Goal: Information Seeking & Learning: Learn about a topic

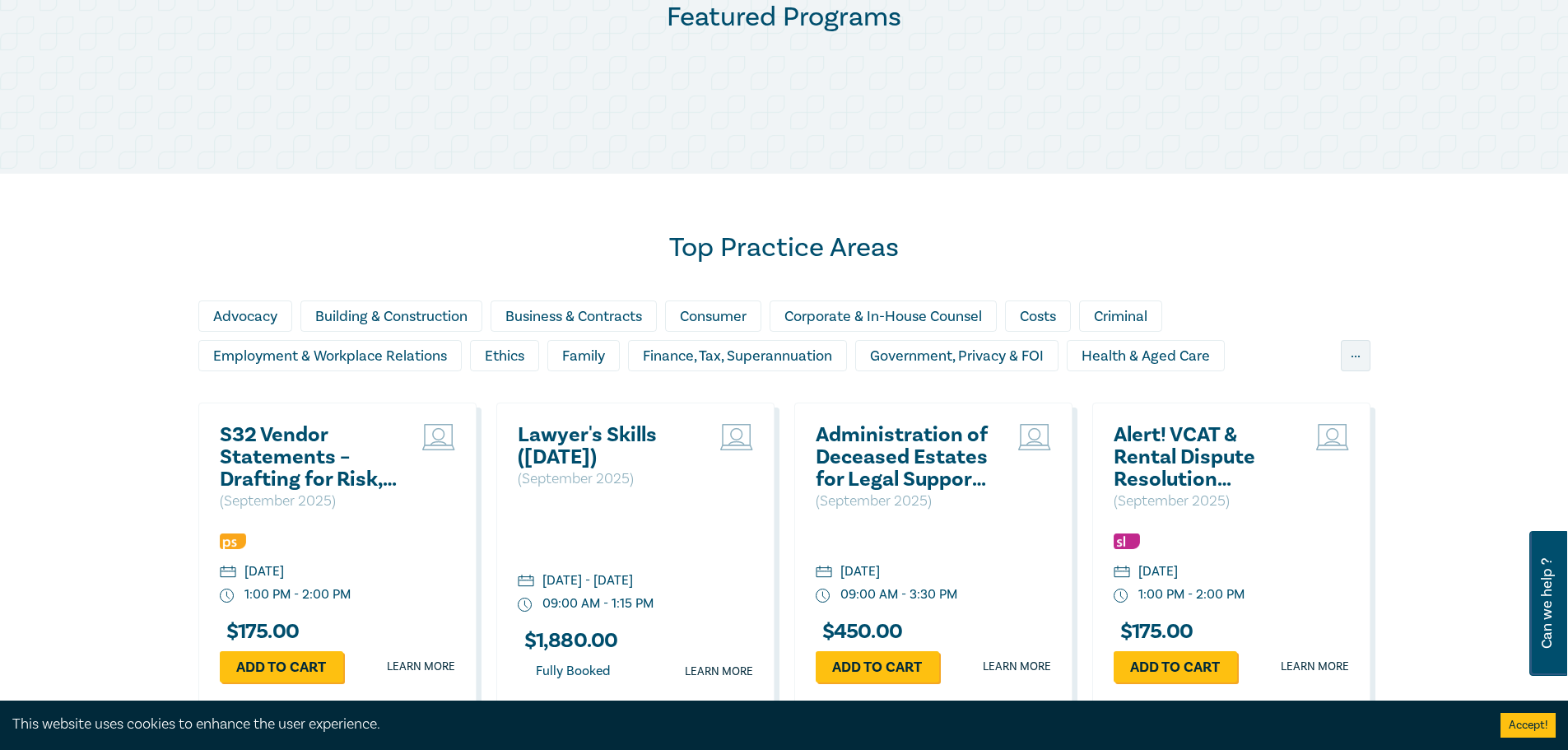
scroll to position [1070, 0]
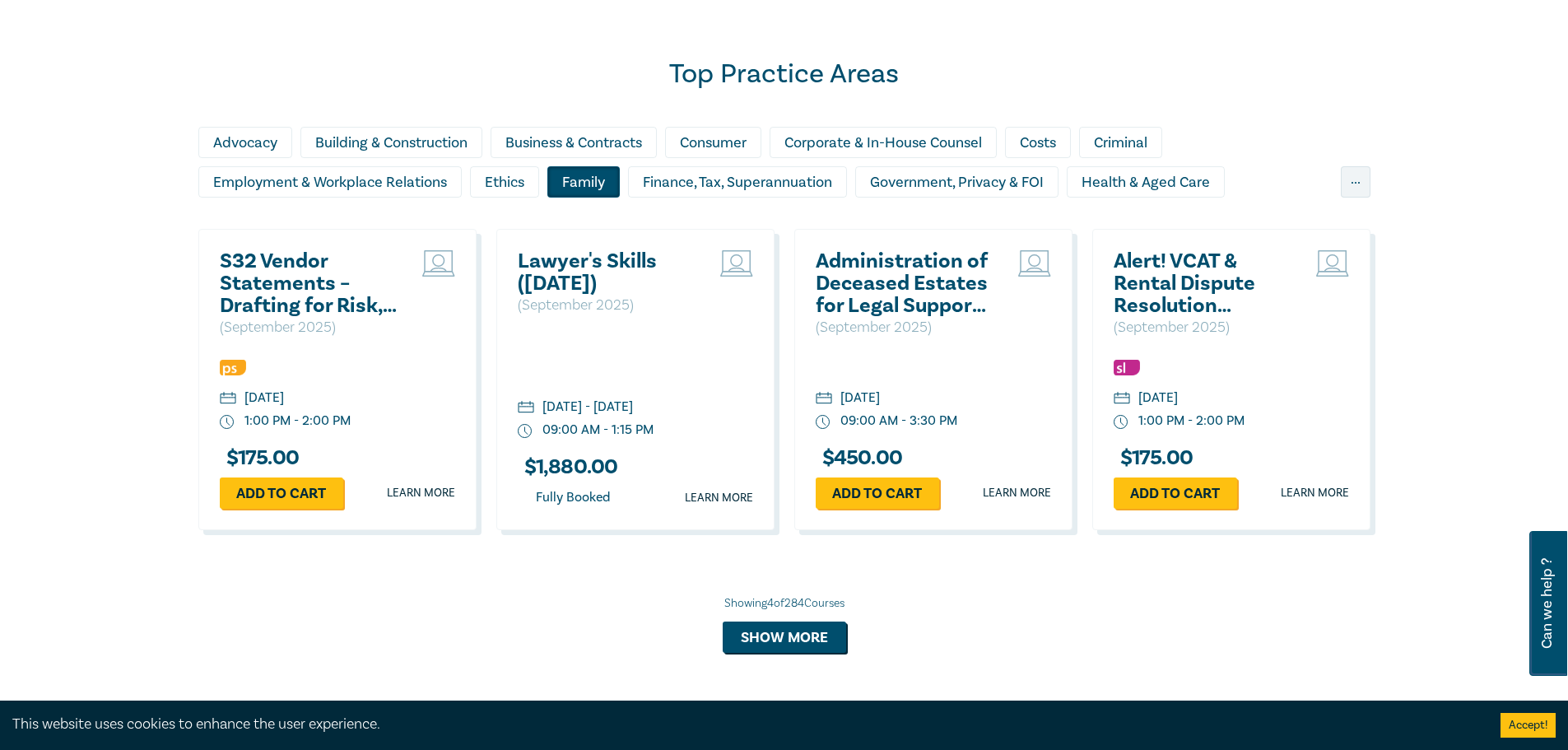
click at [573, 176] on div "Family" at bounding box center [583, 181] width 73 height 31
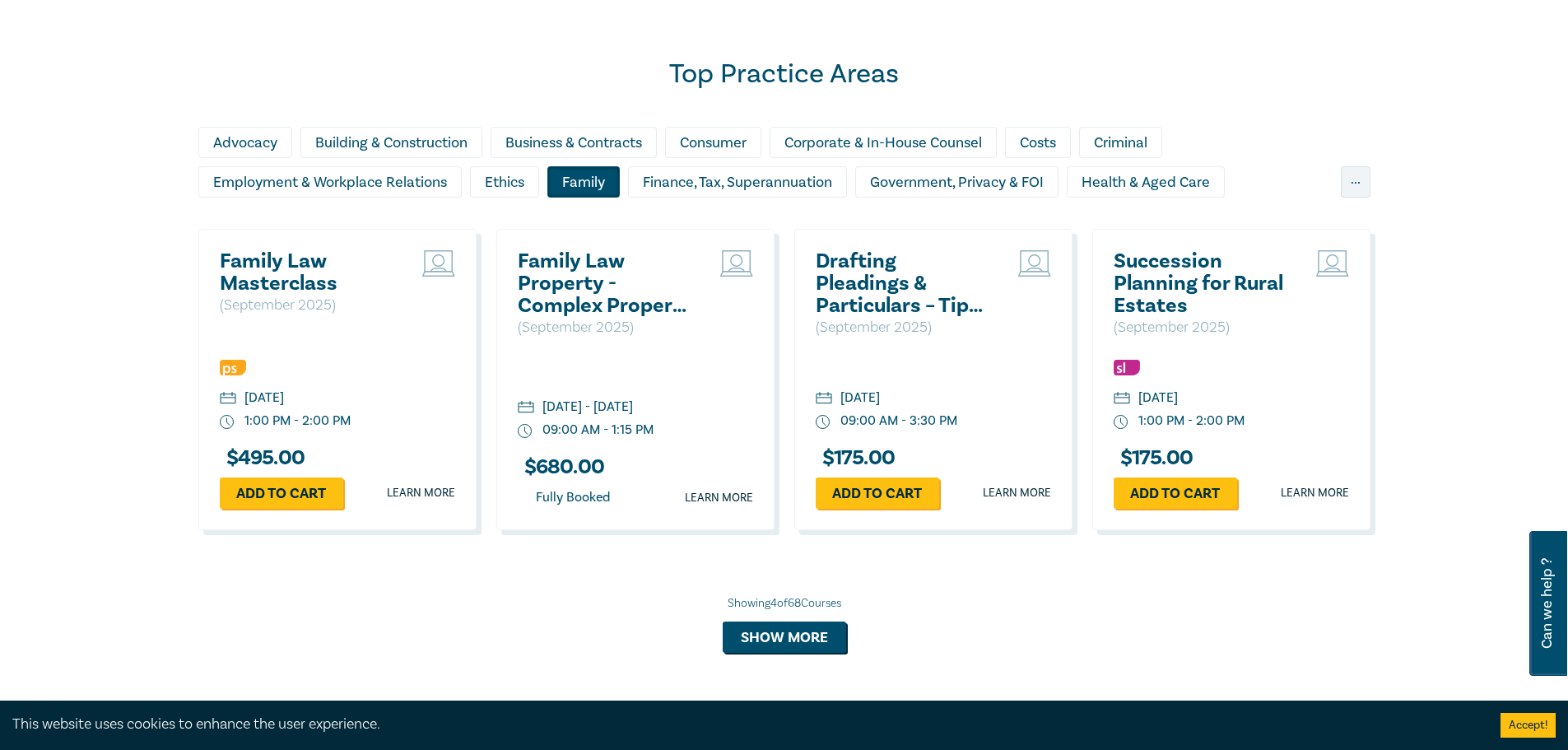
click at [104, 322] on div "Top Practice Areas Advocacy Building & Construction Business & Contracts Consum…" at bounding box center [784, 366] width 1568 height 733
click at [814, 632] on button "Show more" at bounding box center [785, 637] width 124 height 31
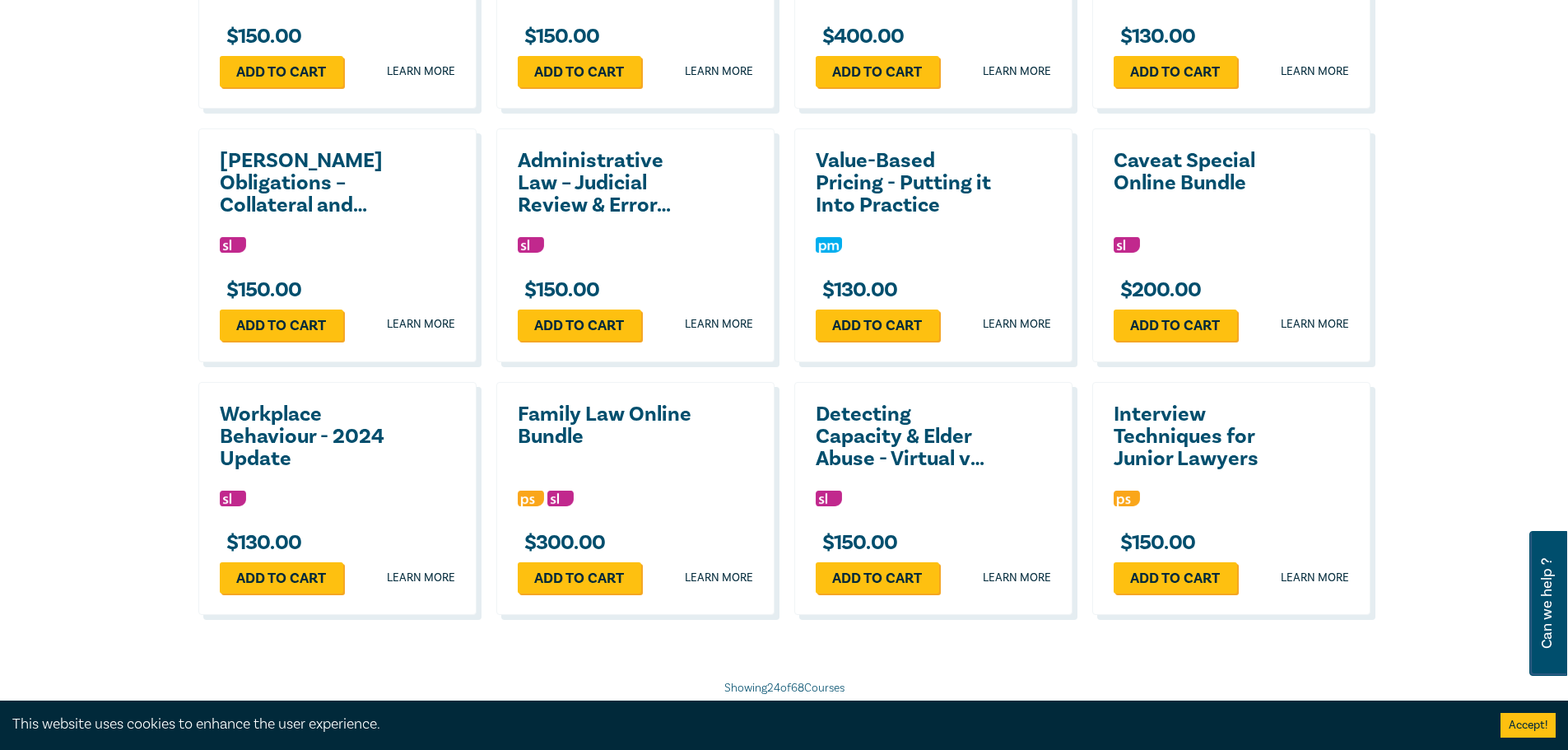
scroll to position [2553, 0]
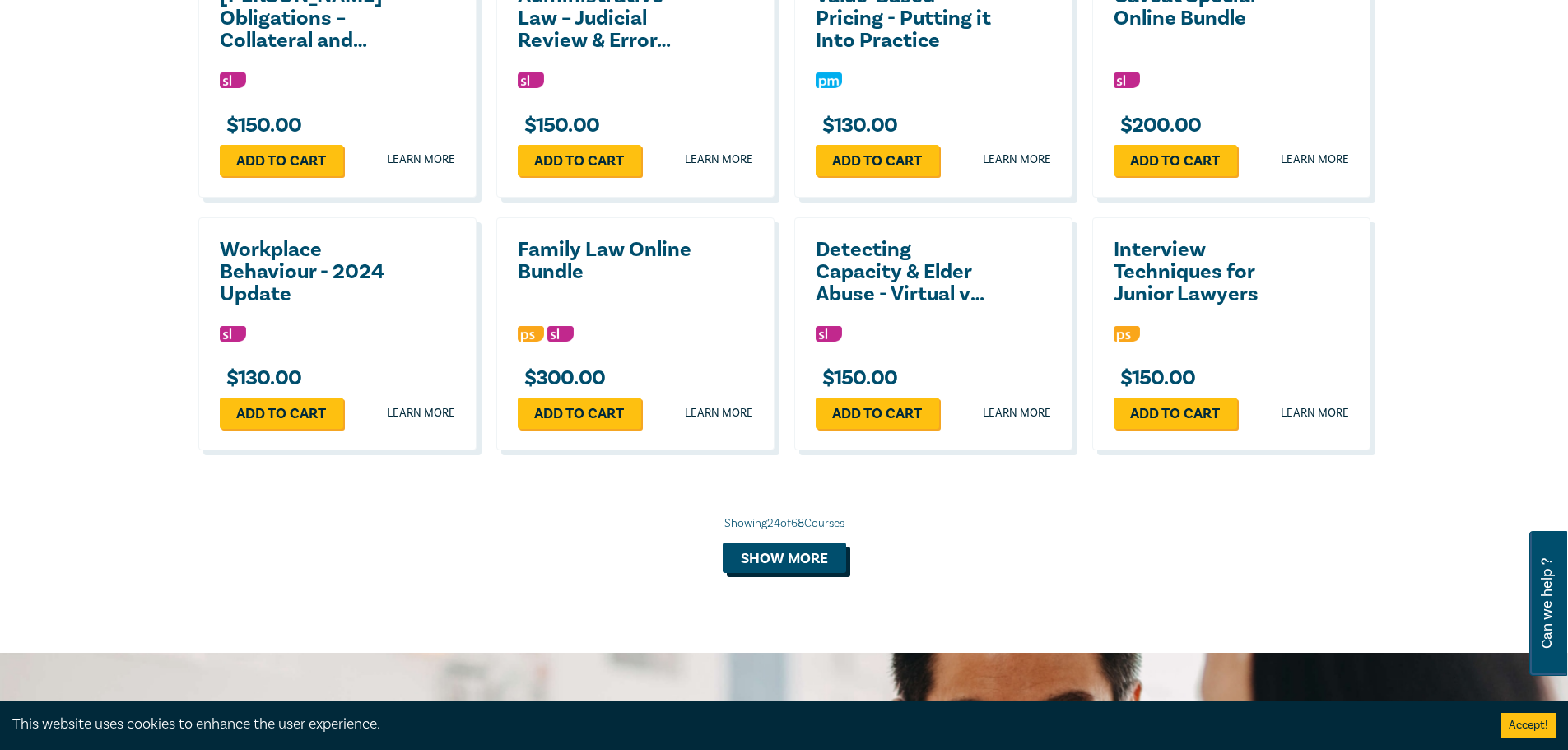
click at [786, 574] on button "Show more" at bounding box center [785, 558] width 124 height 31
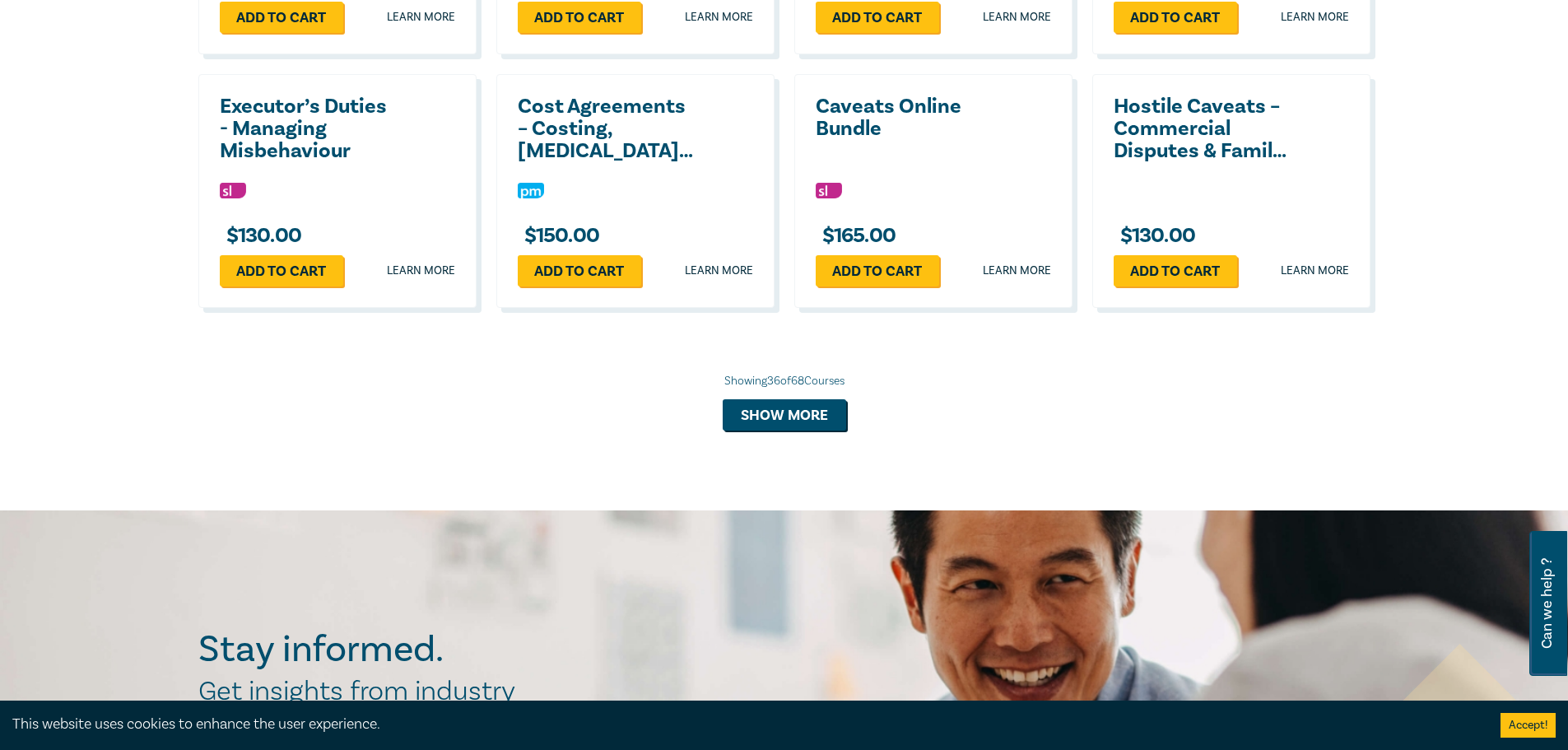
scroll to position [3459, 0]
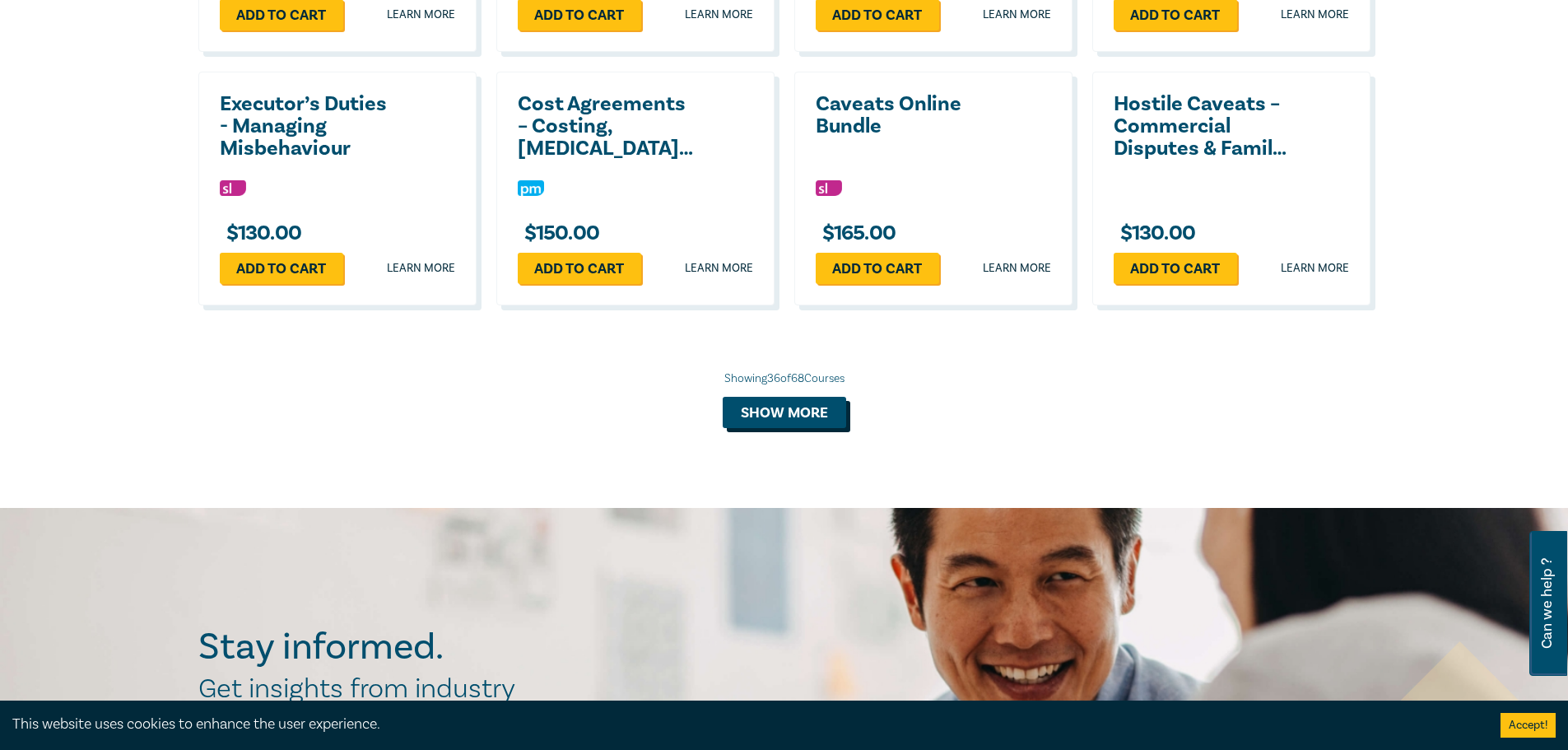
click at [800, 428] on button "Show more" at bounding box center [785, 412] width 124 height 31
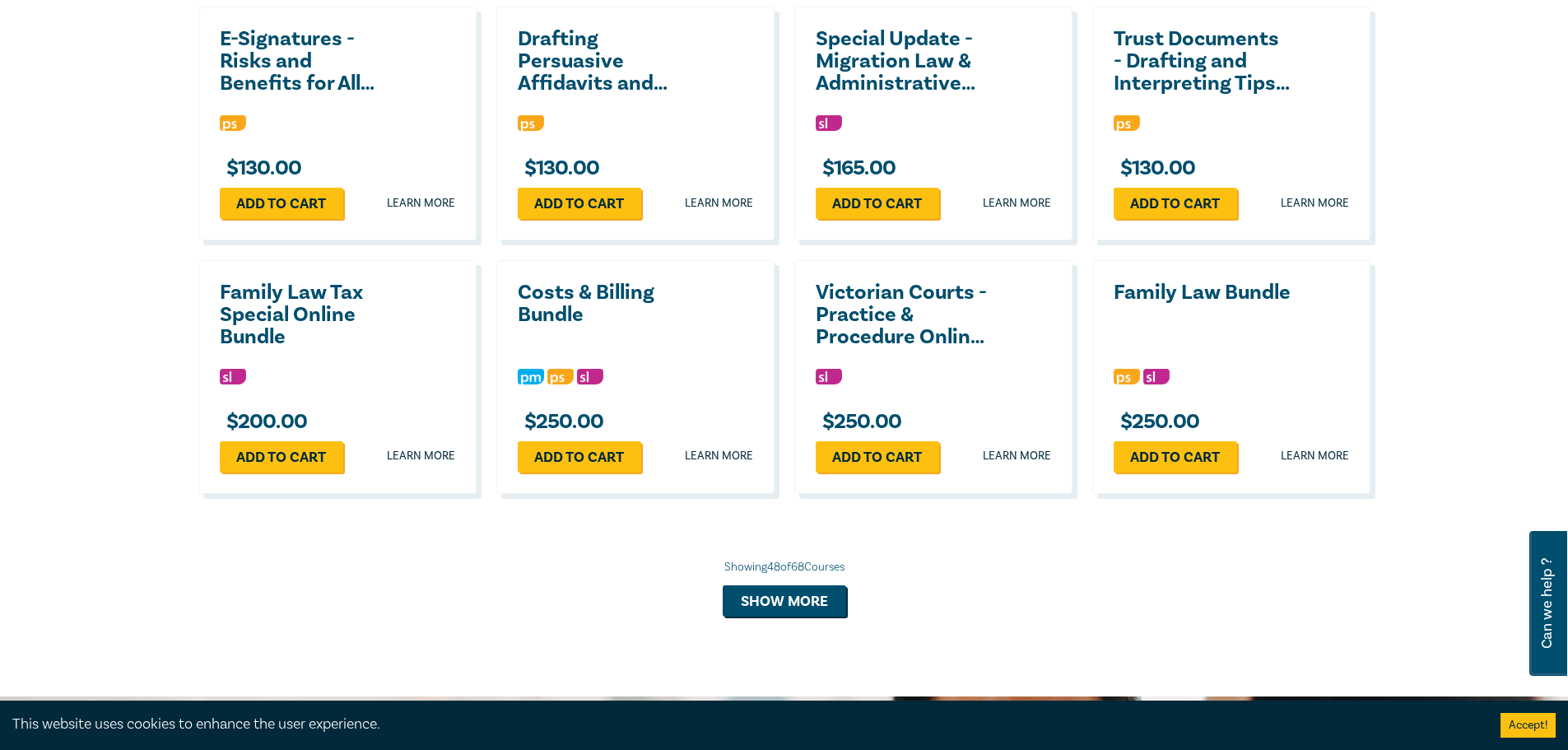
scroll to position [4118, 0]
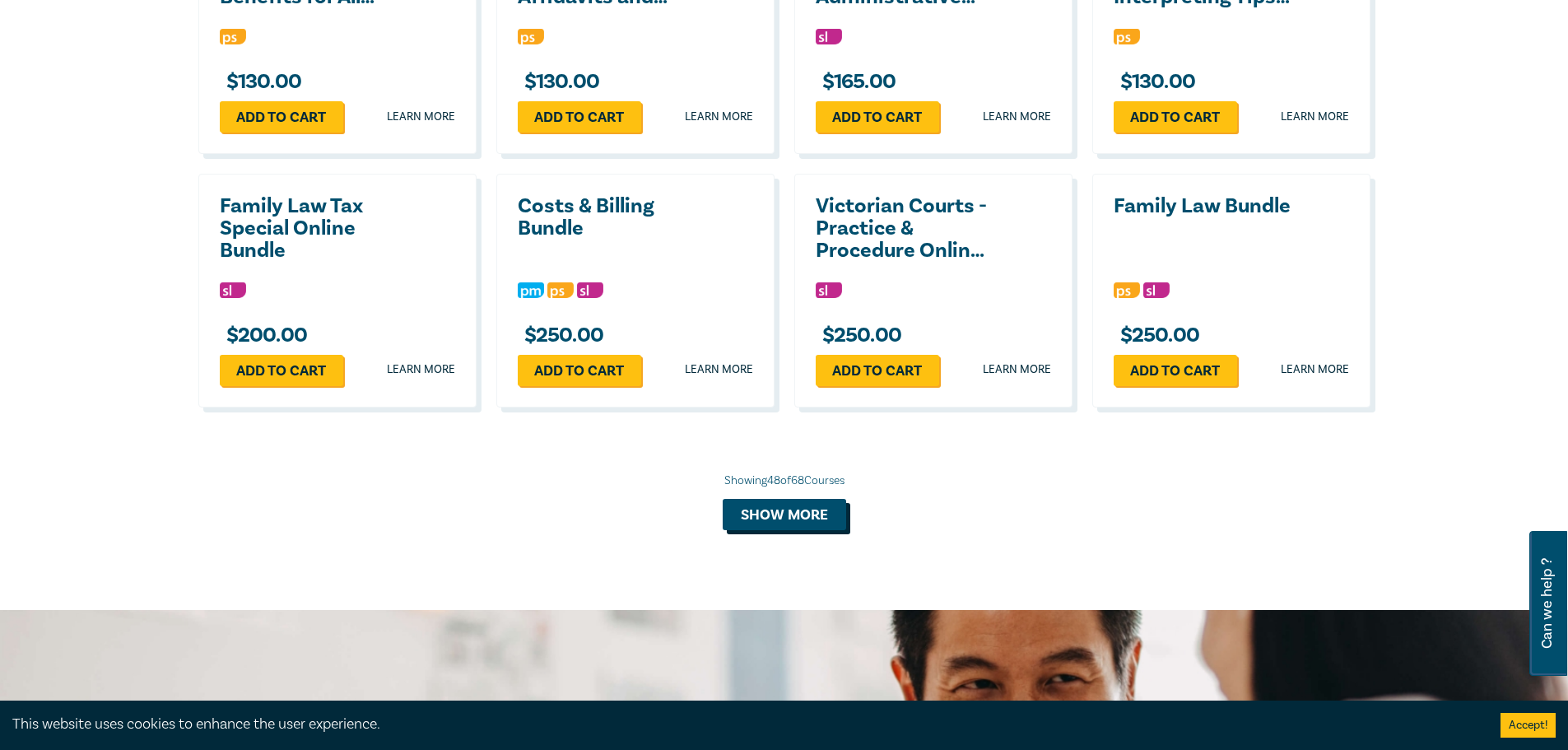
click at [832, 530] on button "Show more" at bounding box center [785, 514] width 124 height 31
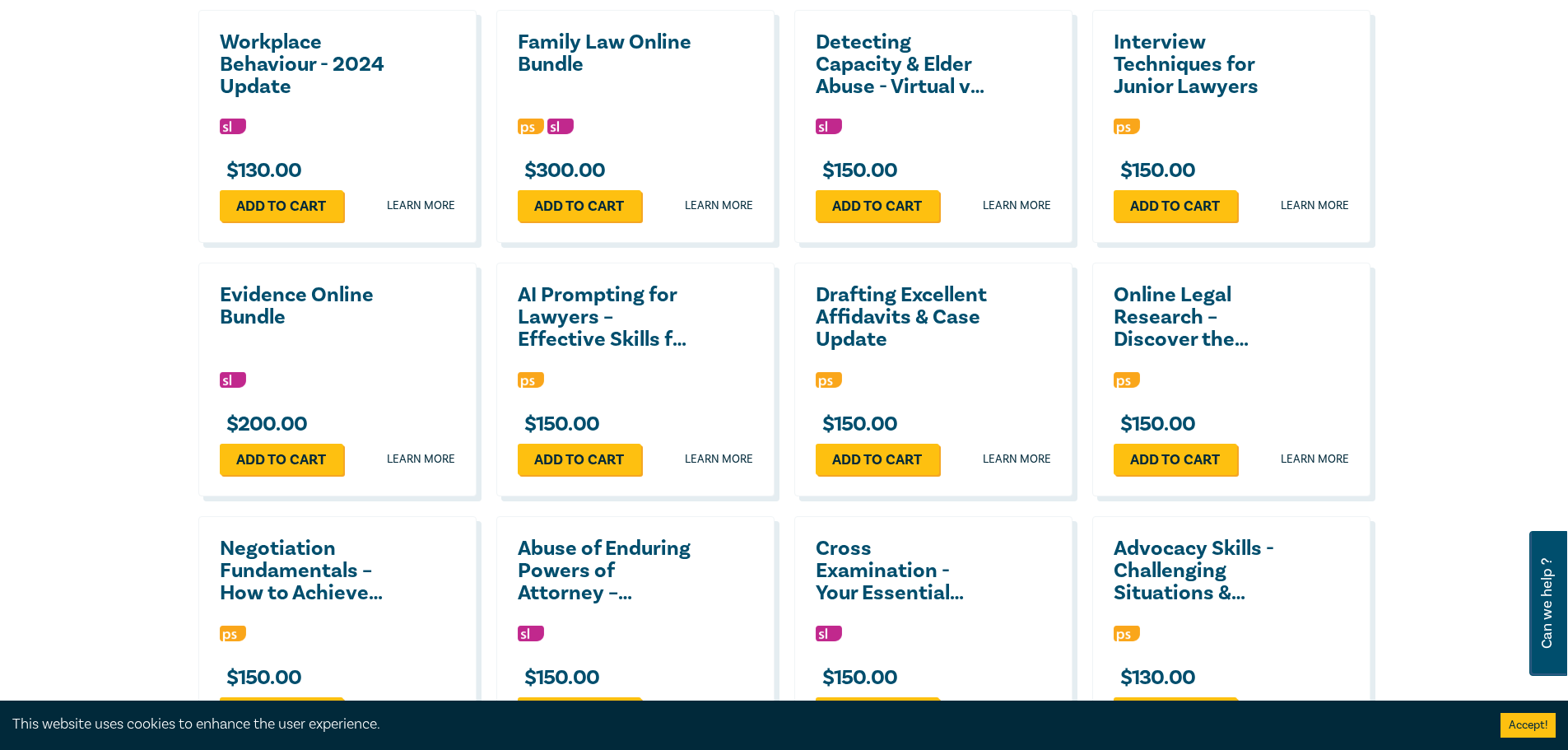
drag, startPoint x: 1469, startPoint y: 411, endPoint x: 1442, endPoint y: 180, distance: 232.6
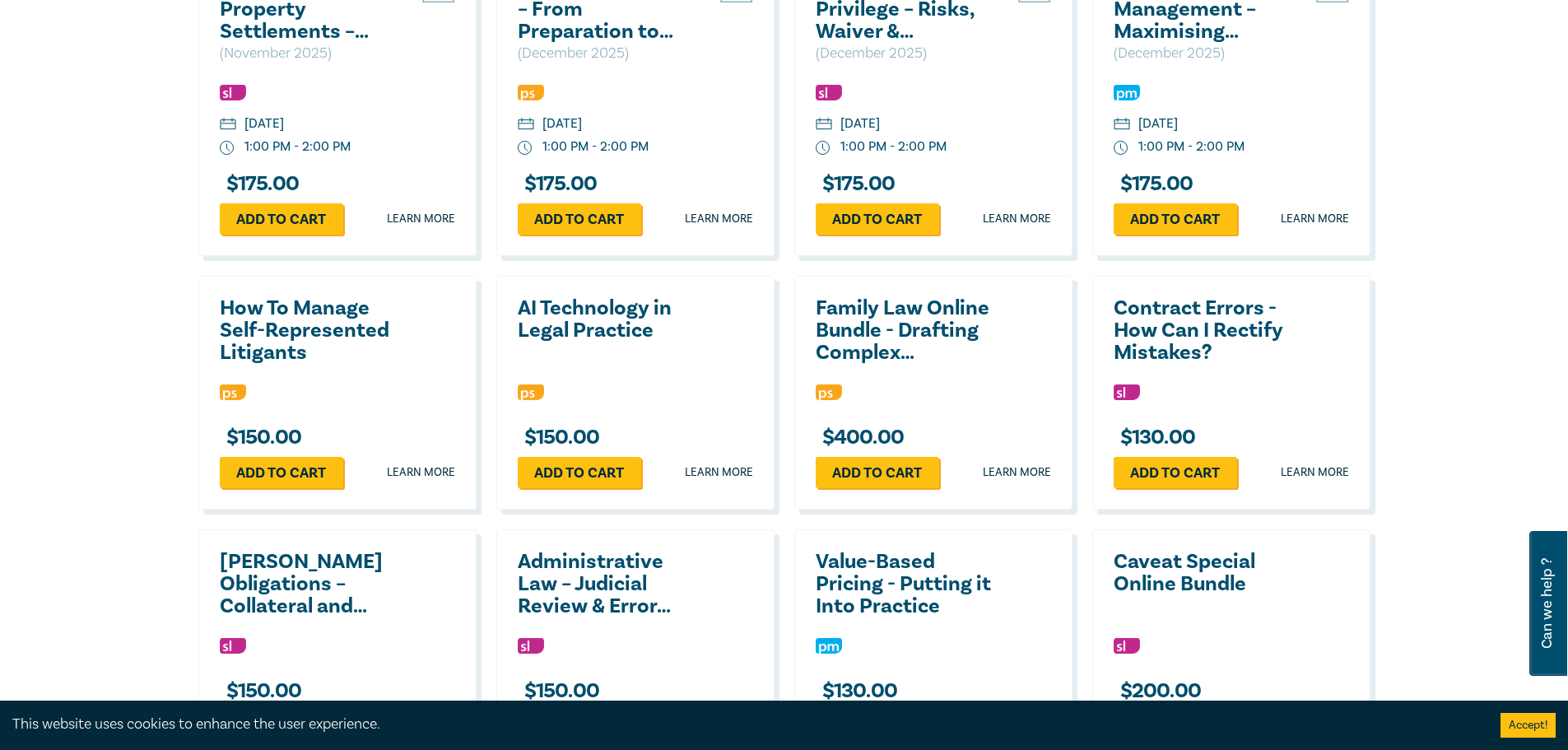
drag, startPoint x: 1464, startPoint y: 217, endPoint x: 1457, endPoint y: 180, distance: 37.7
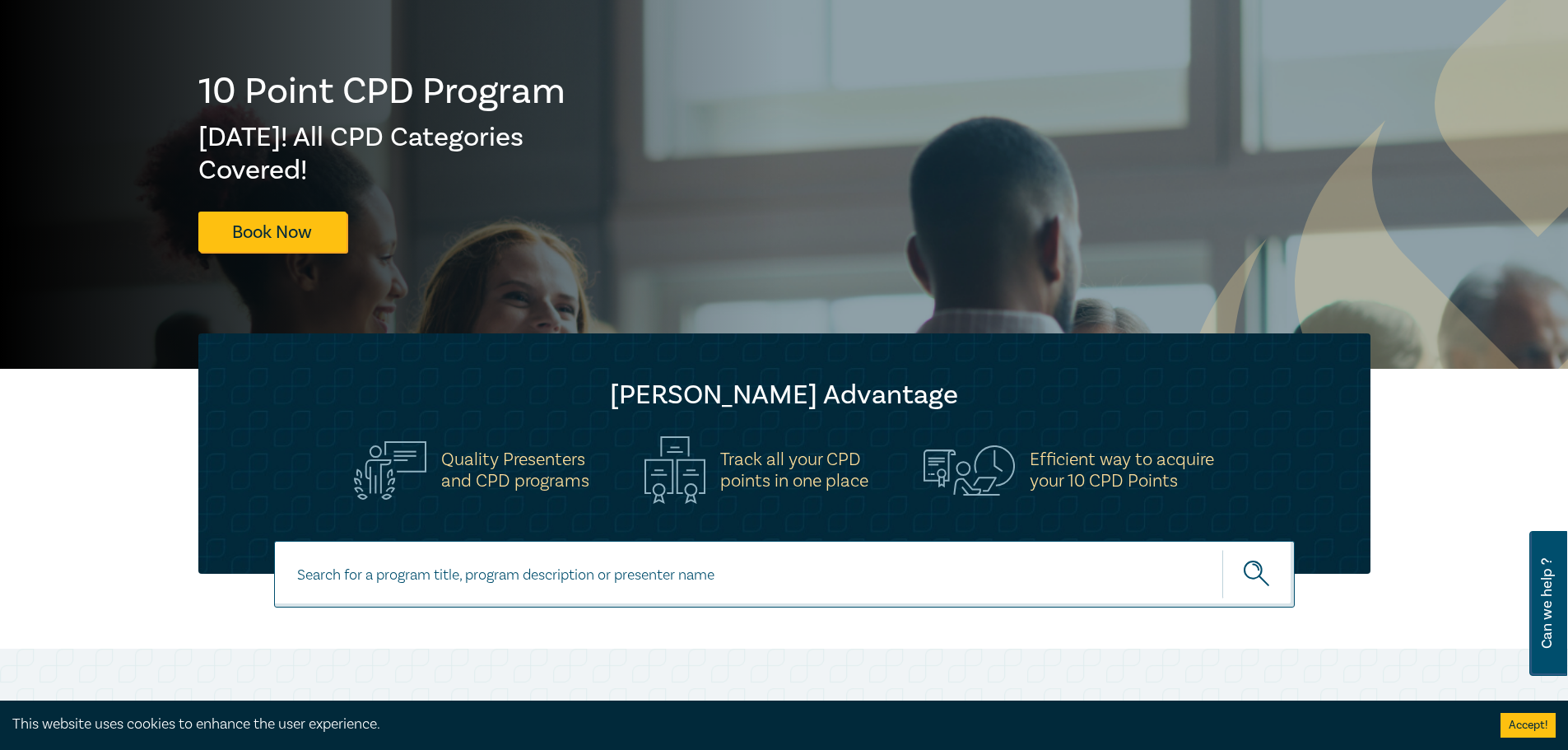
drag, startPoint x: 1454, startPoint y: 297, endPoint x: 1414, endPoint y: 69, distance: 231.5
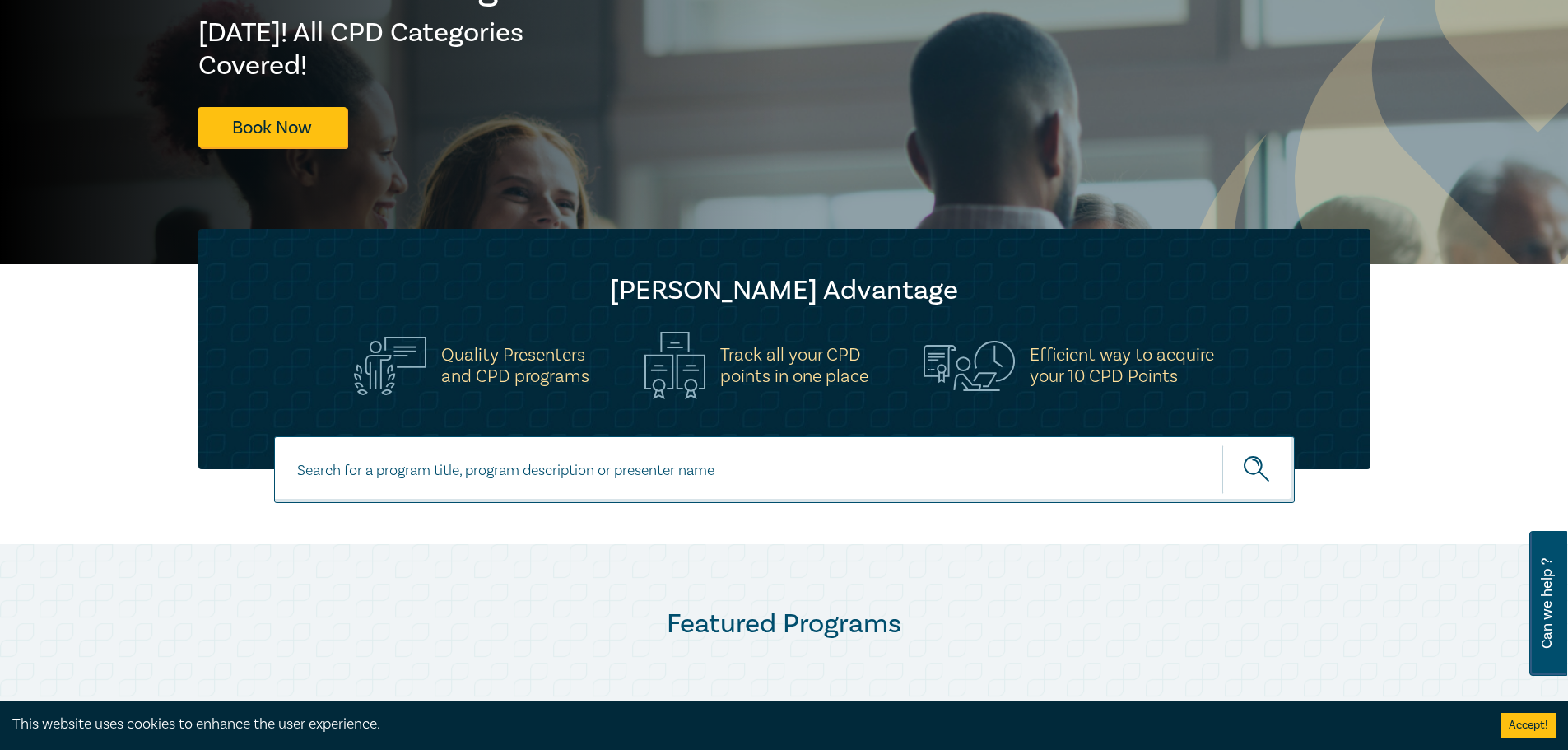
scroll to position [559, 0]
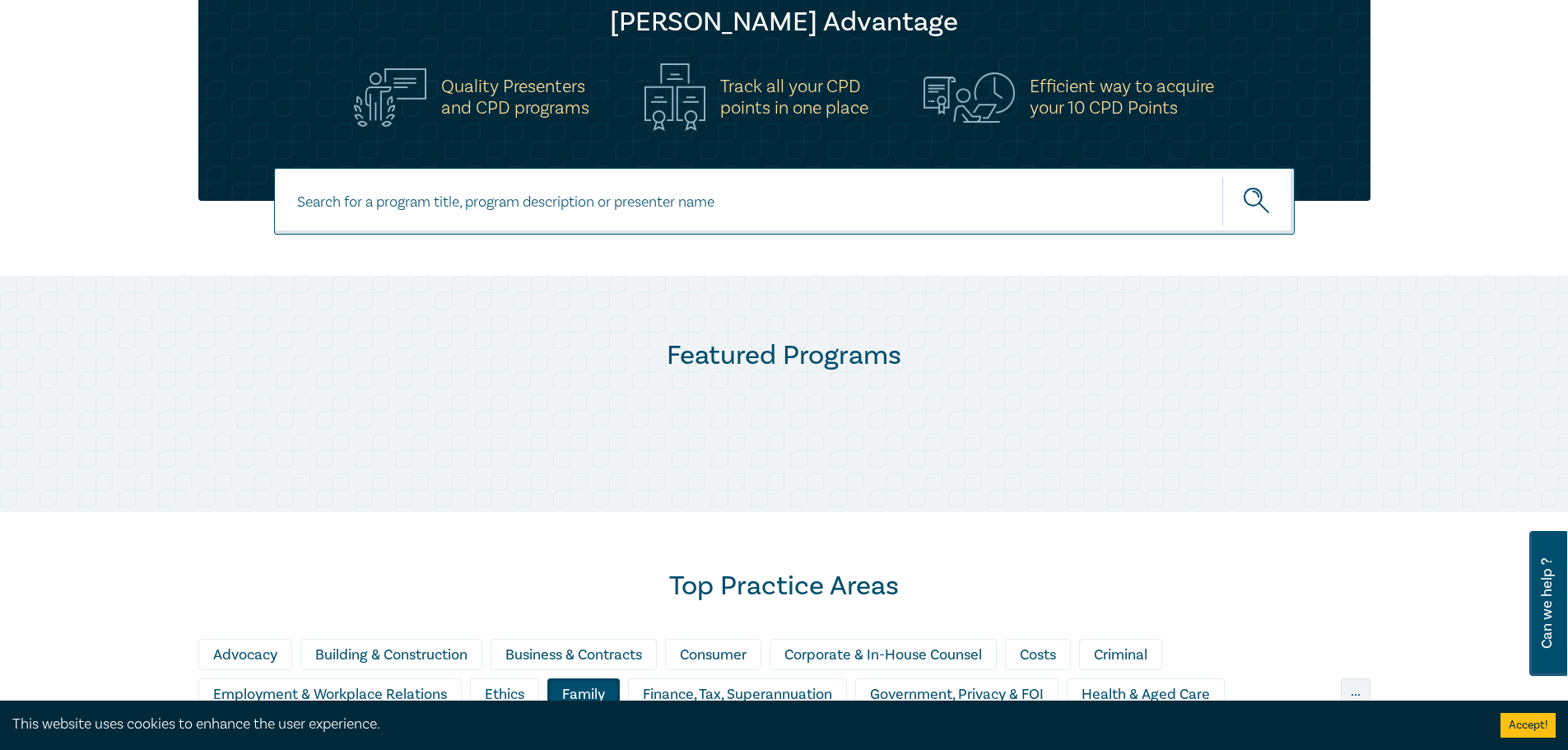
click at [651, 215] on input at bounding box center [784, 202] width 1021 height 67
click at [658, 197] on input at bounding box center [784, 202] width 1021 height 67
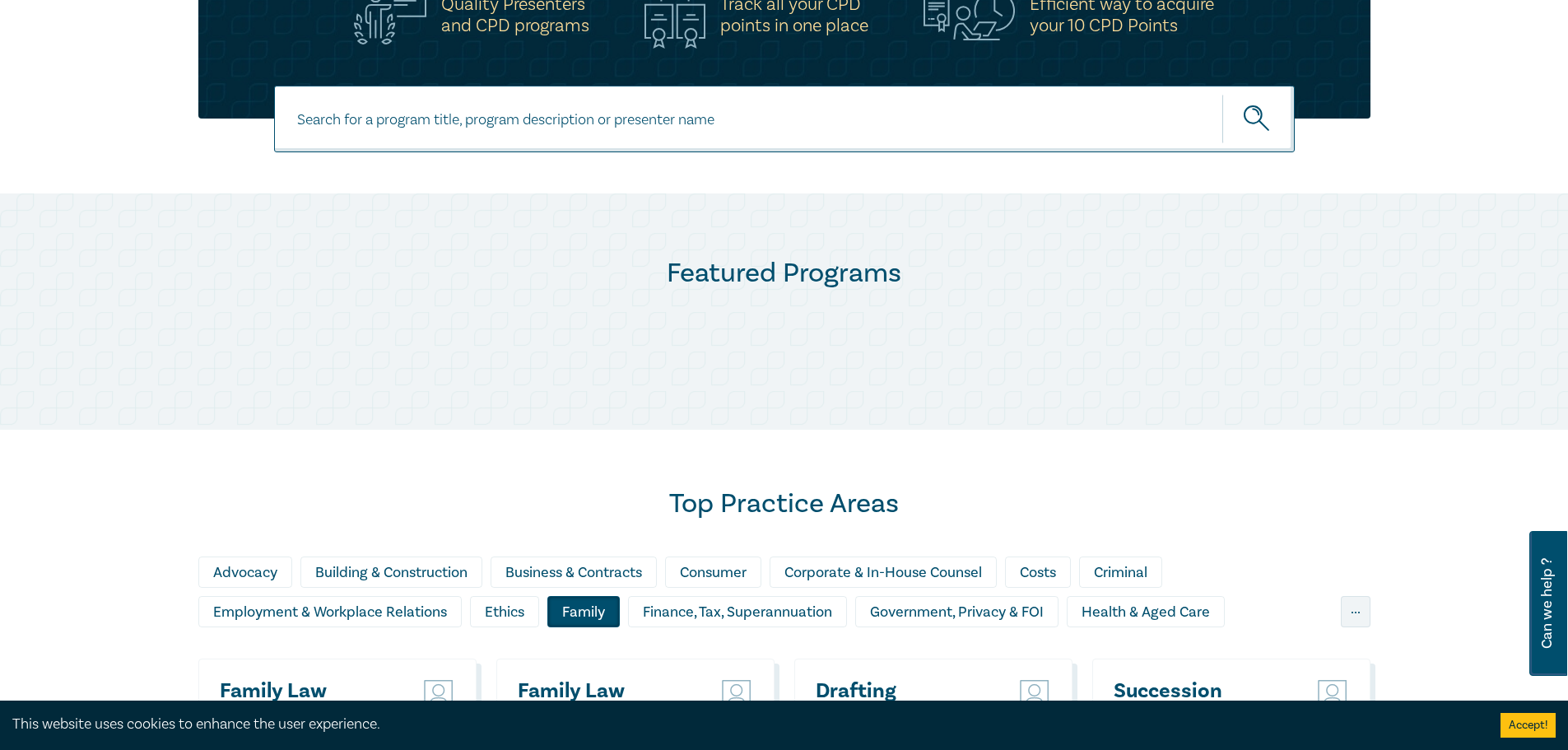
scroll to position [888, 0]
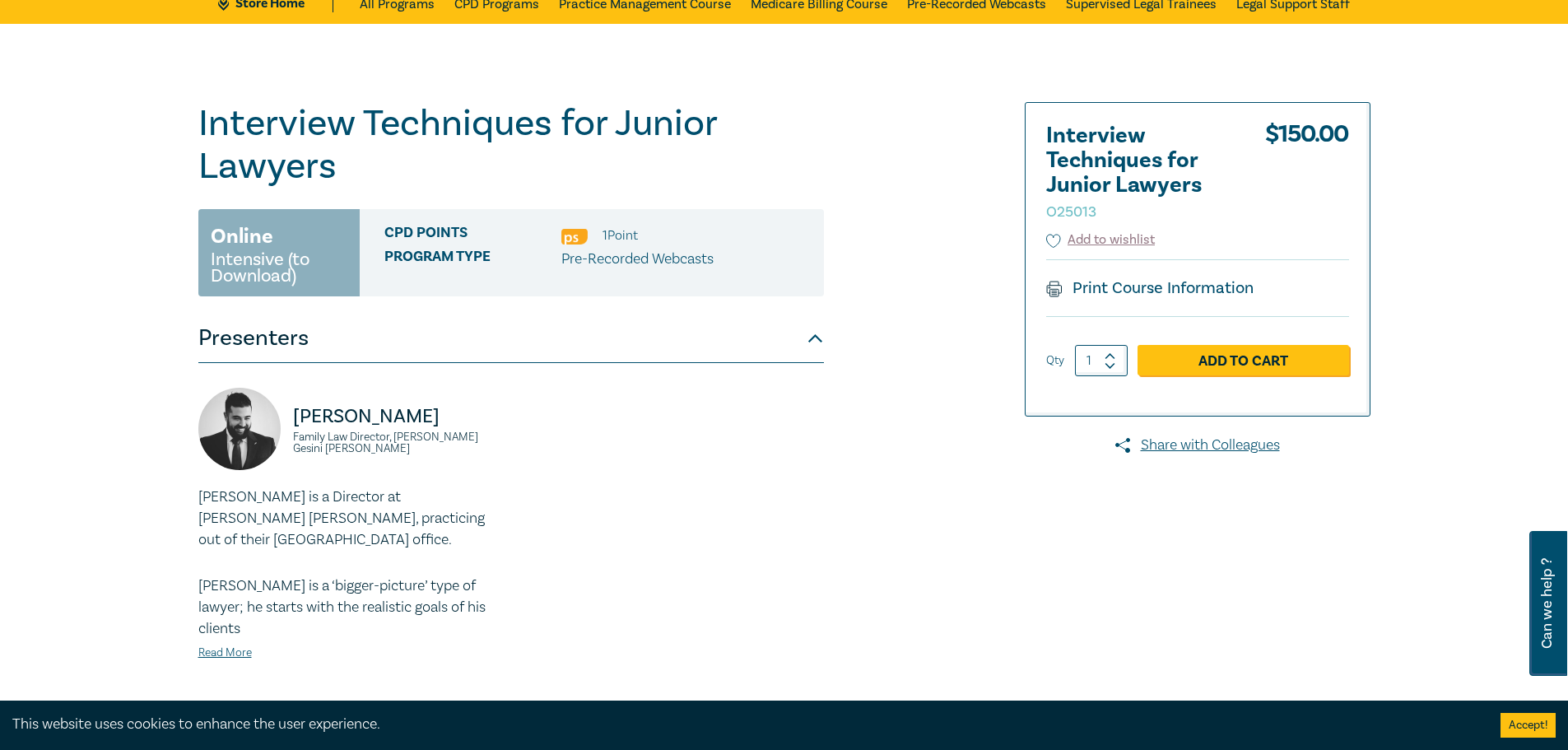
scroll to position [247, 0]
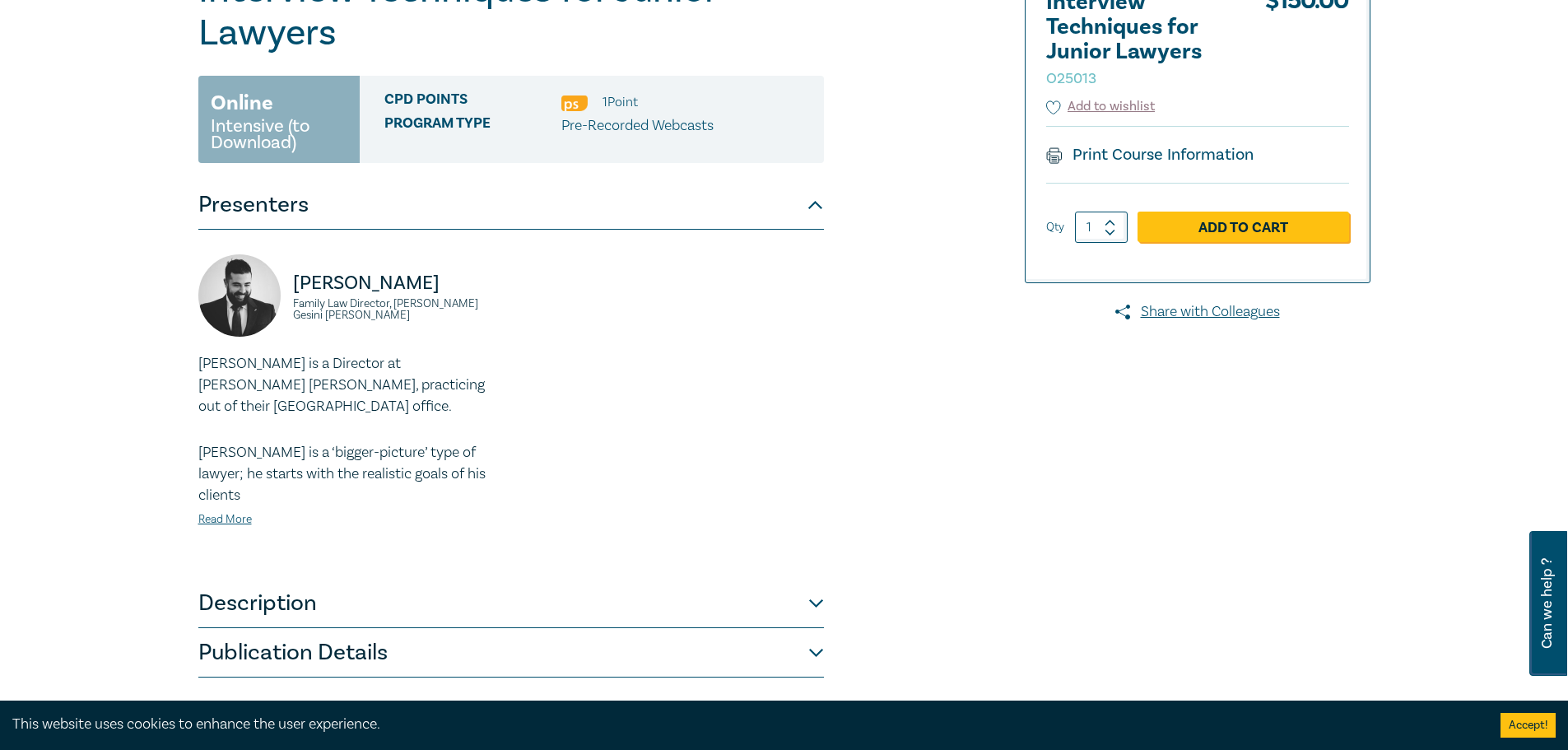
click at [484, 478] on div "[PERSON_NAME] is a Director at [PERSON_NAME] [PERSON_NAME], practicing out of t…" at bounding box center [349, 441] width 303 height 176
click at [456, 579] on button "Description" at bounding box center [511, 603] width 626 height 49
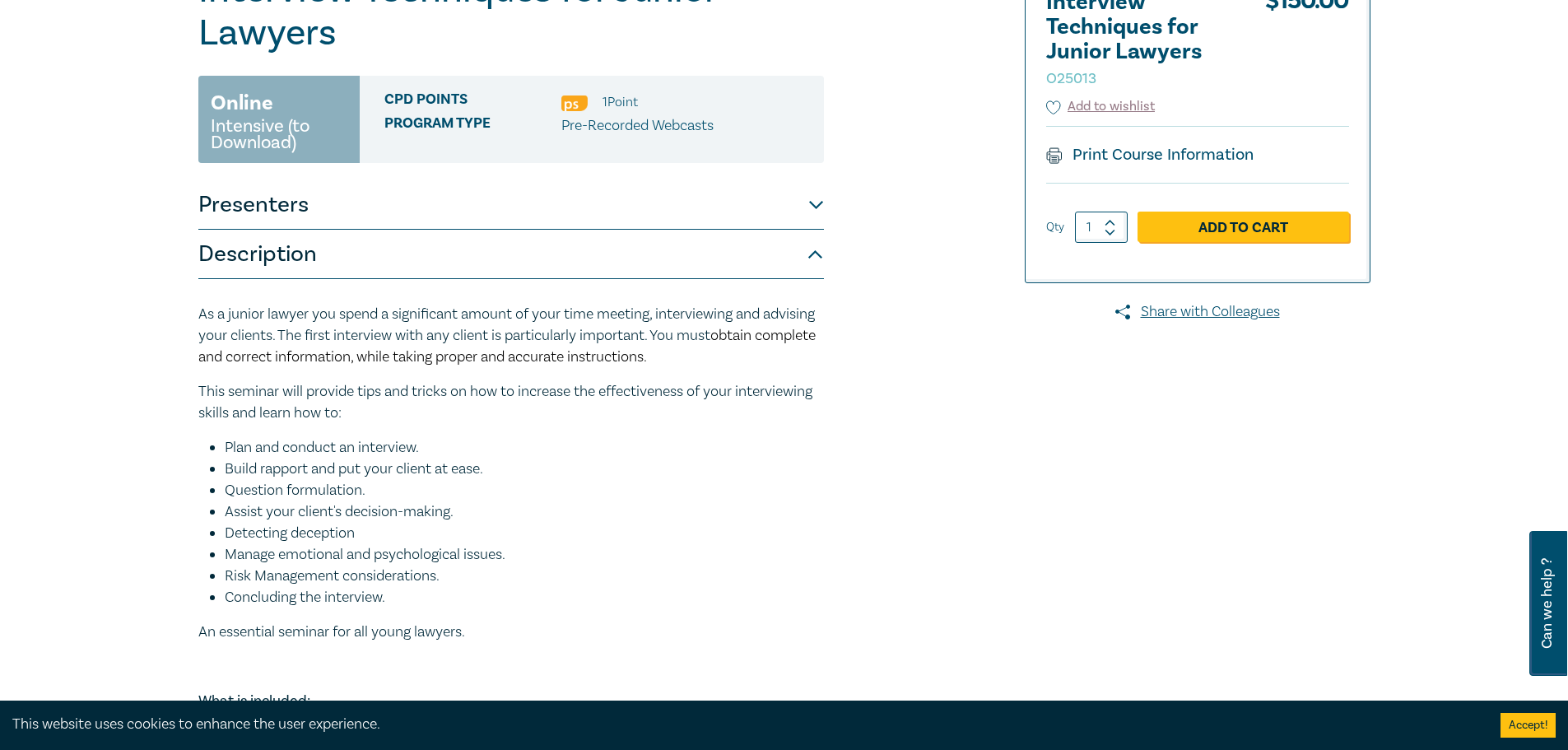
click at [445, 248] on button "Description" at bounding box center [511, 254] width 626 height 49
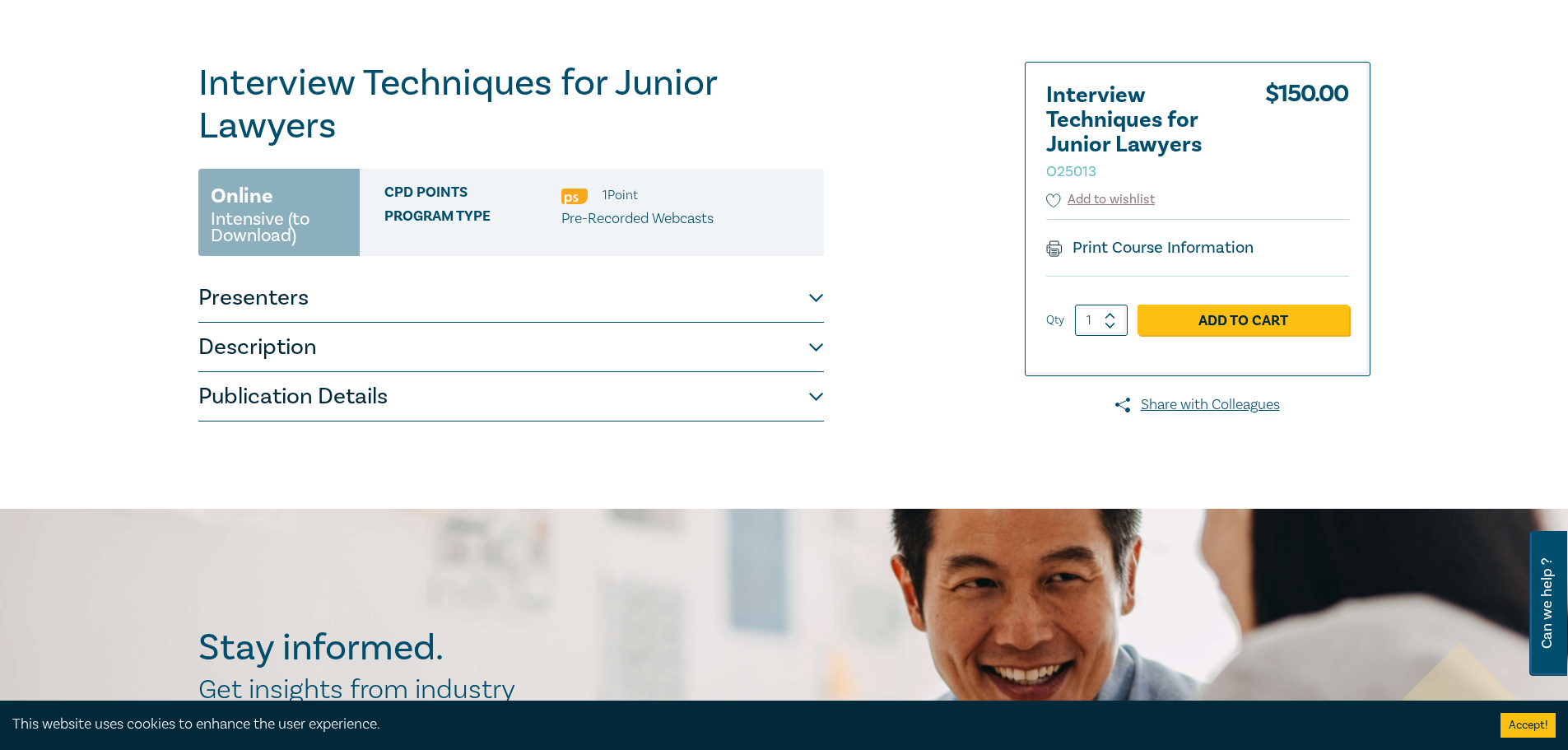
scroll to position [0, 0]
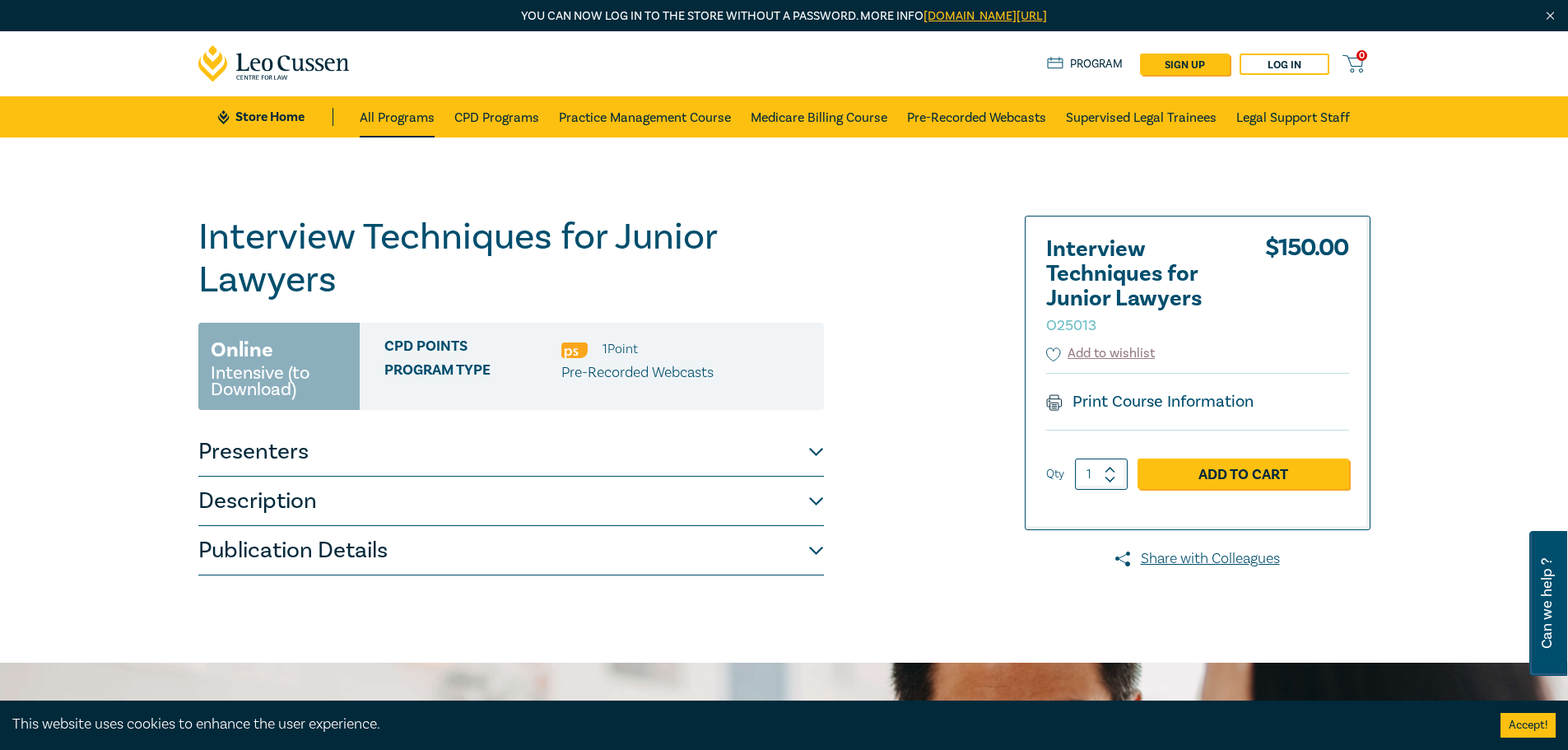
click at [400, 115] on link "All Programs" at bounding box center [397, 116] width 75 height 41
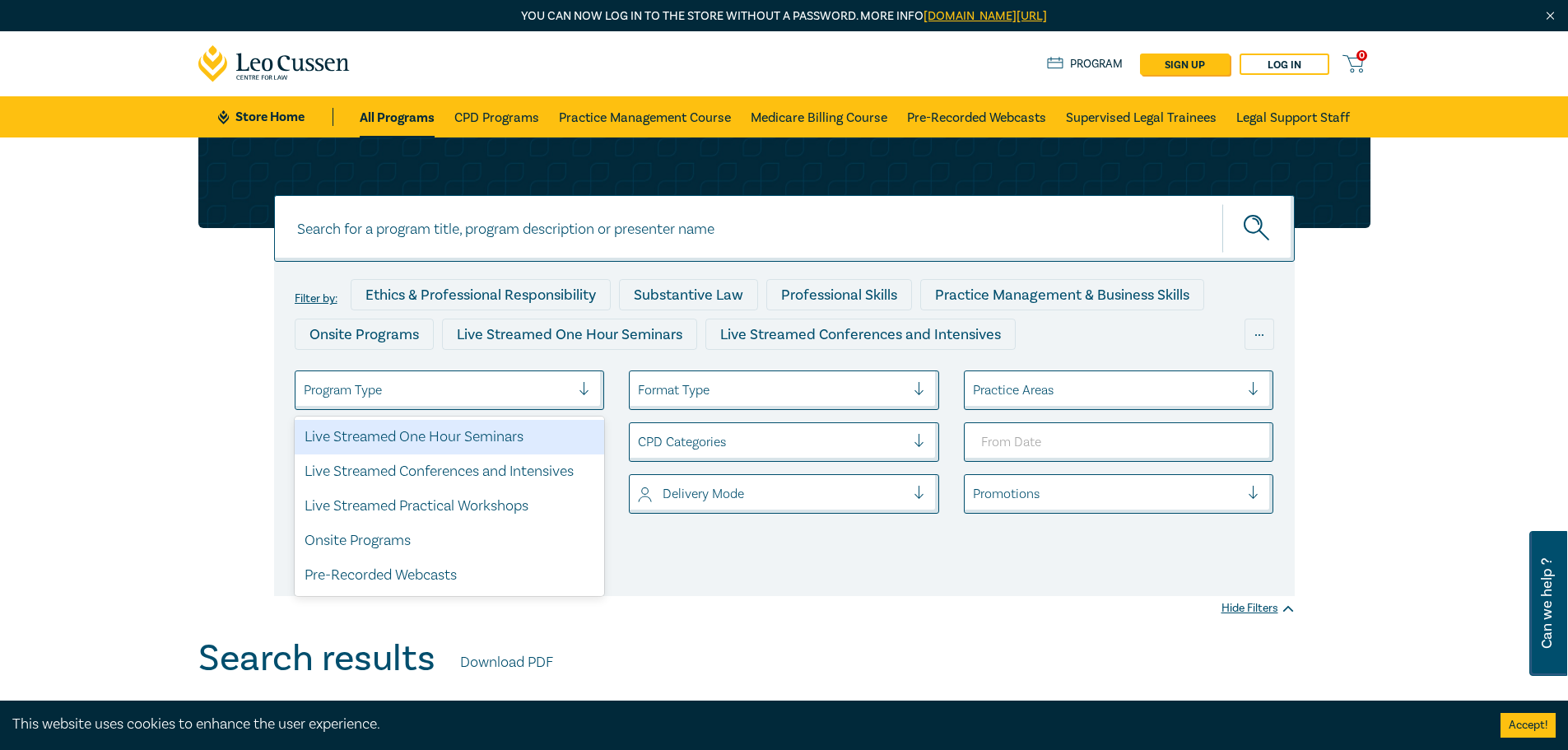
click at [528, 391] on div at bounding box center [437, 390] width 267 height 22
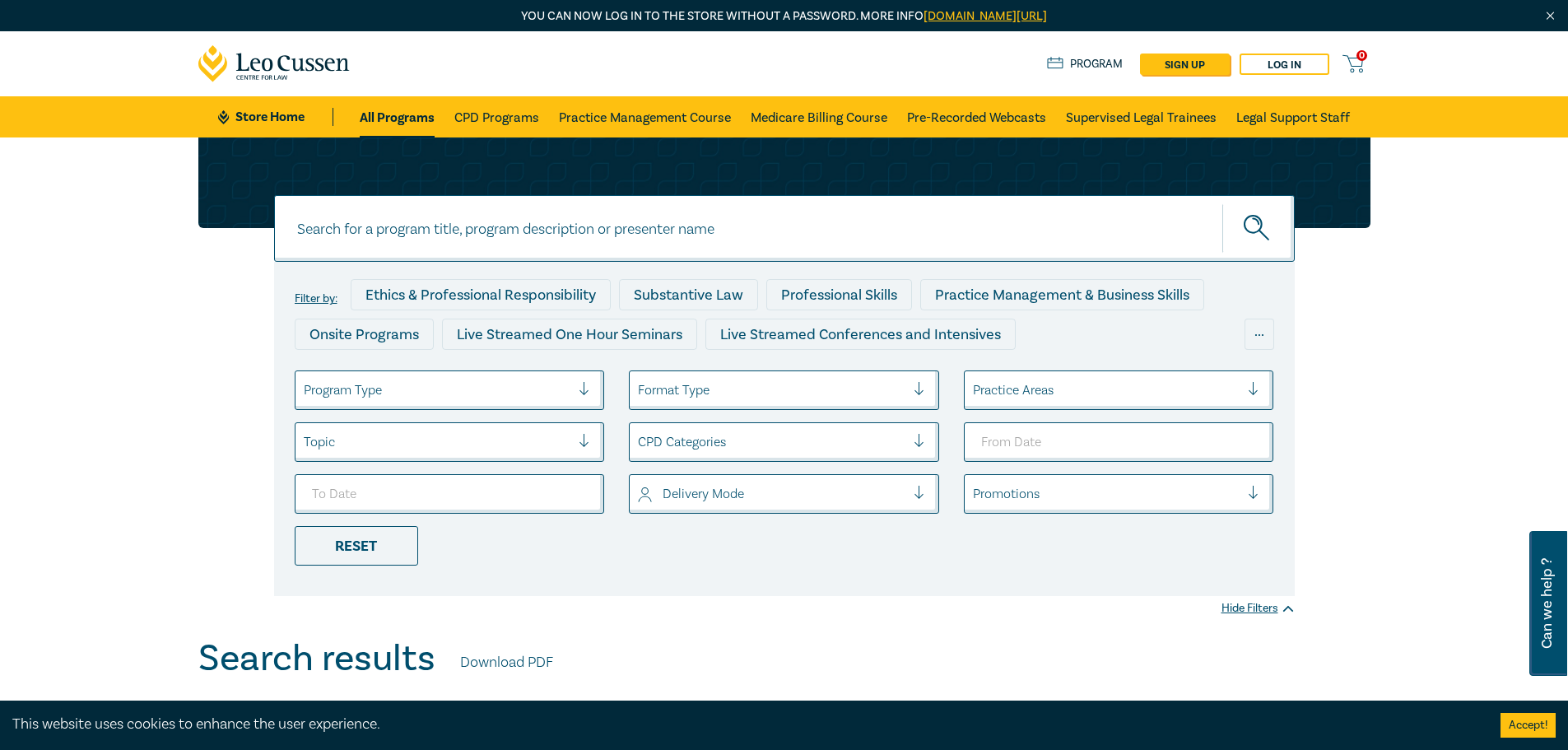
click at [433, 389] on div at bounding box center [437, 390] width 267 height 22
click at [792, 564] on ul "Program Type Format Type Practice Areas Topic CPD Categories Delivery Mode Prom…" at bounding box center [785, 467] width 1005 height 195
click at [740, 382] on div at bounding box center [771, 390] width 267 height 22
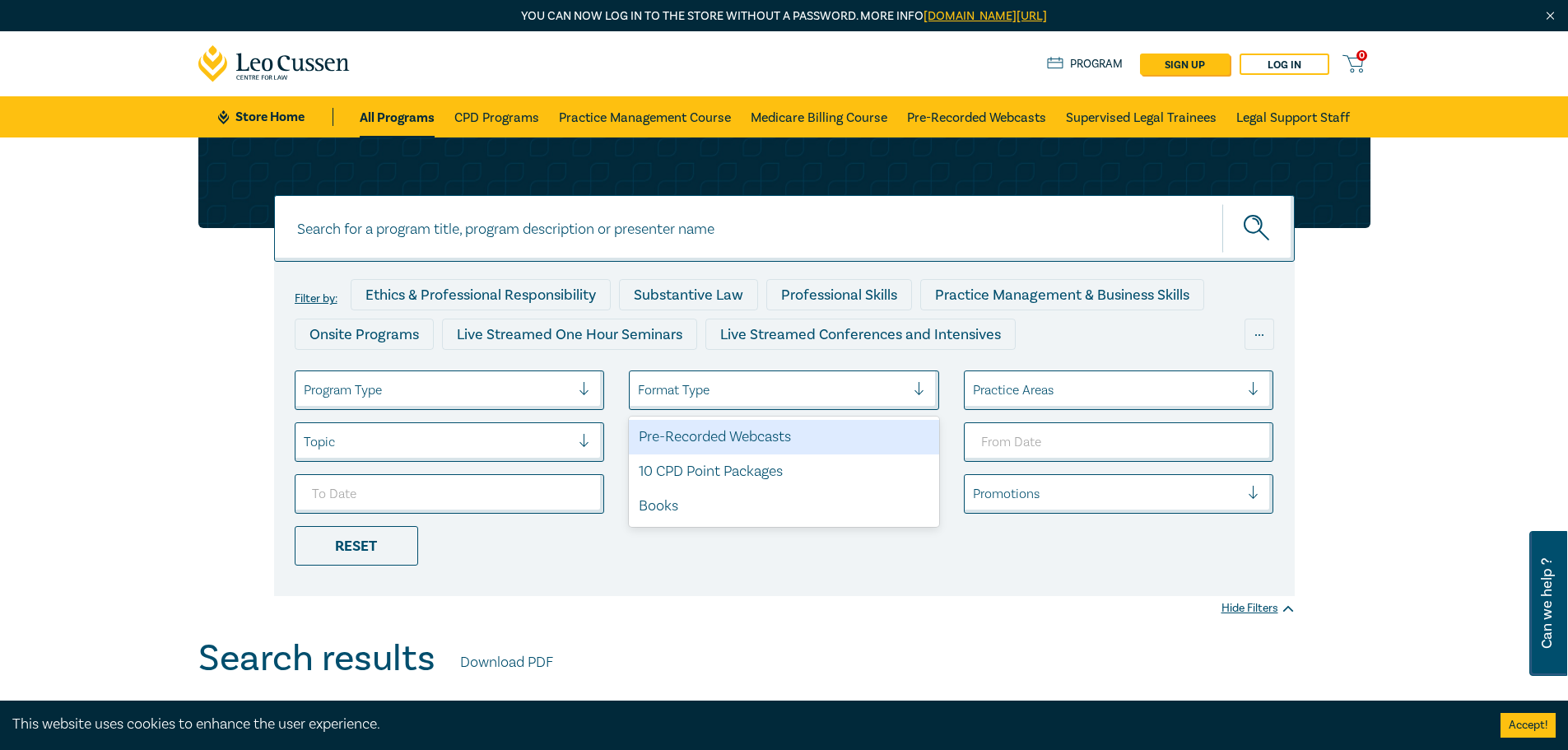
click at [740, 382] on div at bounding box center [771, 390] width 267 height 22
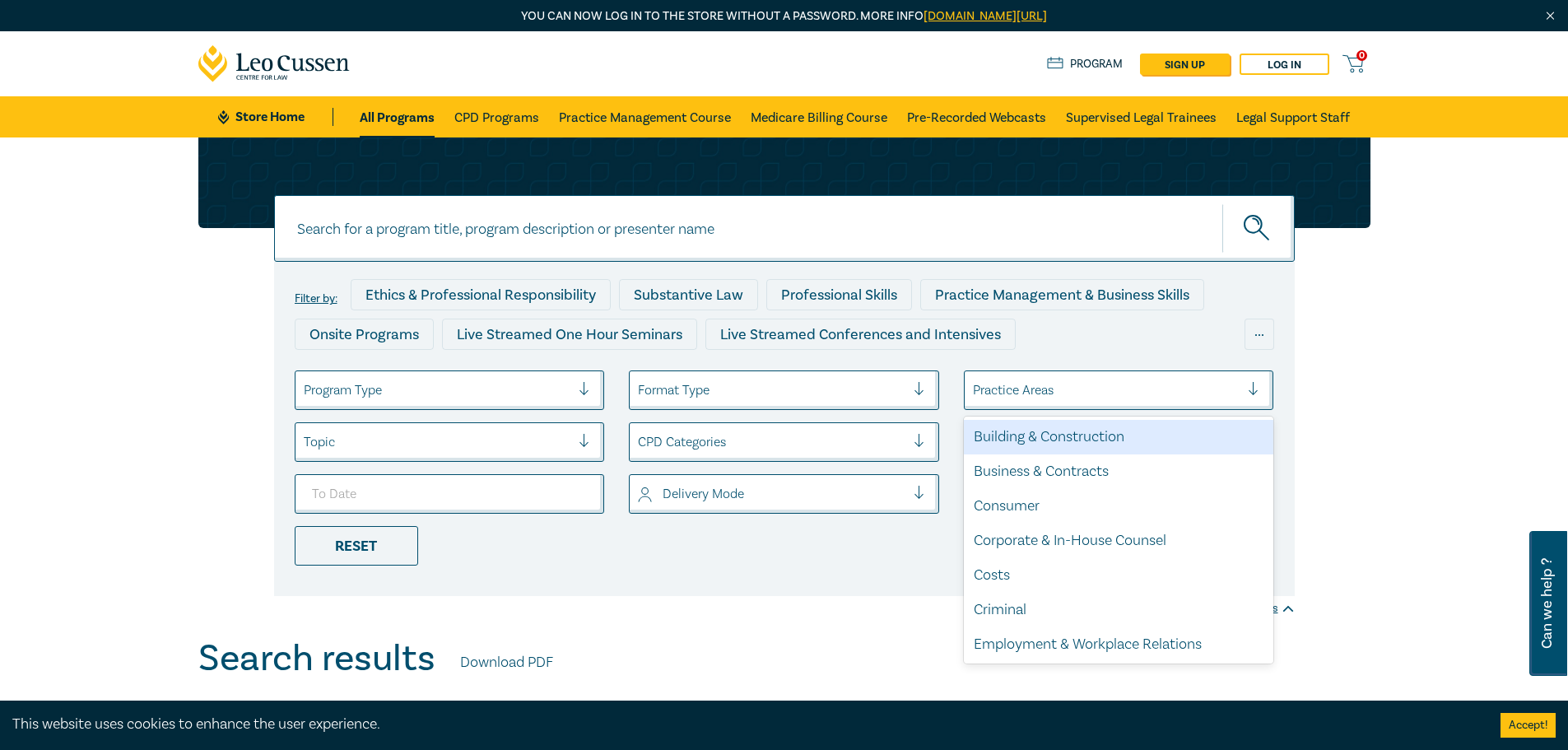
click at [1149, 385] on div at bounding box center [1107, 390] width 267 height 22
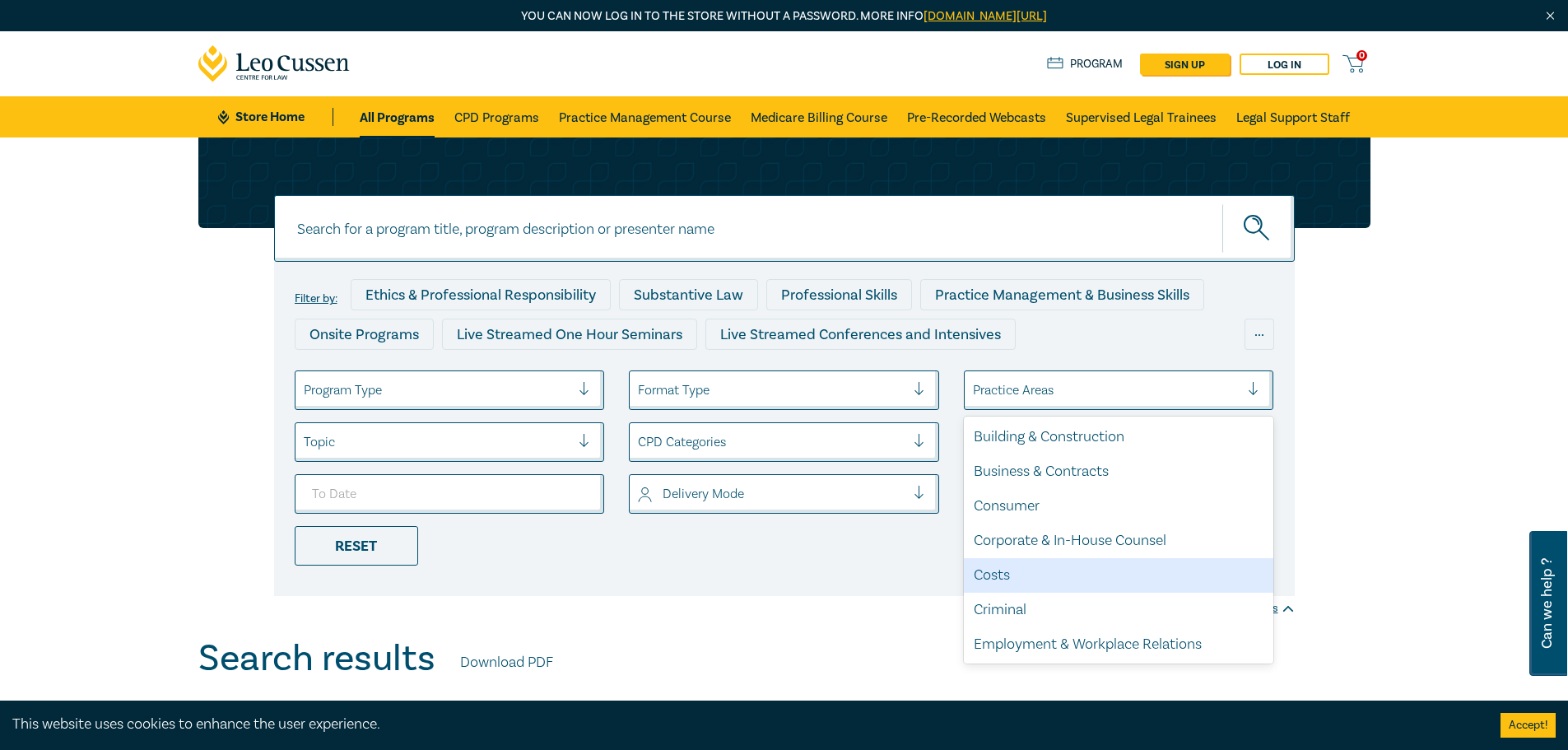
scroll to position [165, 0]
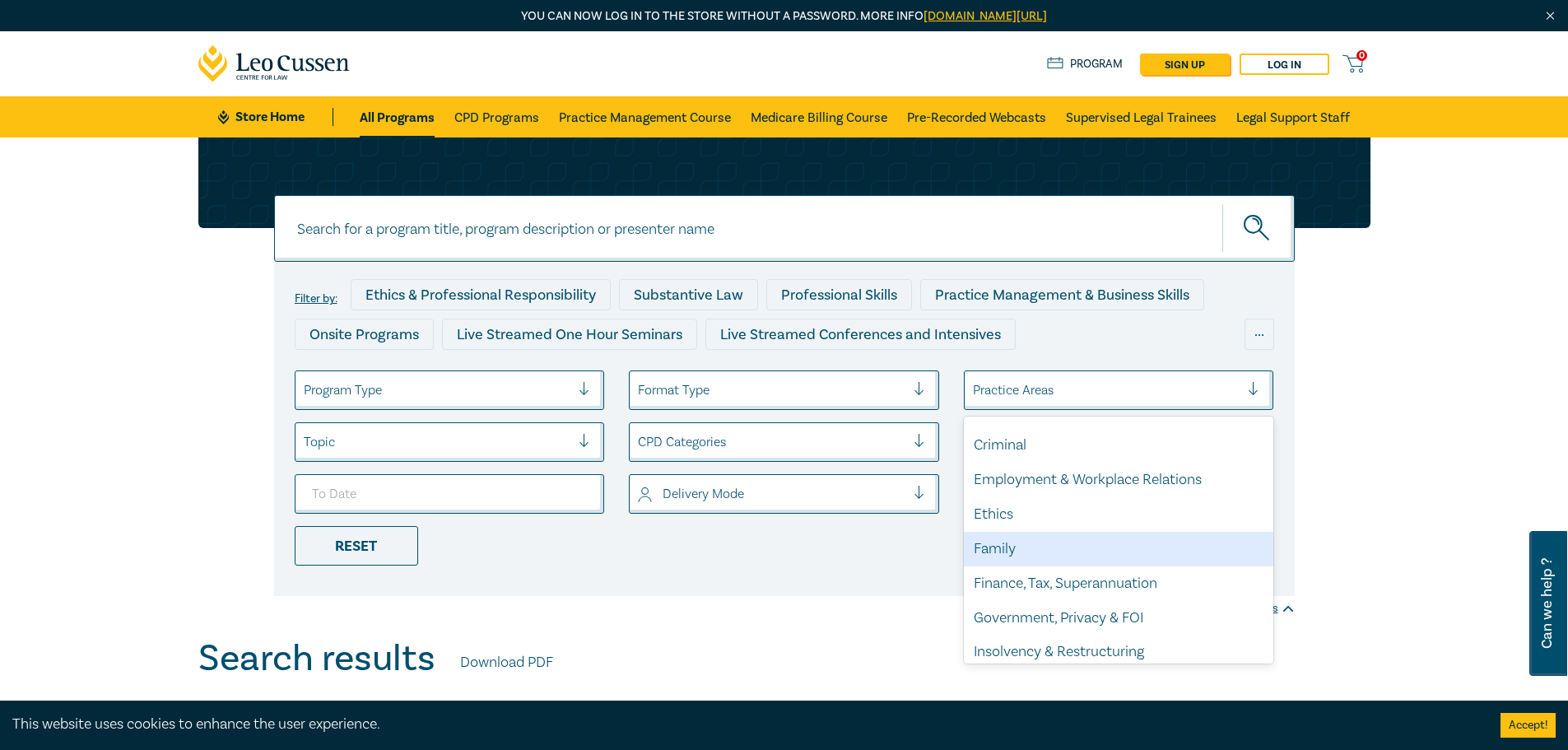
click at [1034, 543] on div "Family" at bounding box center [1118, 548] width 310 height 34
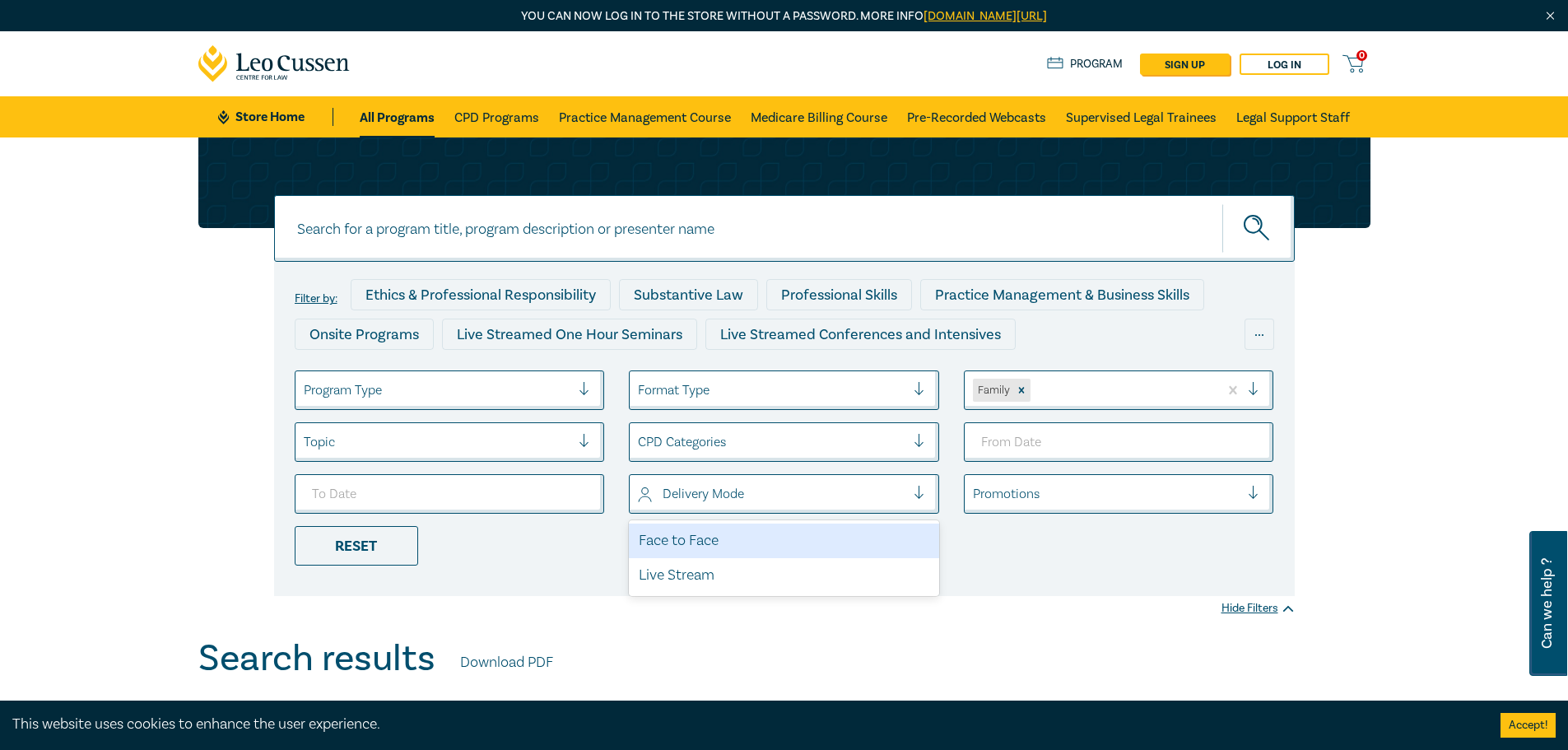
click at [777, 503] on div at bounding box center [771, 494] width 267 height 22
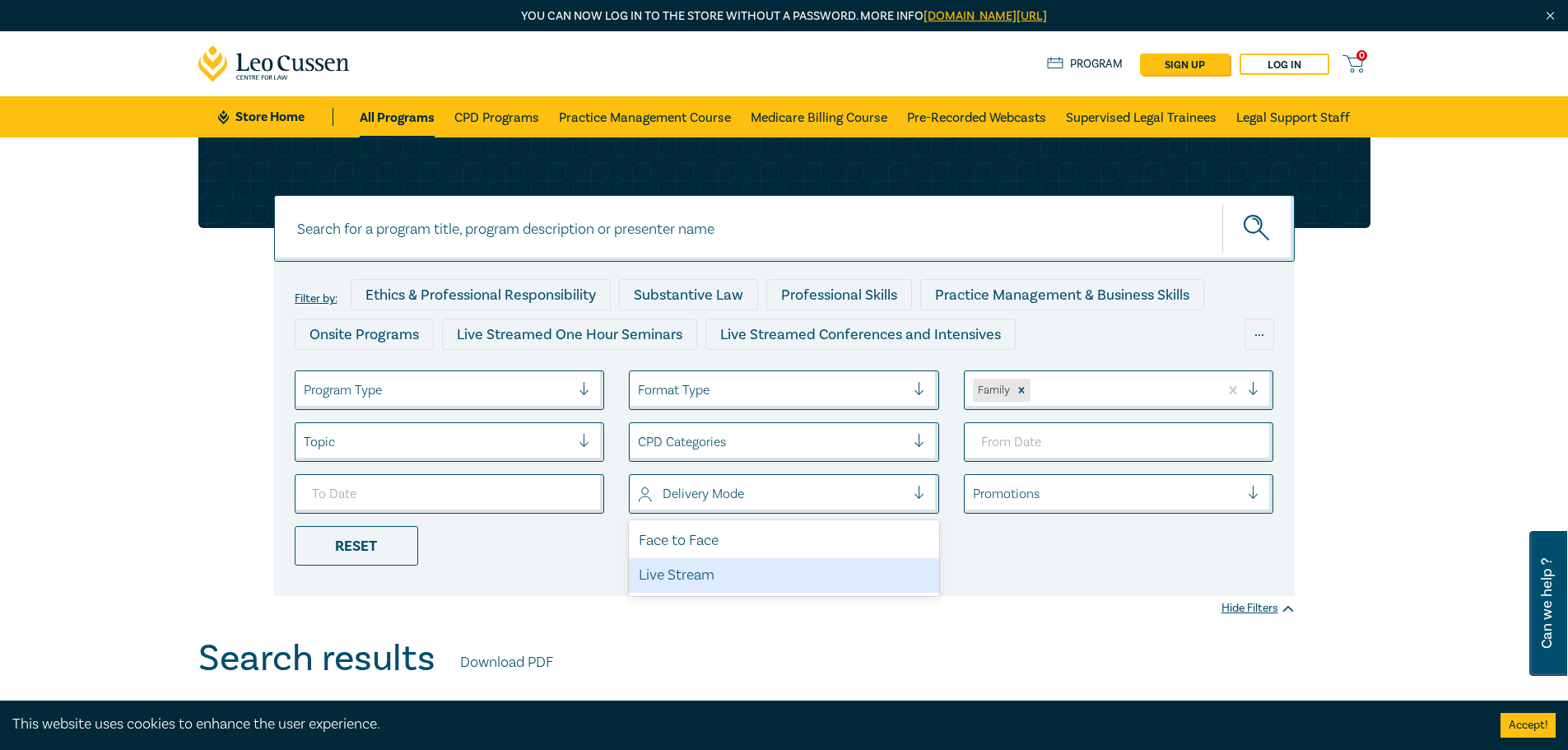
click at [714, 579] on div "Live Stream" at bounding box center [783, 575] width 310 height 34
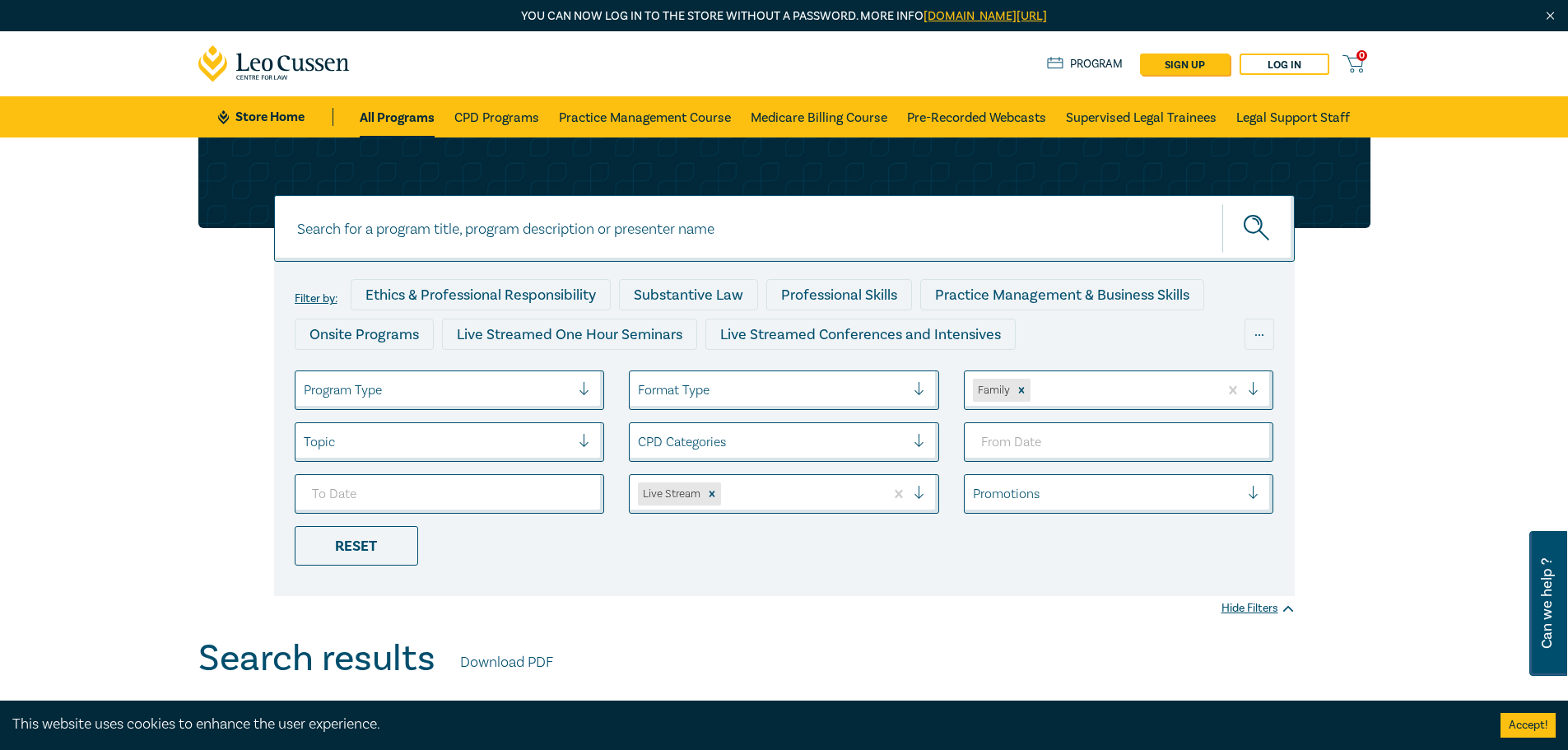
click at [1188, 574] on div "Filter by: Ethics & Professional Responsibility Substantive Law Professional Sk…" at bounding box center [784, 429] width 1021 height 334
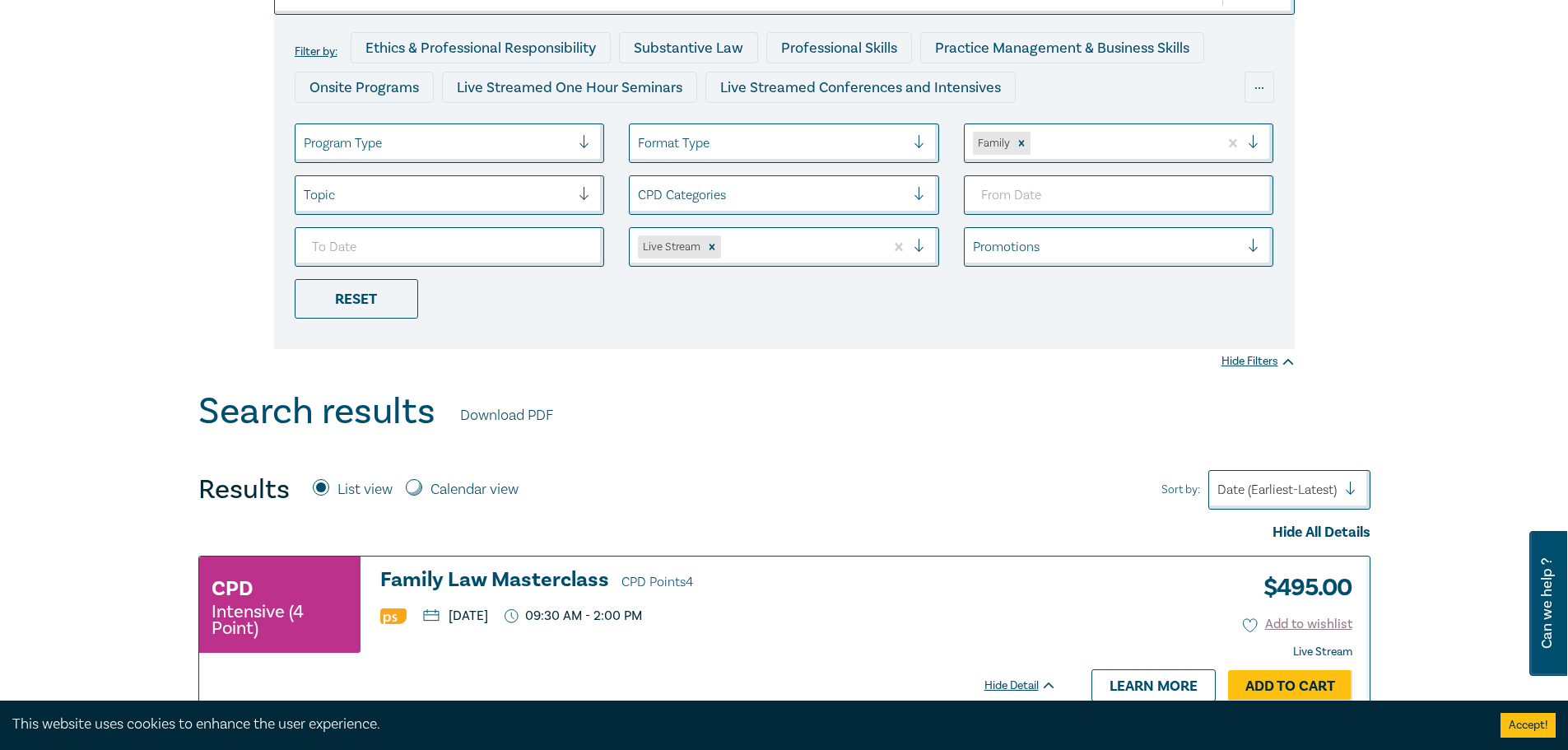
scroll to position [411, 0]
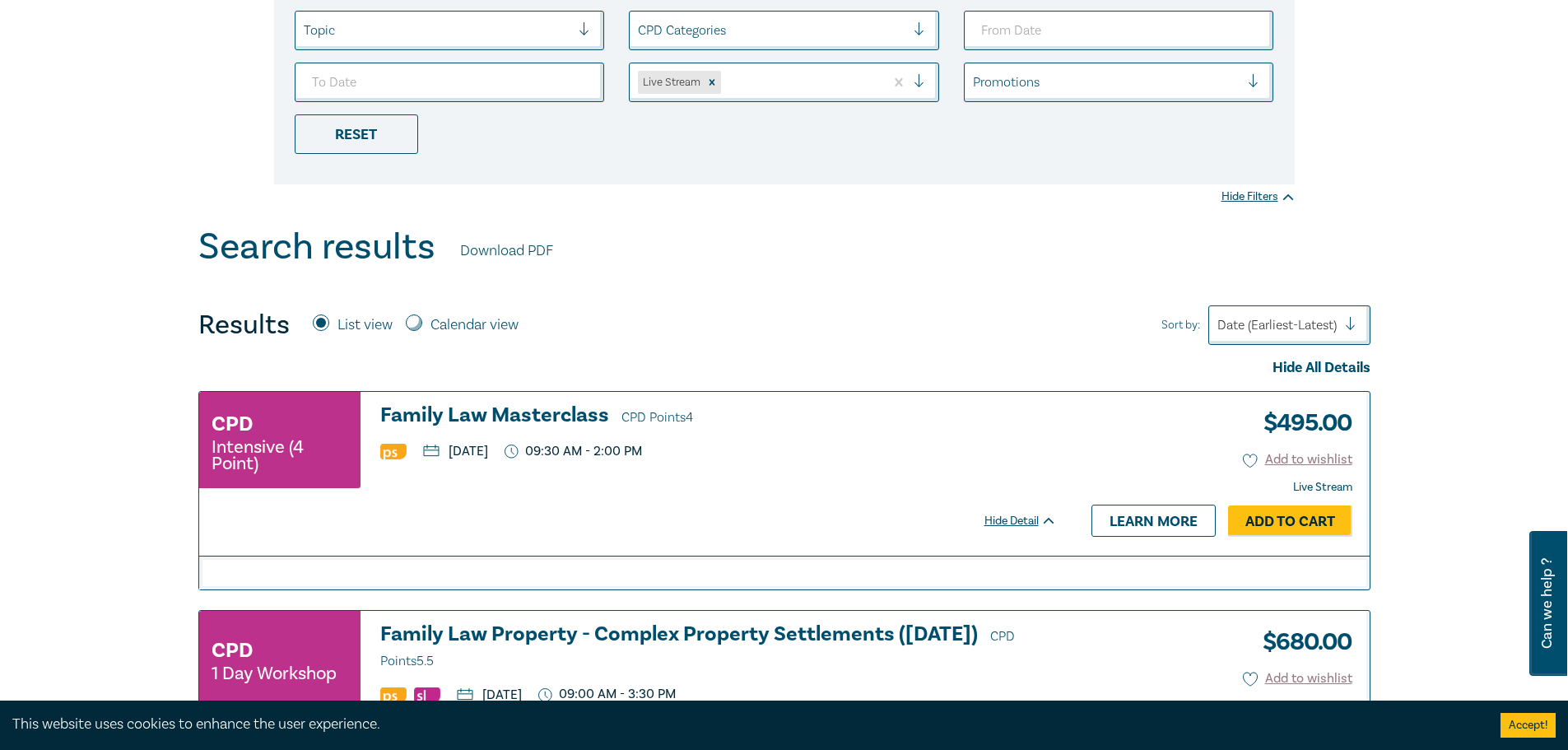
click at [1323, 317] on div at bounding box center [1277, 325] width 120 height 22
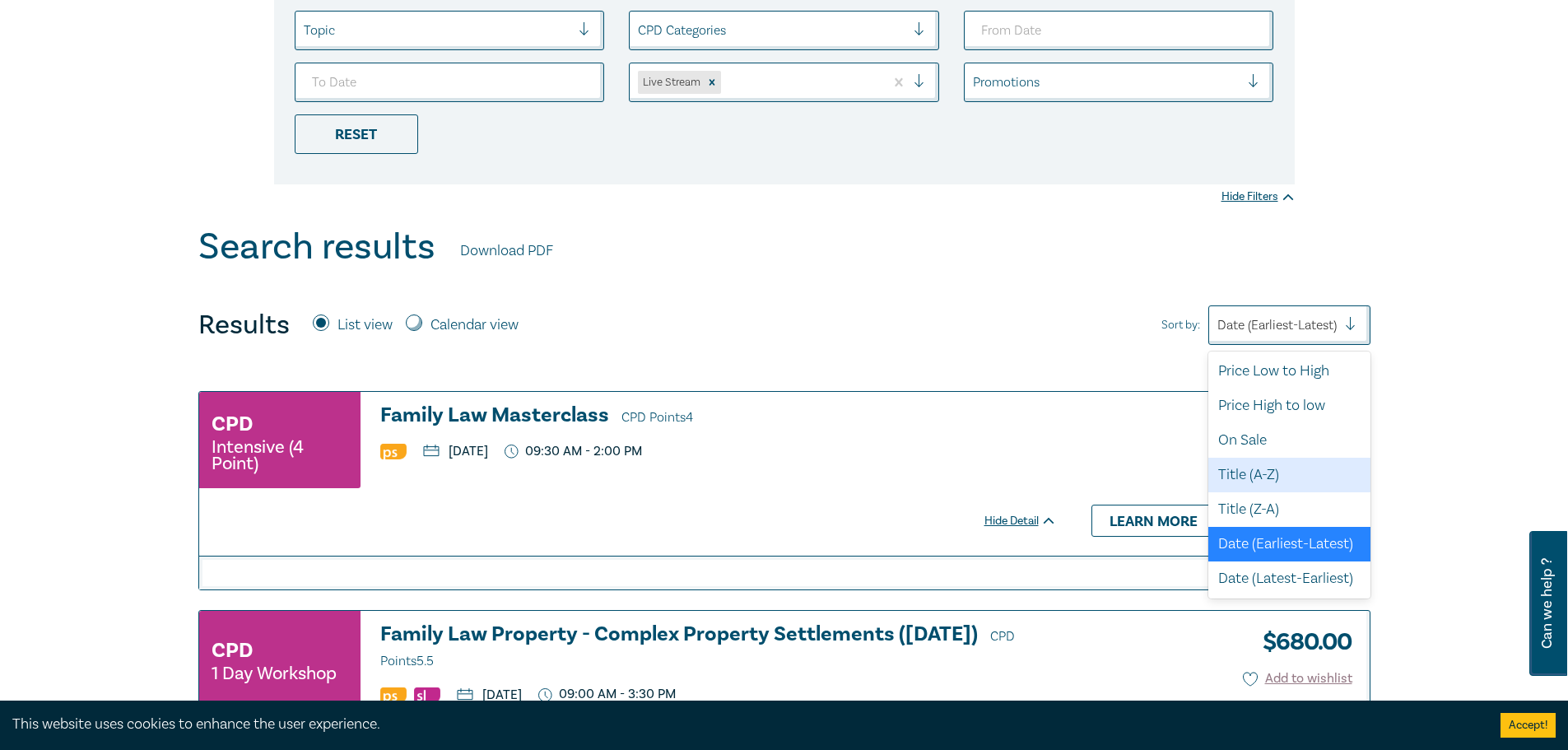
scroll to position [0, 0]
click at [1294, 370] on div "Price Low to High" at bounding box center [1290, 372] width 162 height 34
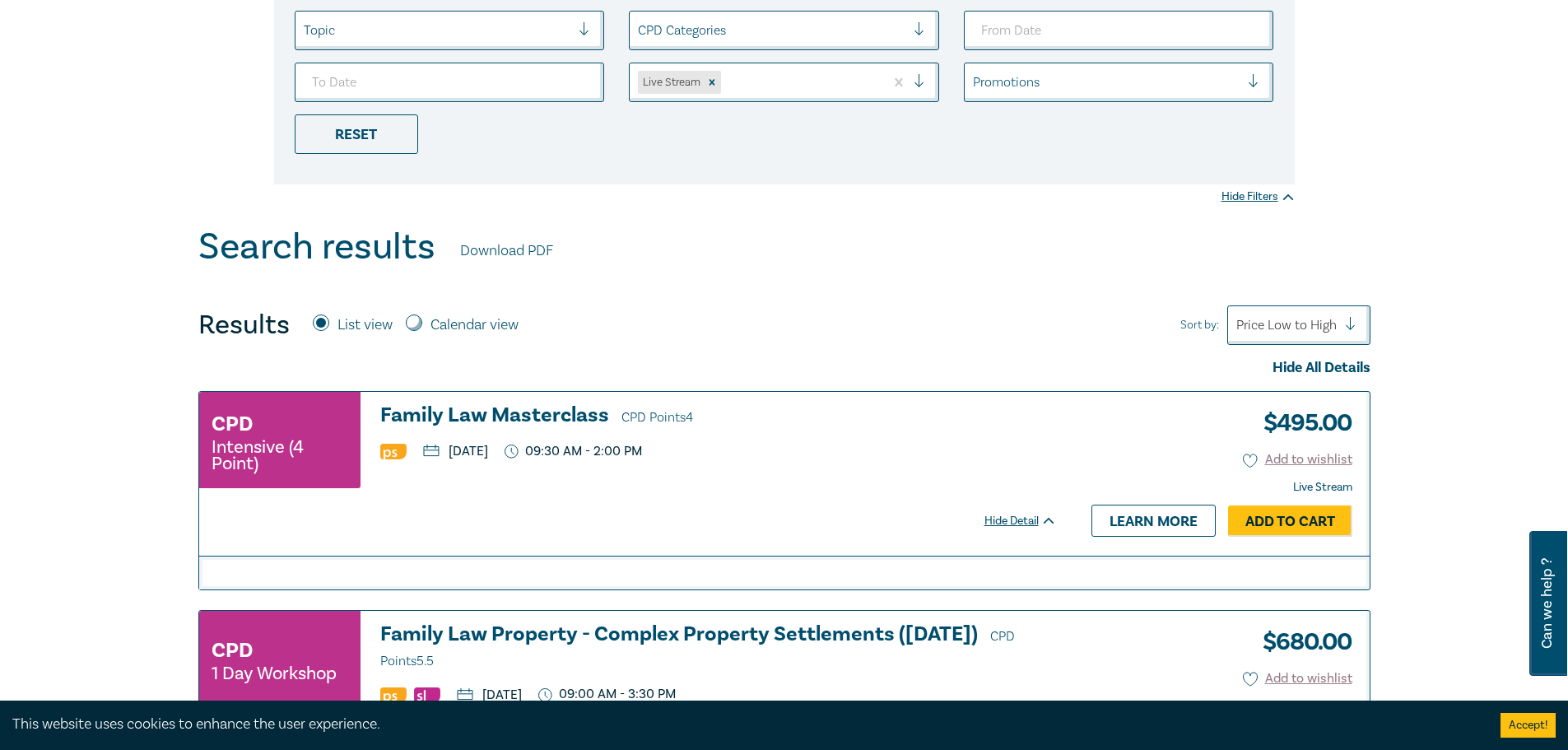
click at [671, 319] on div "Results List view Calendar view Sort by: Price Low to High" at bounding box center [784, 324] width 1173 height 39
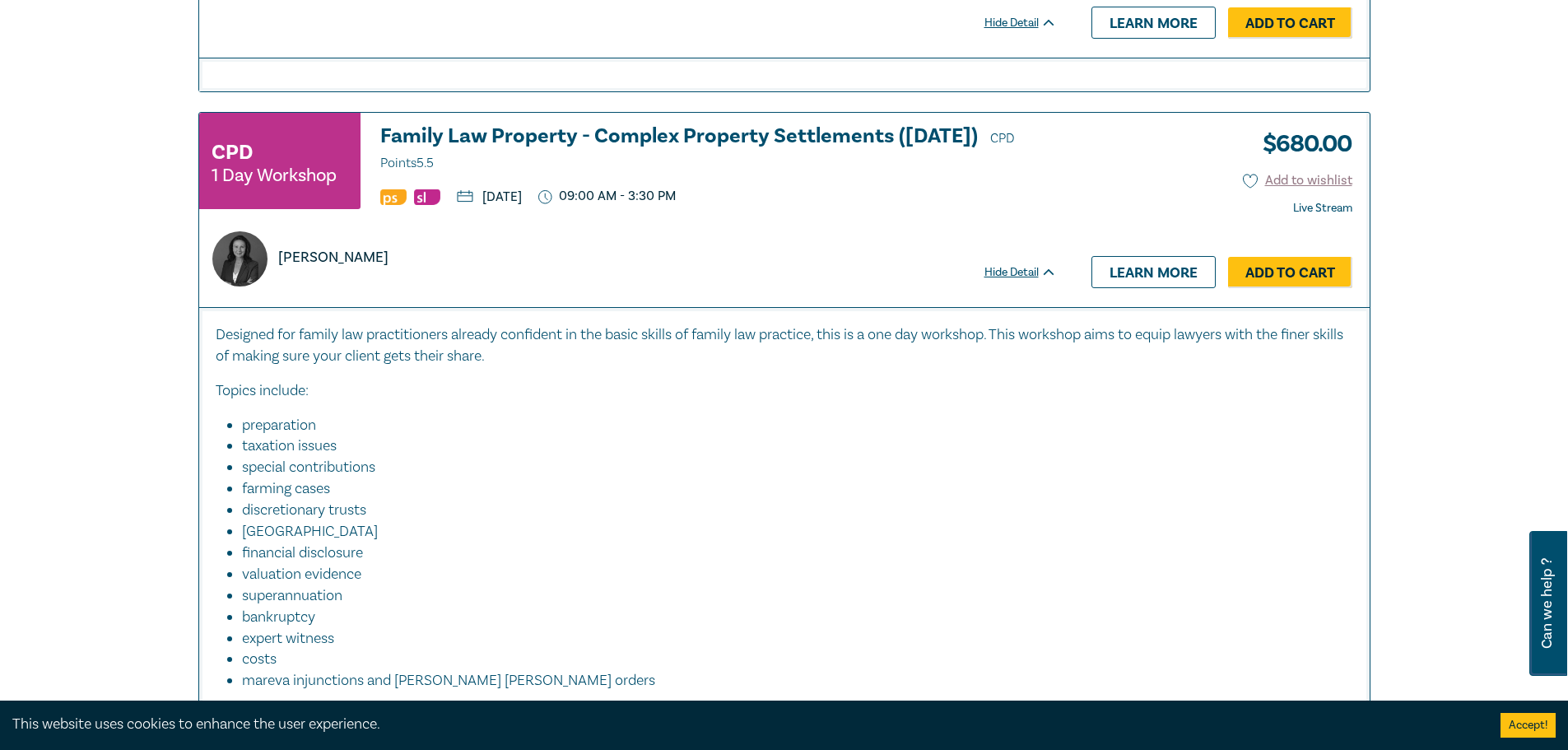
scroll to position [906, 0]
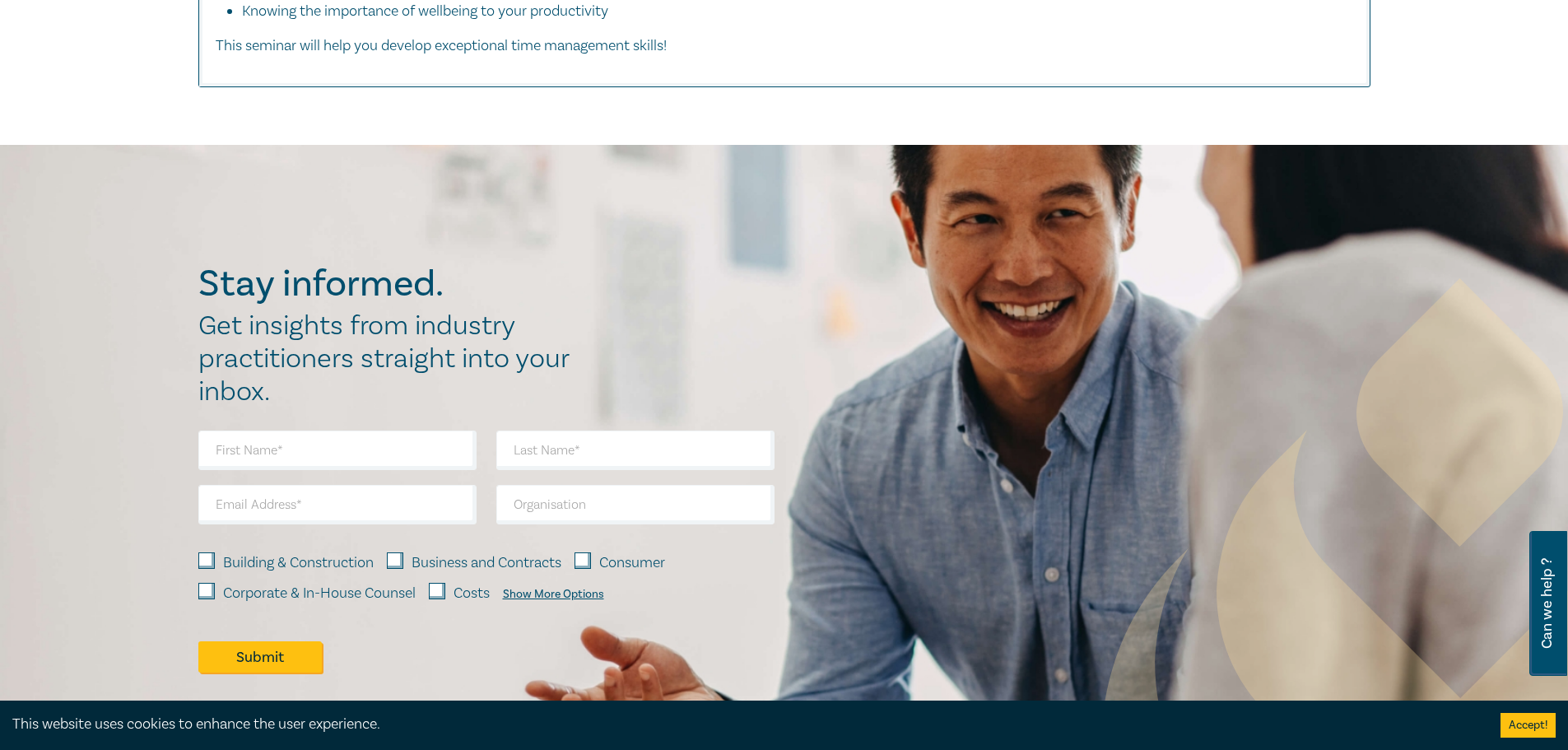
drag, startPoint x: 1179, startPoint y: 455, endPoint x: 1138, endPoint y: 253, distance: 206.1
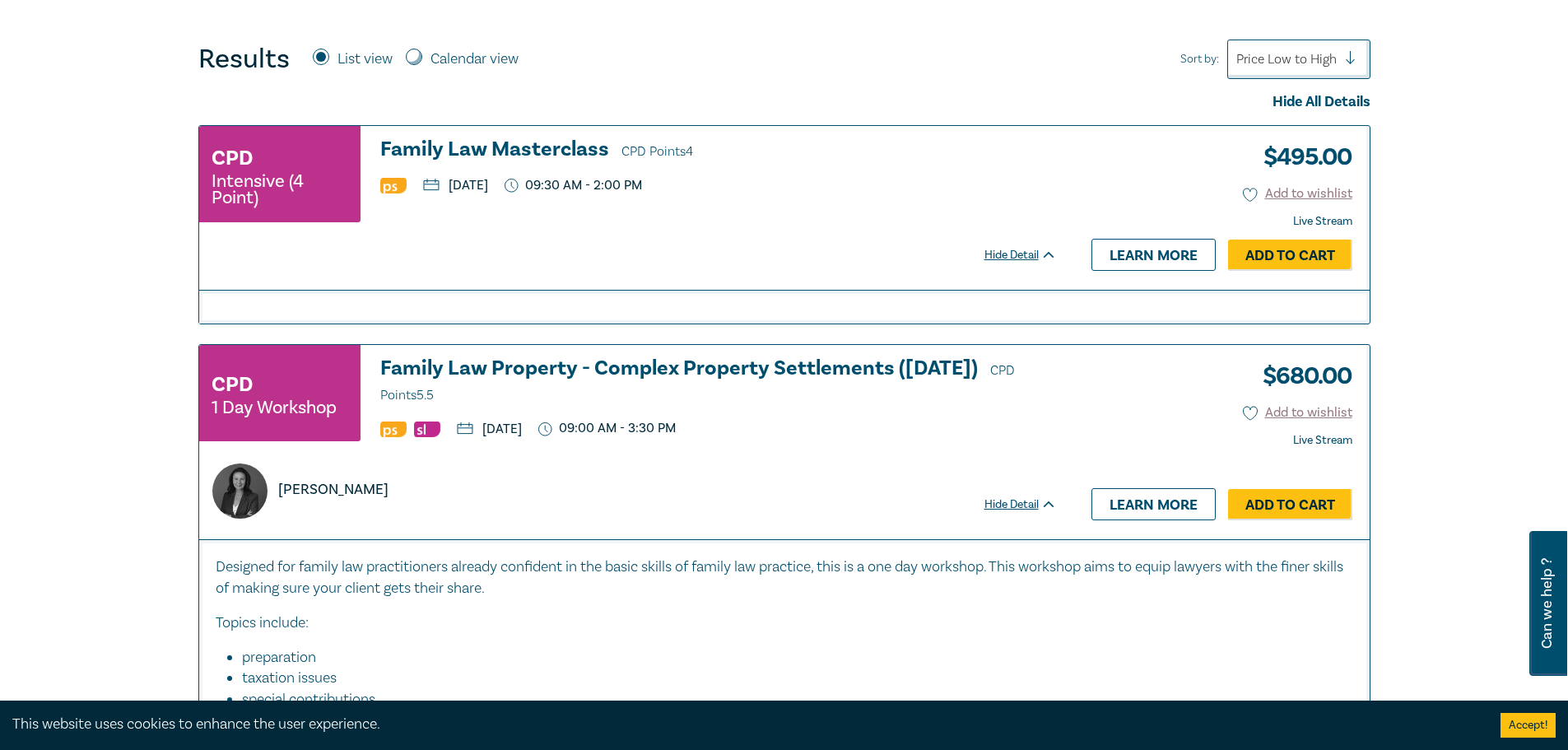
scroll to position [0, 0]
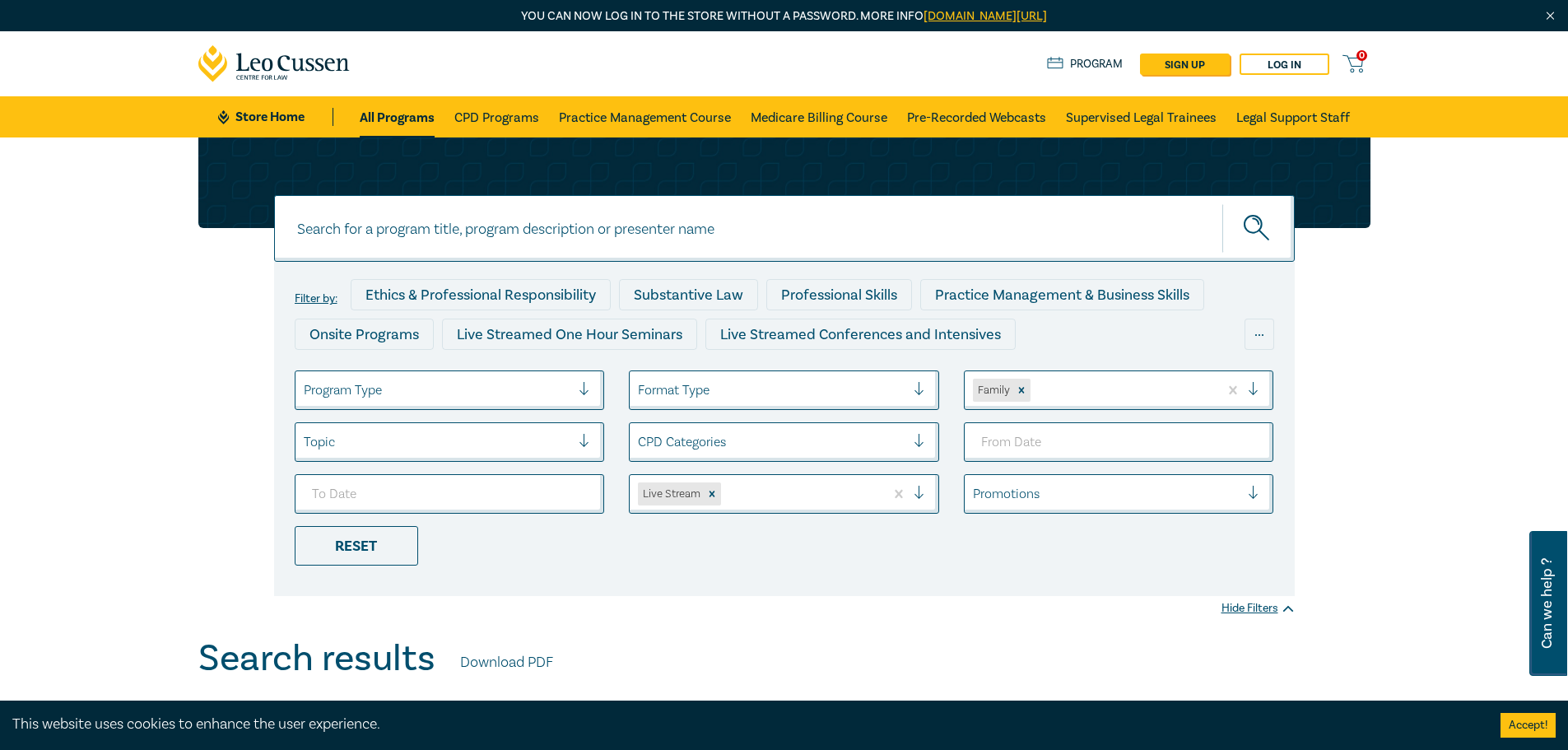
drag, startPoint x: 1094, startPoint y: 120, endPoint x: 1082, endPoint y: 15, distance: 105.7
click at [980, 117] on link "Pre-Recorded Webcasts" at bounding box center [976, 116] width 139 height 41
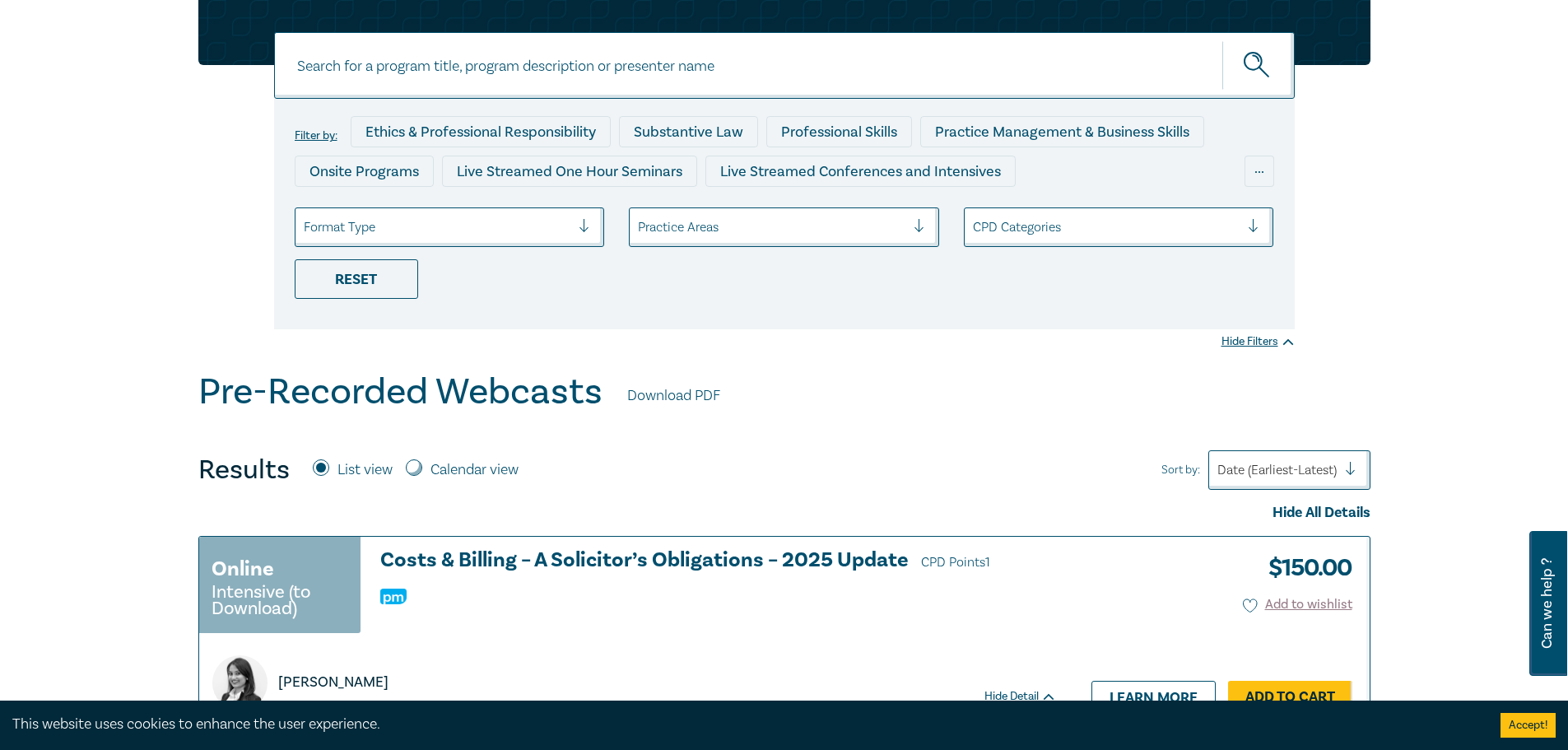
scroll to position [165, 0]
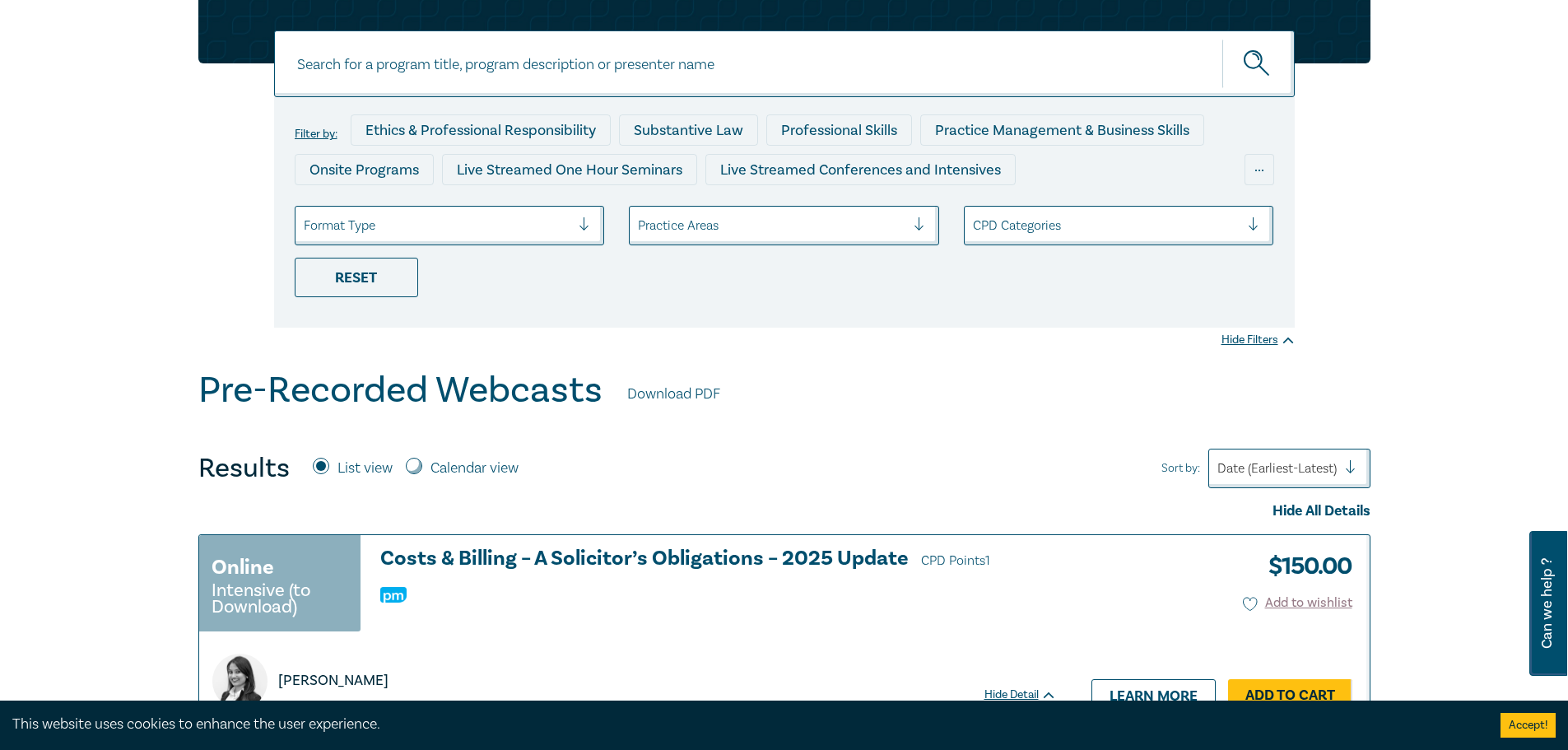
click at [1081, 219] on div at bounding box center [1107, 226] width 267 height 22
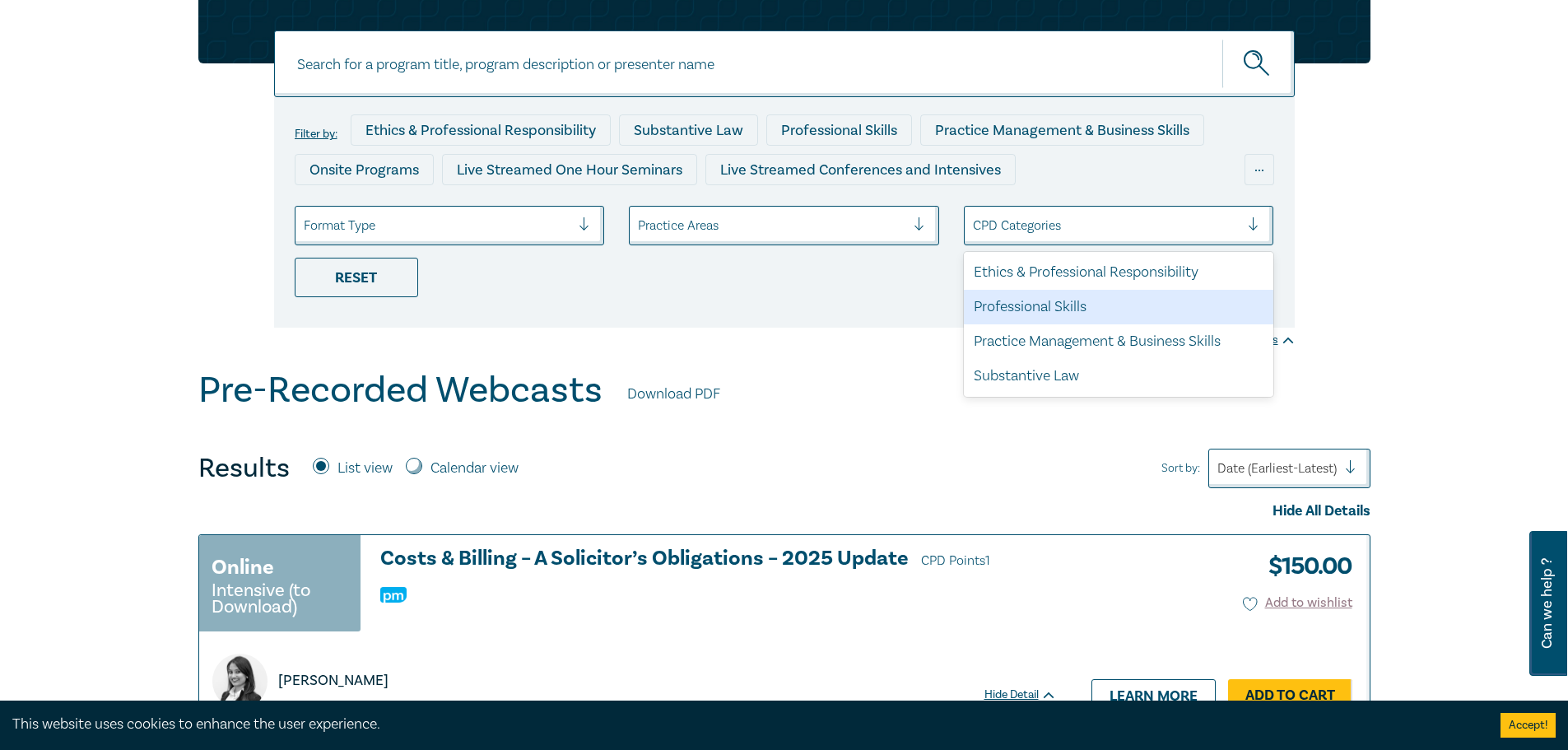
click at [774, 223] on div at bounding box center [771, 226] width 267 height 22
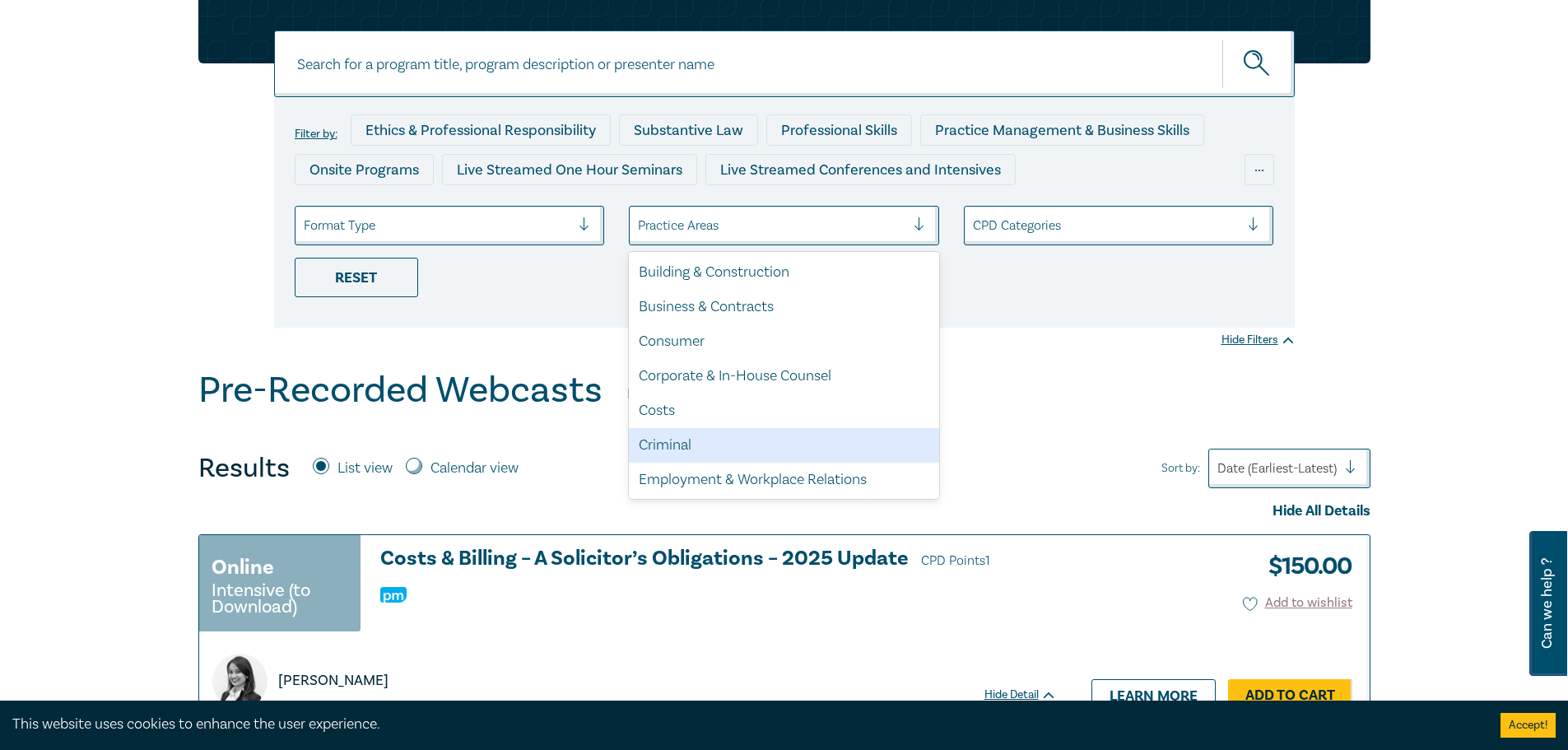
scroll to position [82, 0]
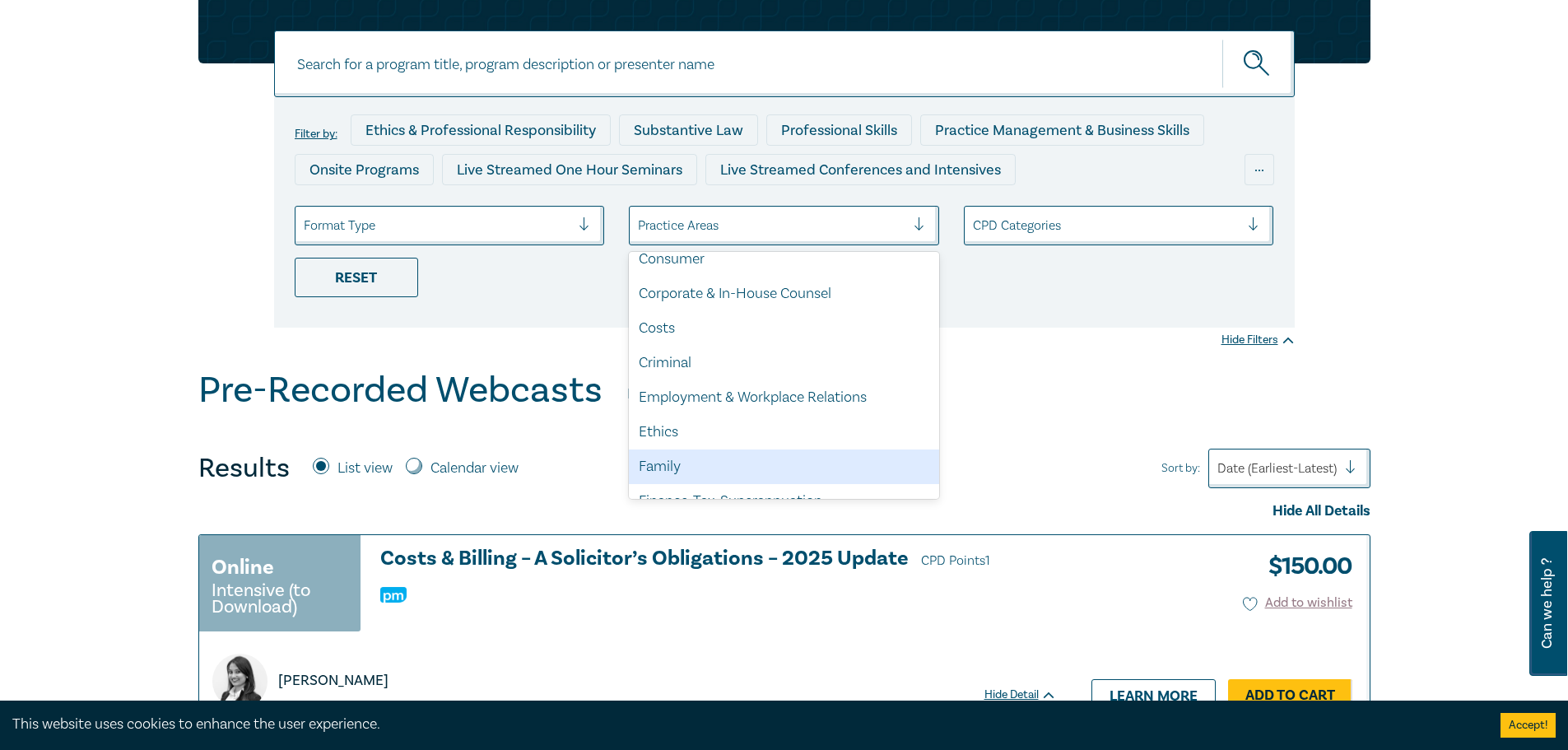
click at [690, 463] on div "Family" at bounding box center [783, 467] width 310 height 34
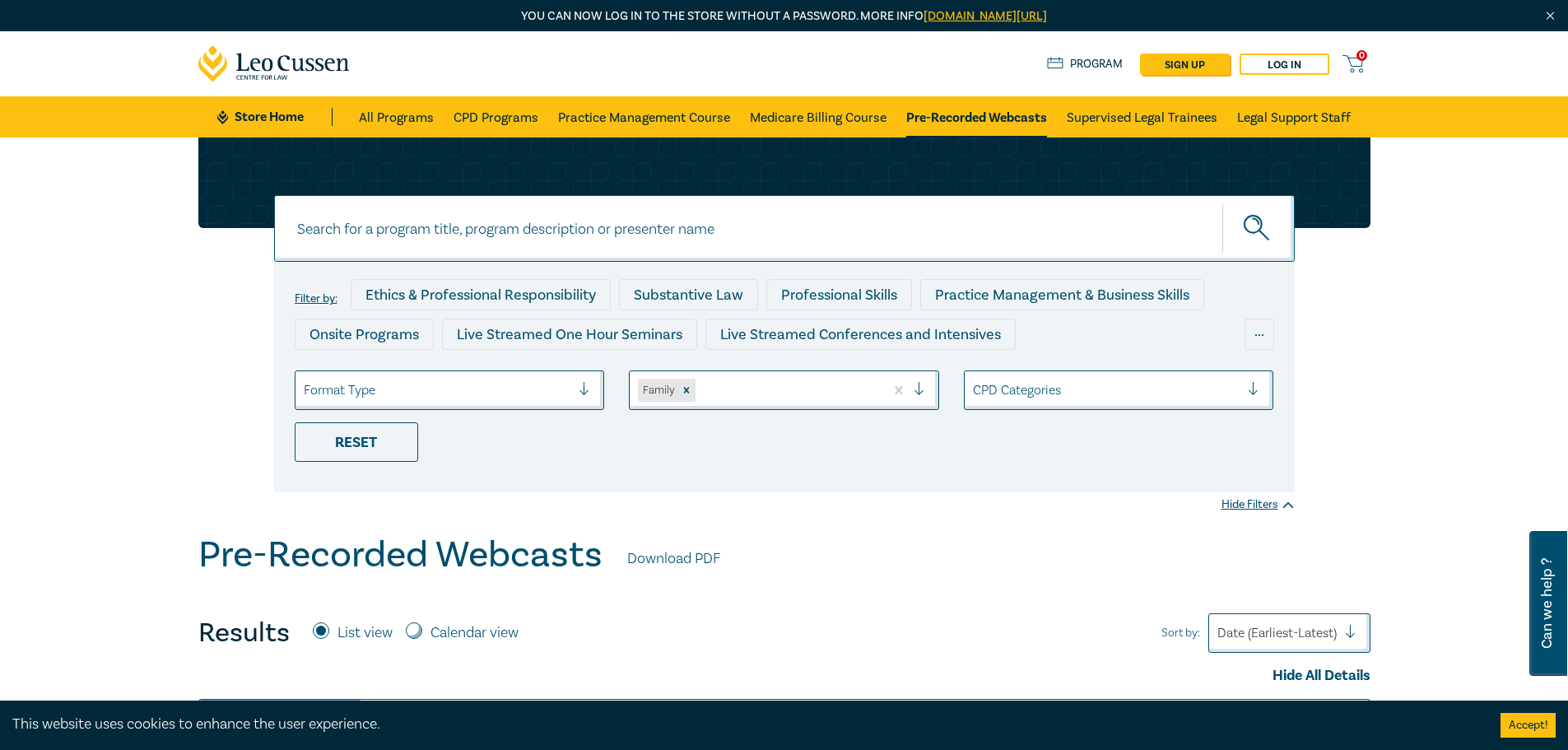
click at [588, 436] on li "Reset" at bounding box center [450, 441] width 335 height 39
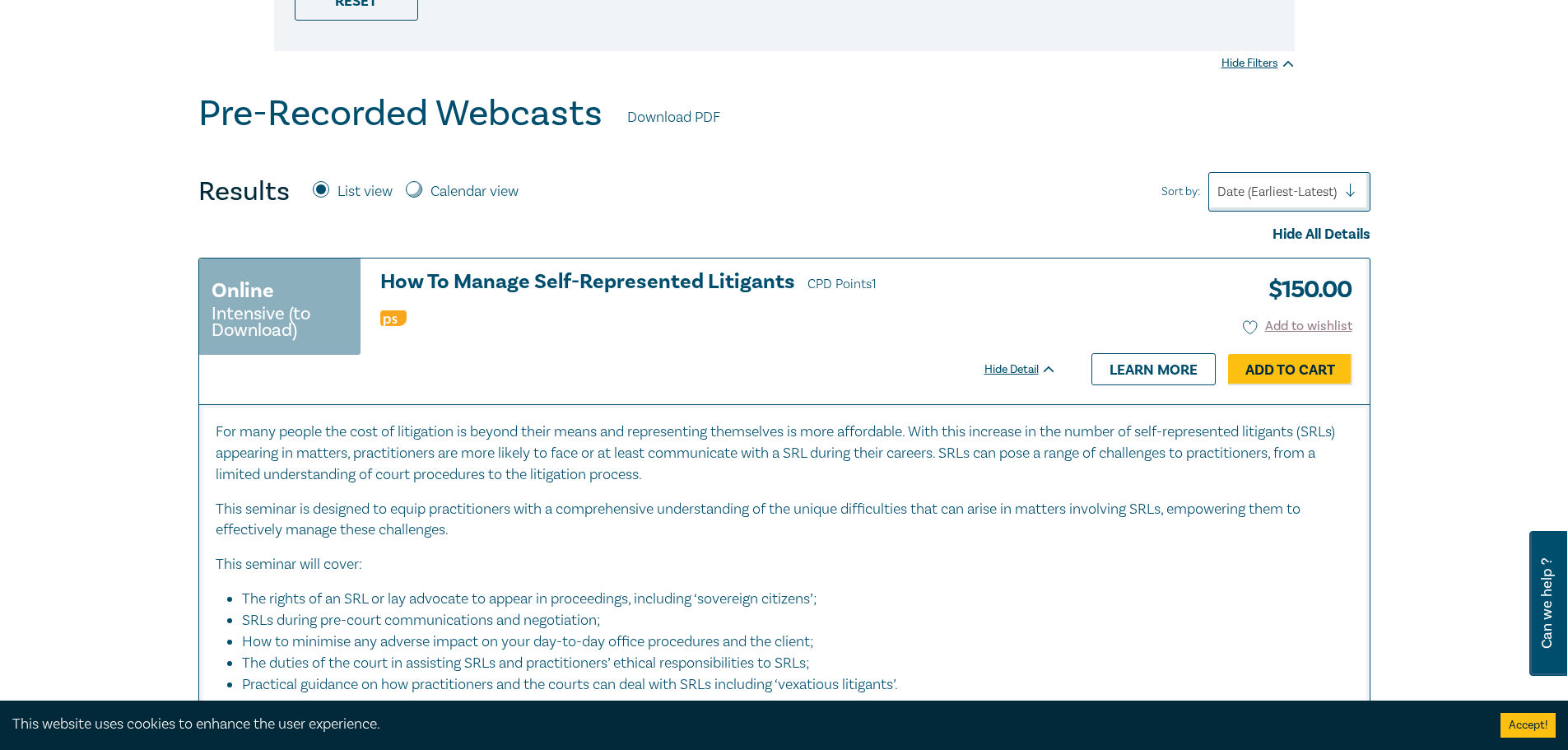
scroll to position [494, 0]
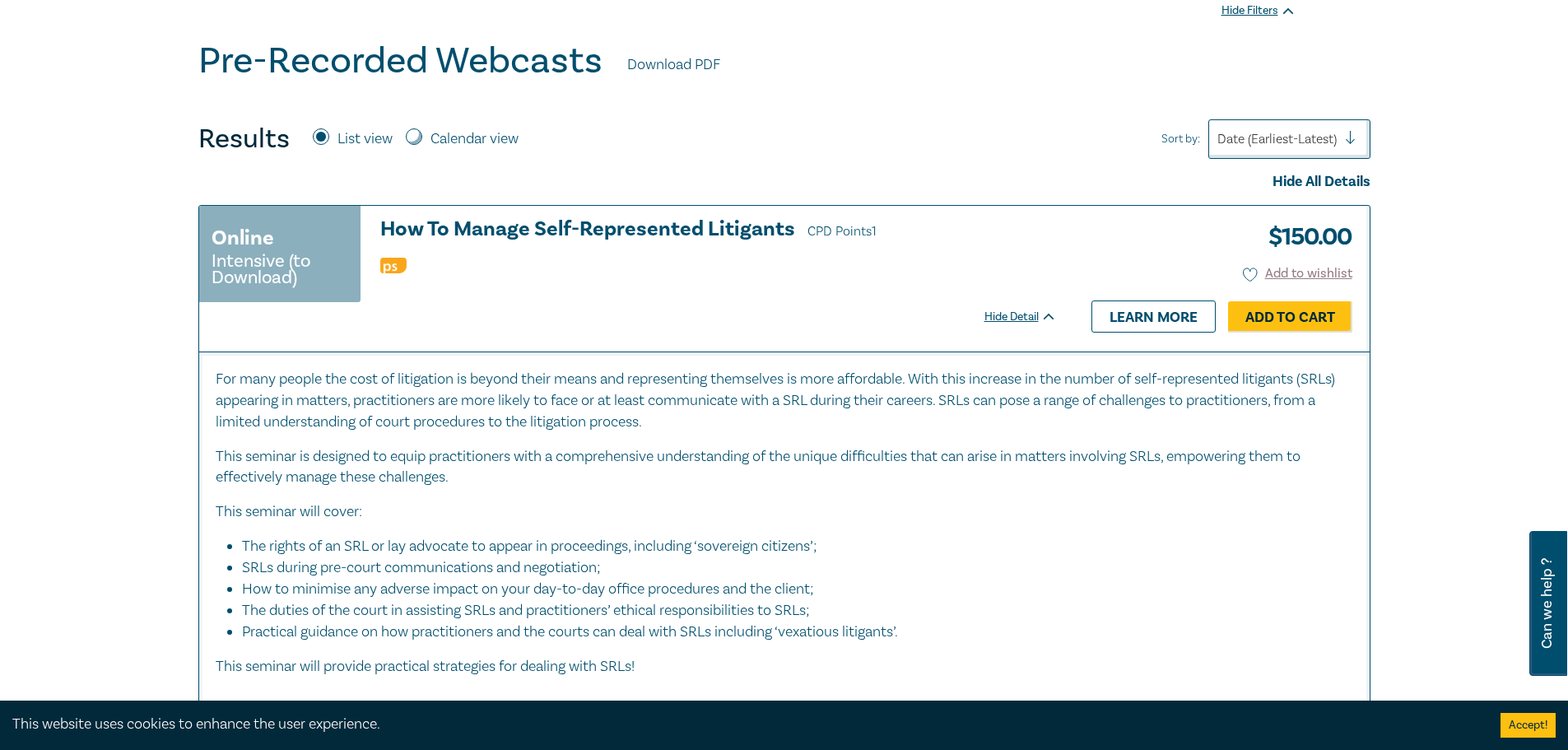
click at [1283, 135] on div at bounding box center [1277, 140] width 120 height 22
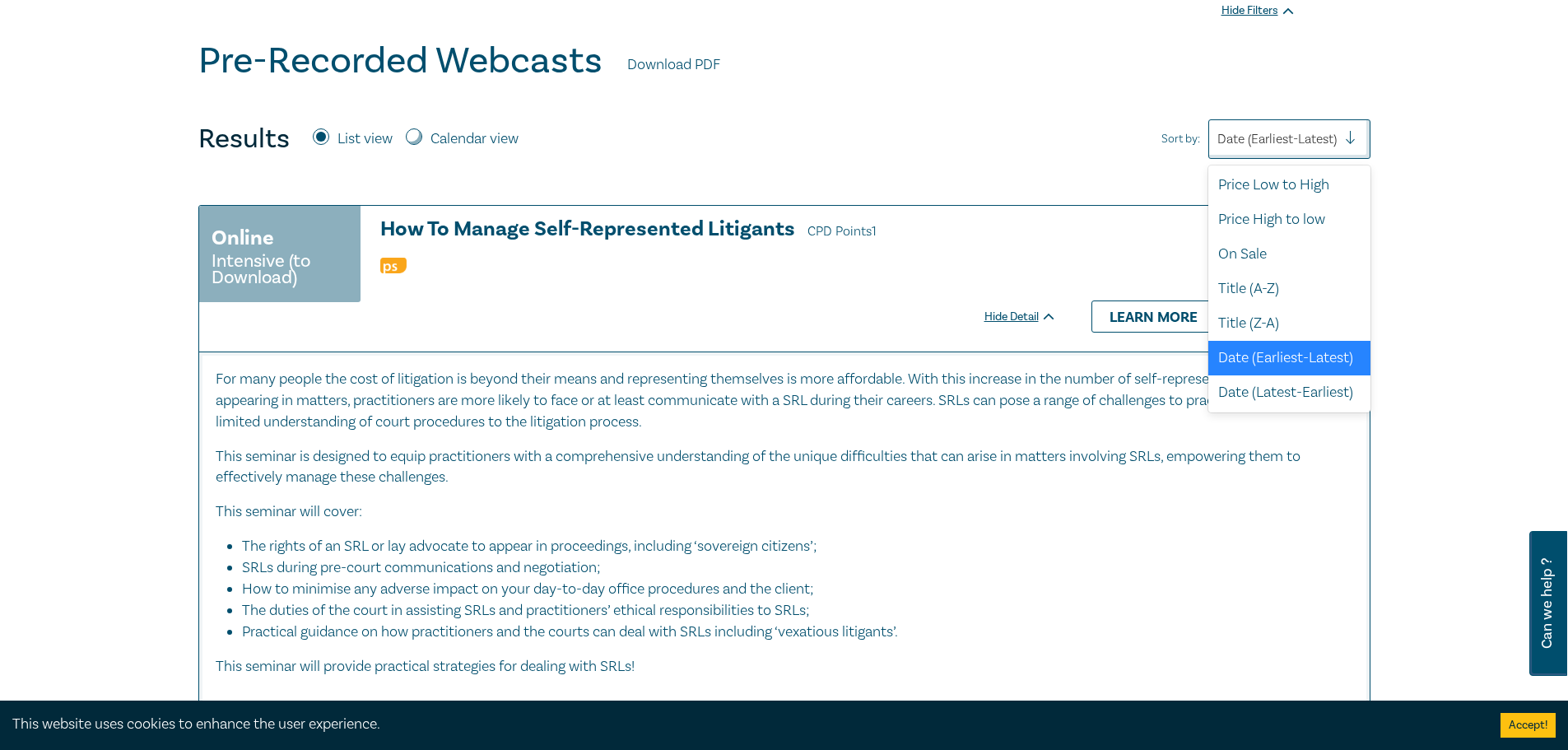
scroll to position [0, 0]
click at [1285, 188] on div "Price Low to High" at bounding box center [1290, 186] width 162 height 34
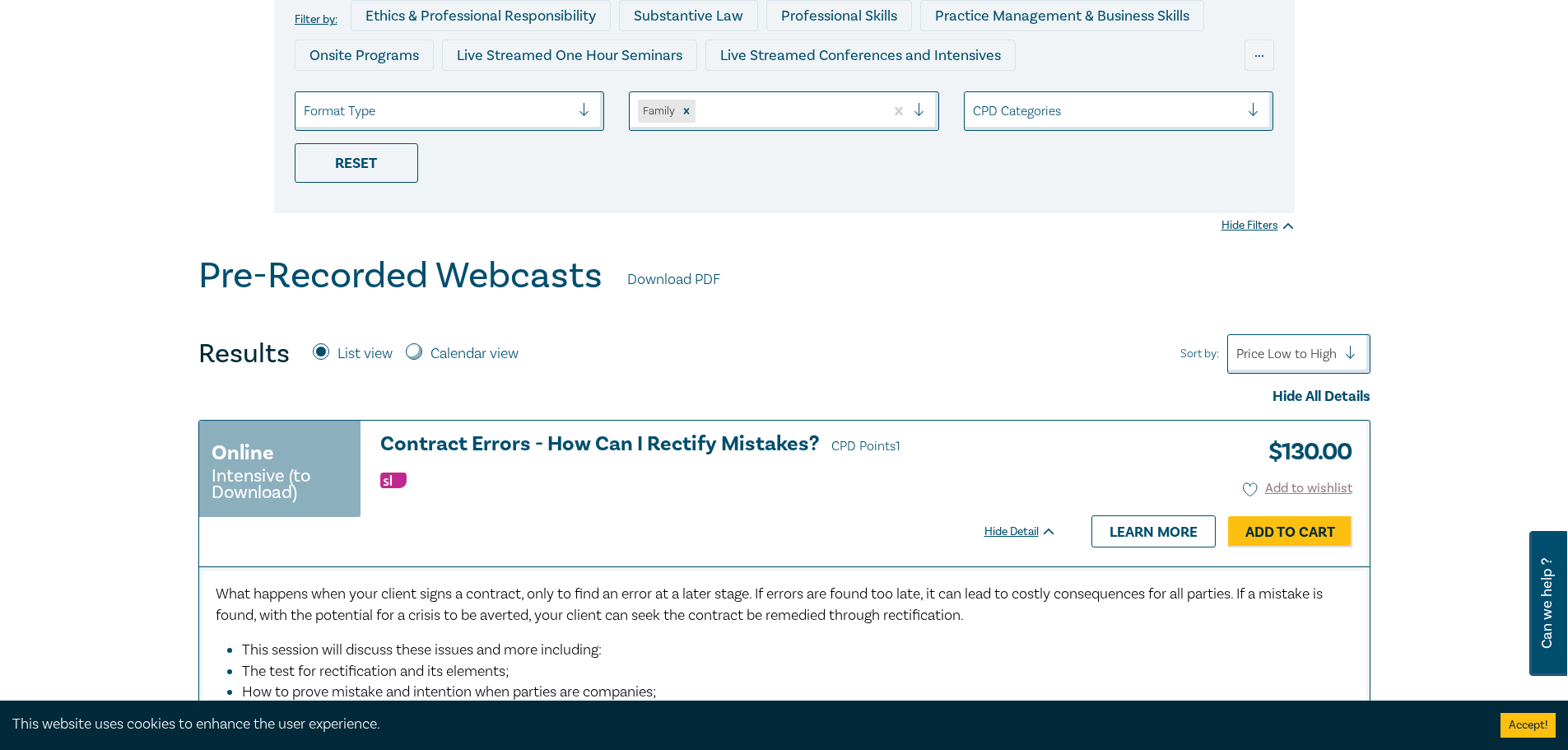
scroll to position [411, 0]
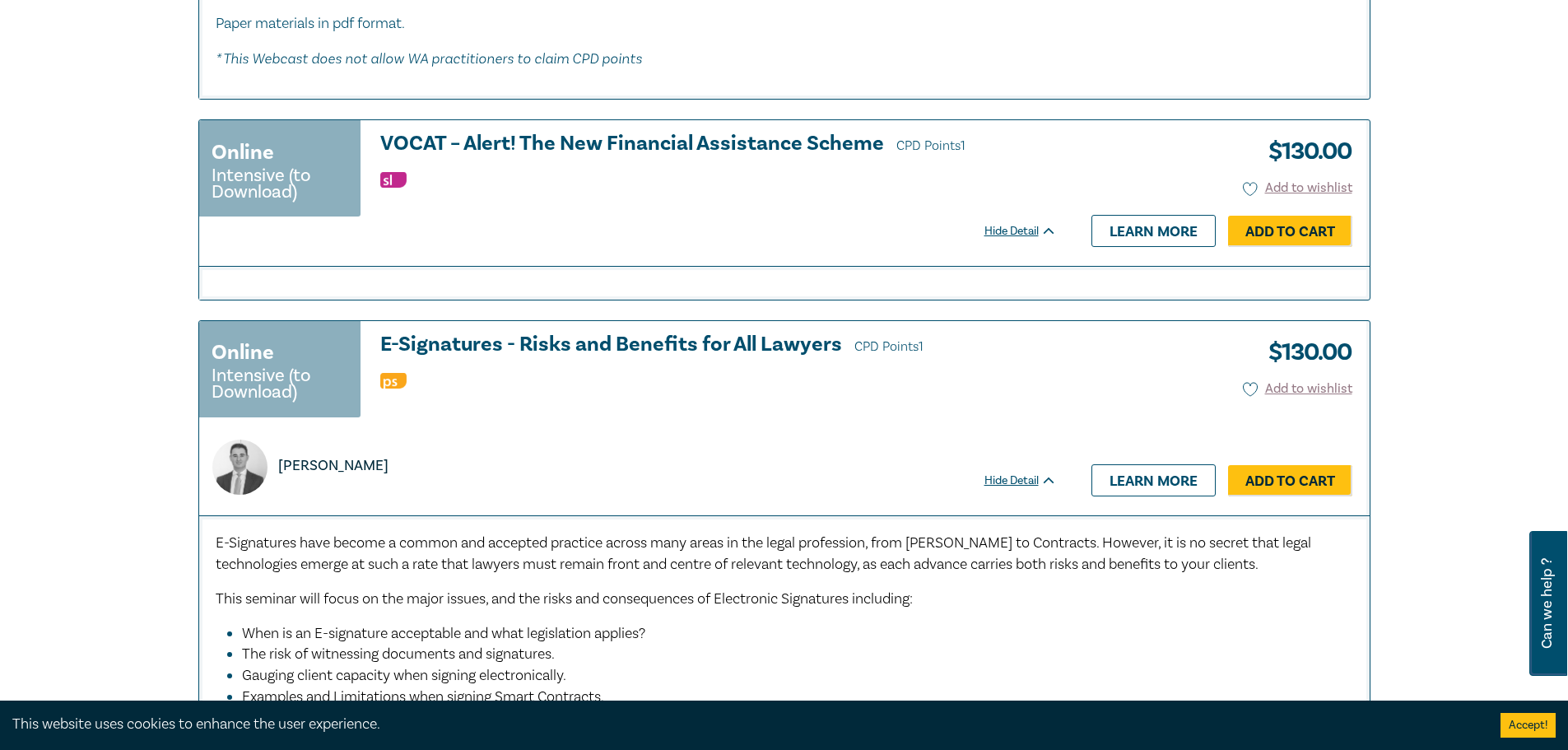
scroll to position [4859, 0]
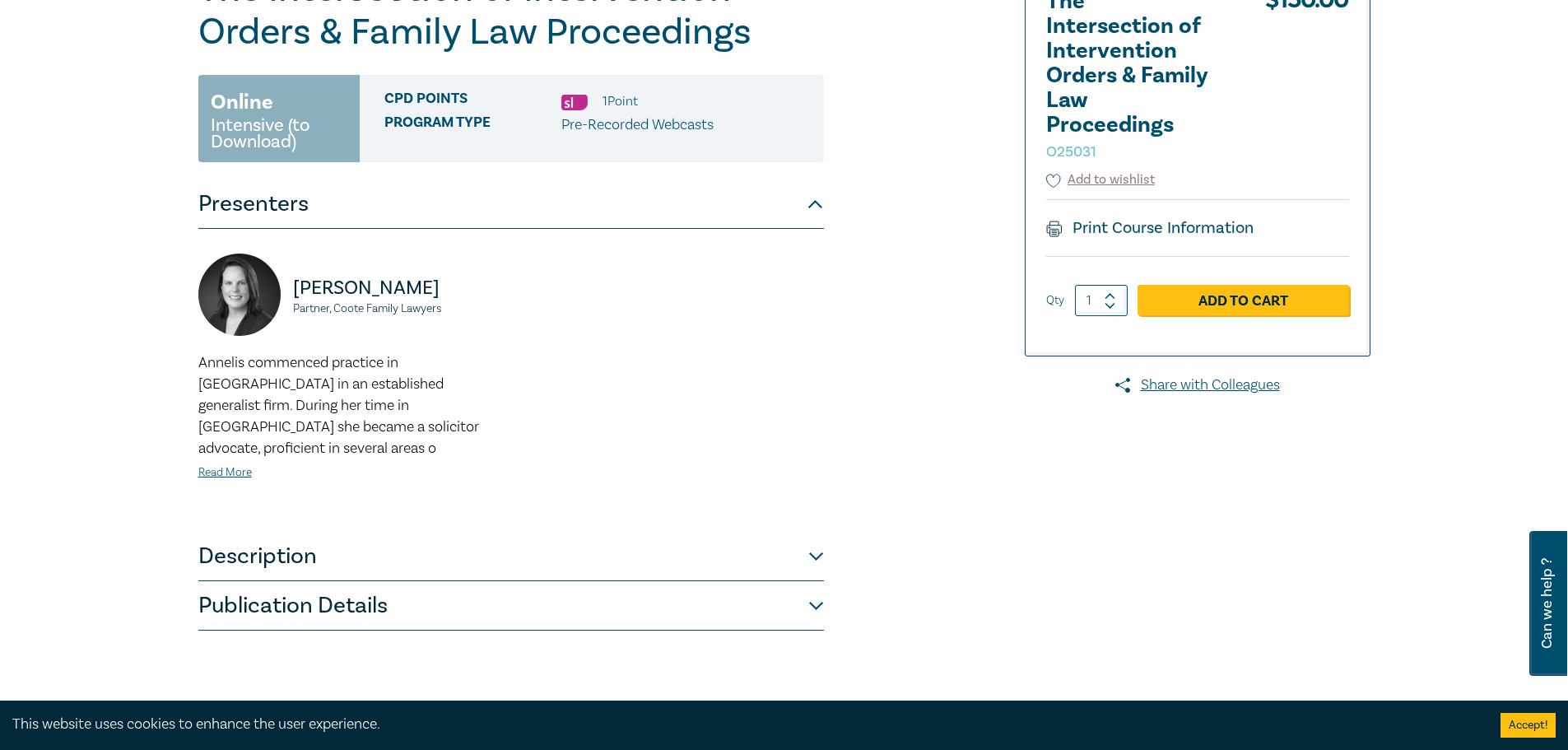
scroll to position [411, 0]
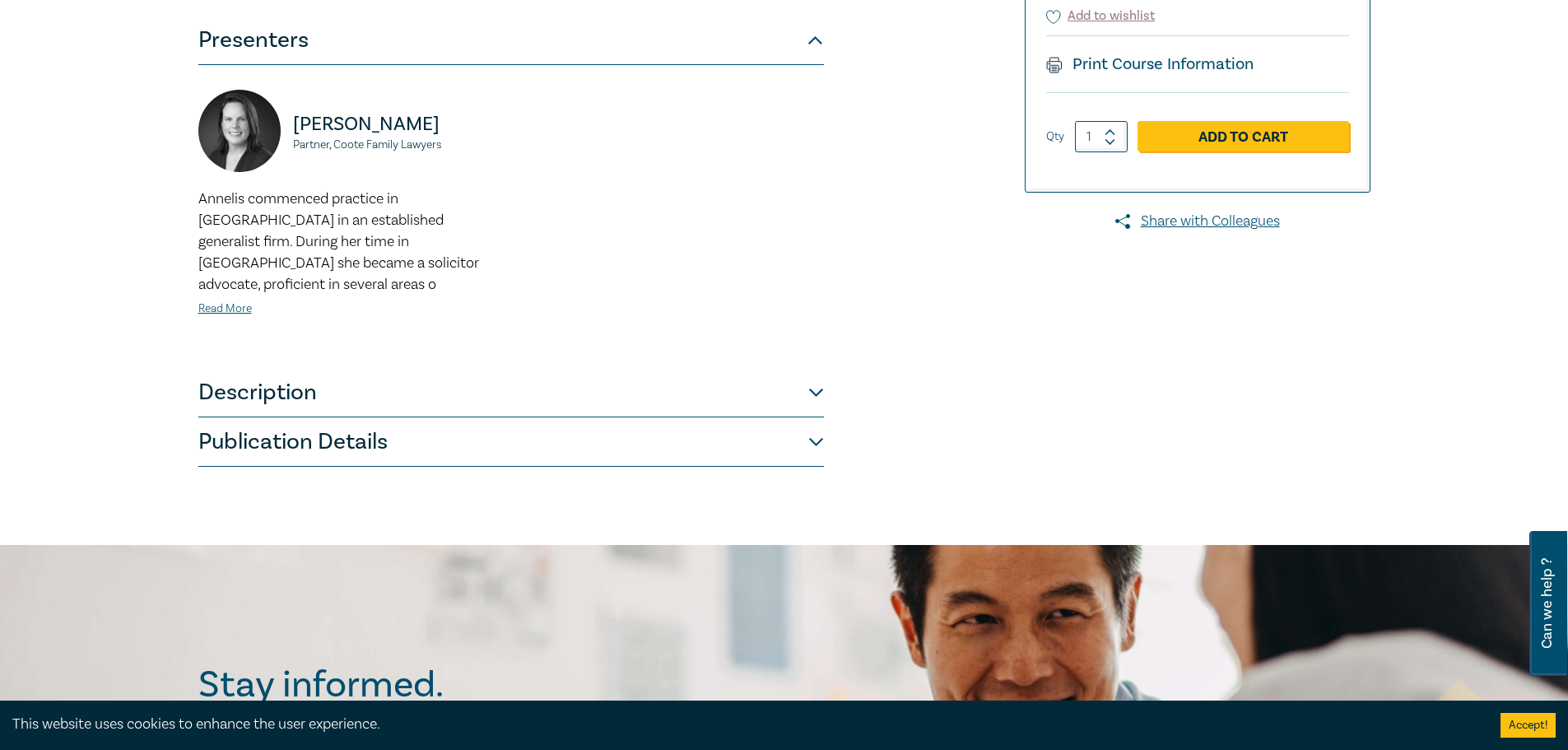
click at [753, 387] on button "Description" at bounding box center [511, 392] width 626 height 49
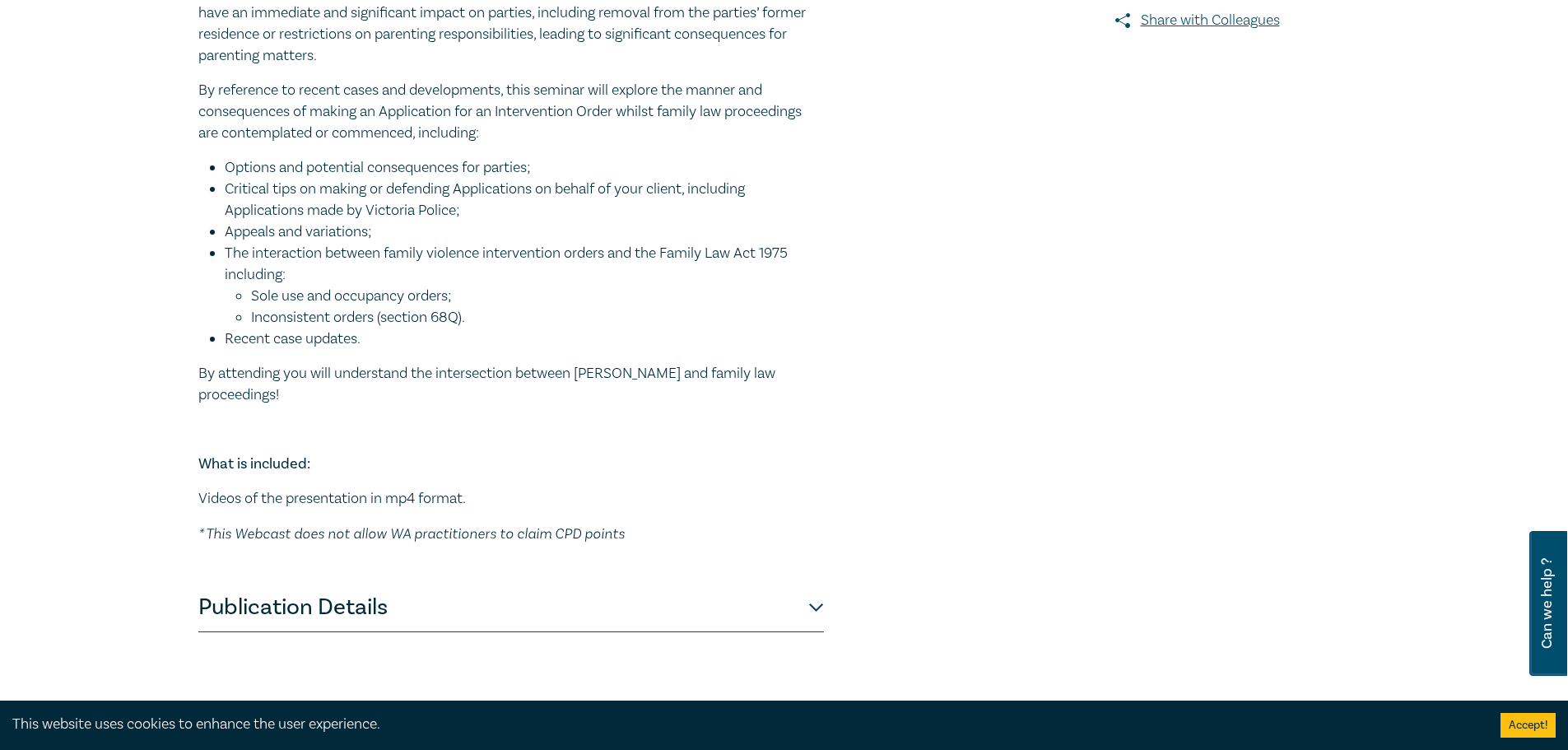
scroll to position [659, 0]
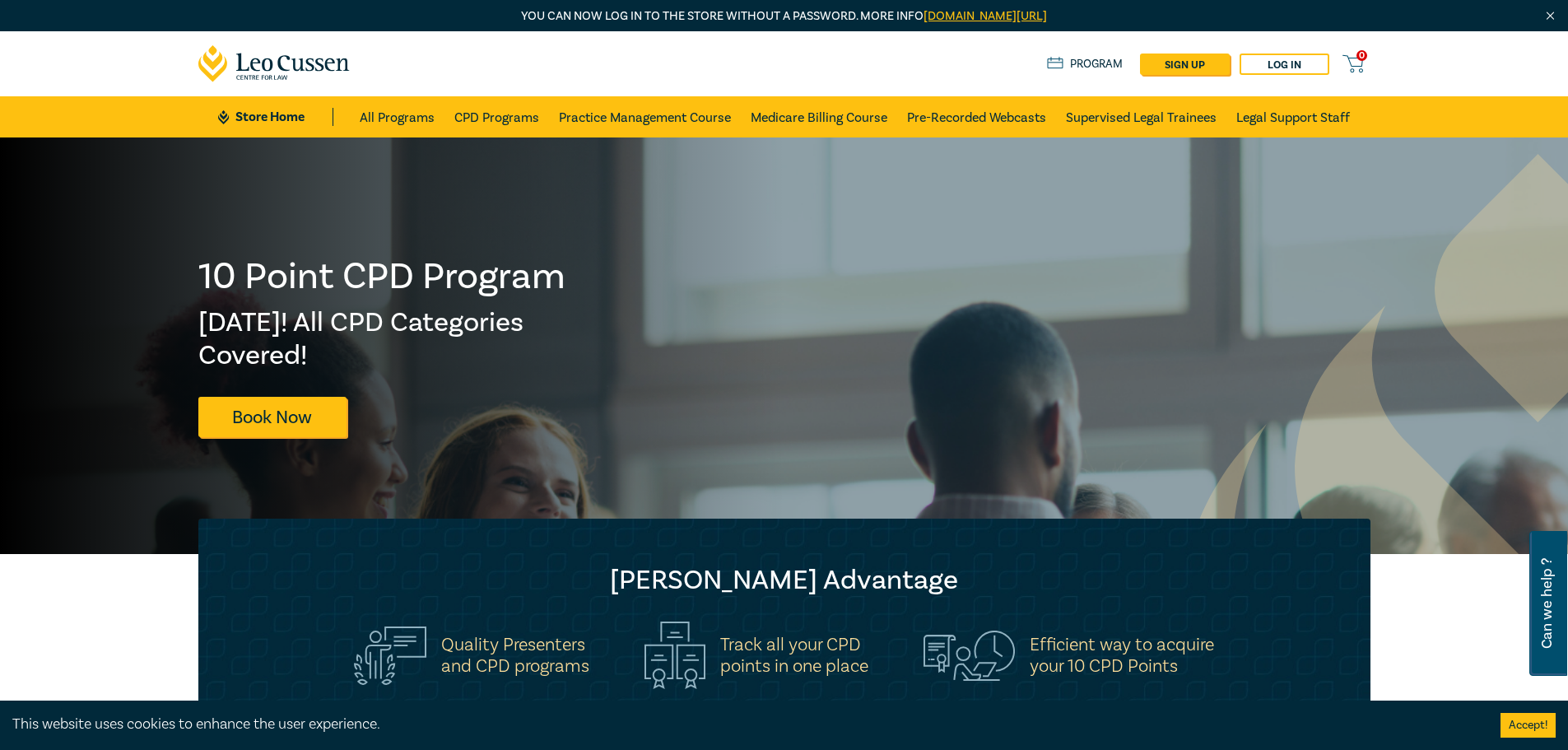
drag, startPoint x: 1167, startPoint y: 343, endPoint x: 1183, endPoint y: 169, distance: 174.7
click at [377, 111] on link "All Programs" at bounding box center [397, 116] width 75 height 41
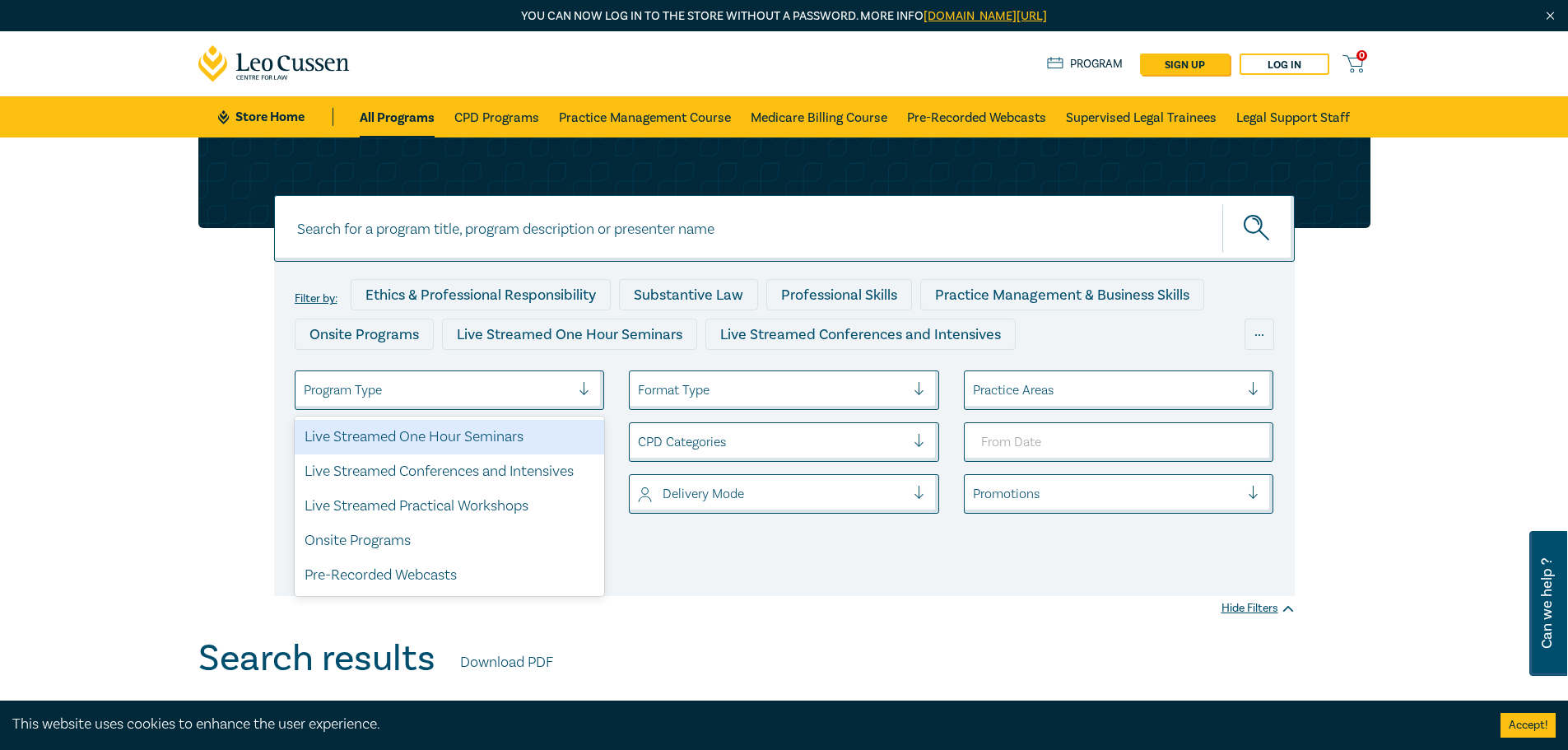
click at [447, 387] on div at bounding box center [437, 390] width 267 height 22
click at [693, 401] on div at bounding box center [771, 390] width 267 height 22
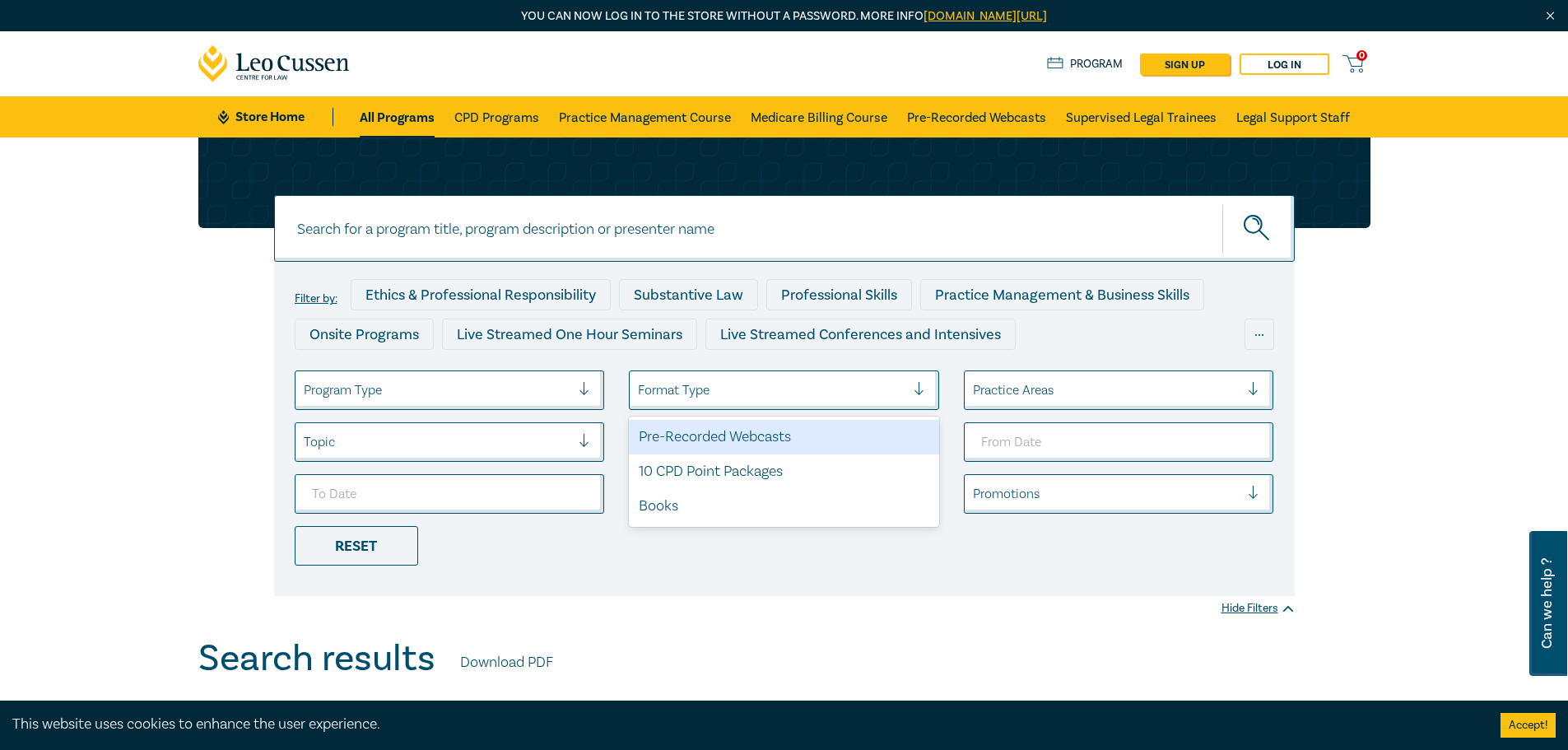
click at [710, 400] on div at bounding box center [771, 390] width 267 height 22
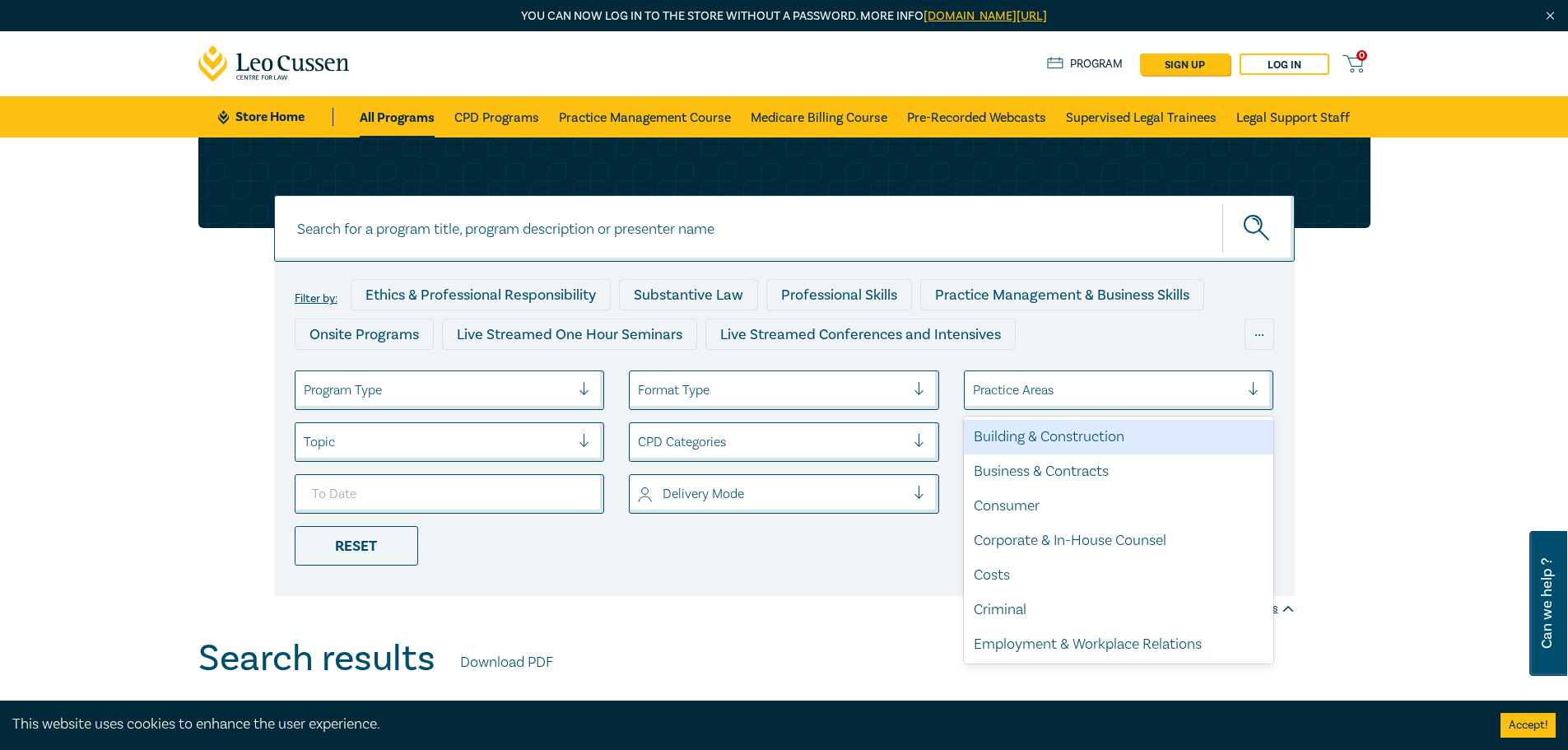
click at [1084, 398] on div at bounding box center [1107, 390] width 267 height 22
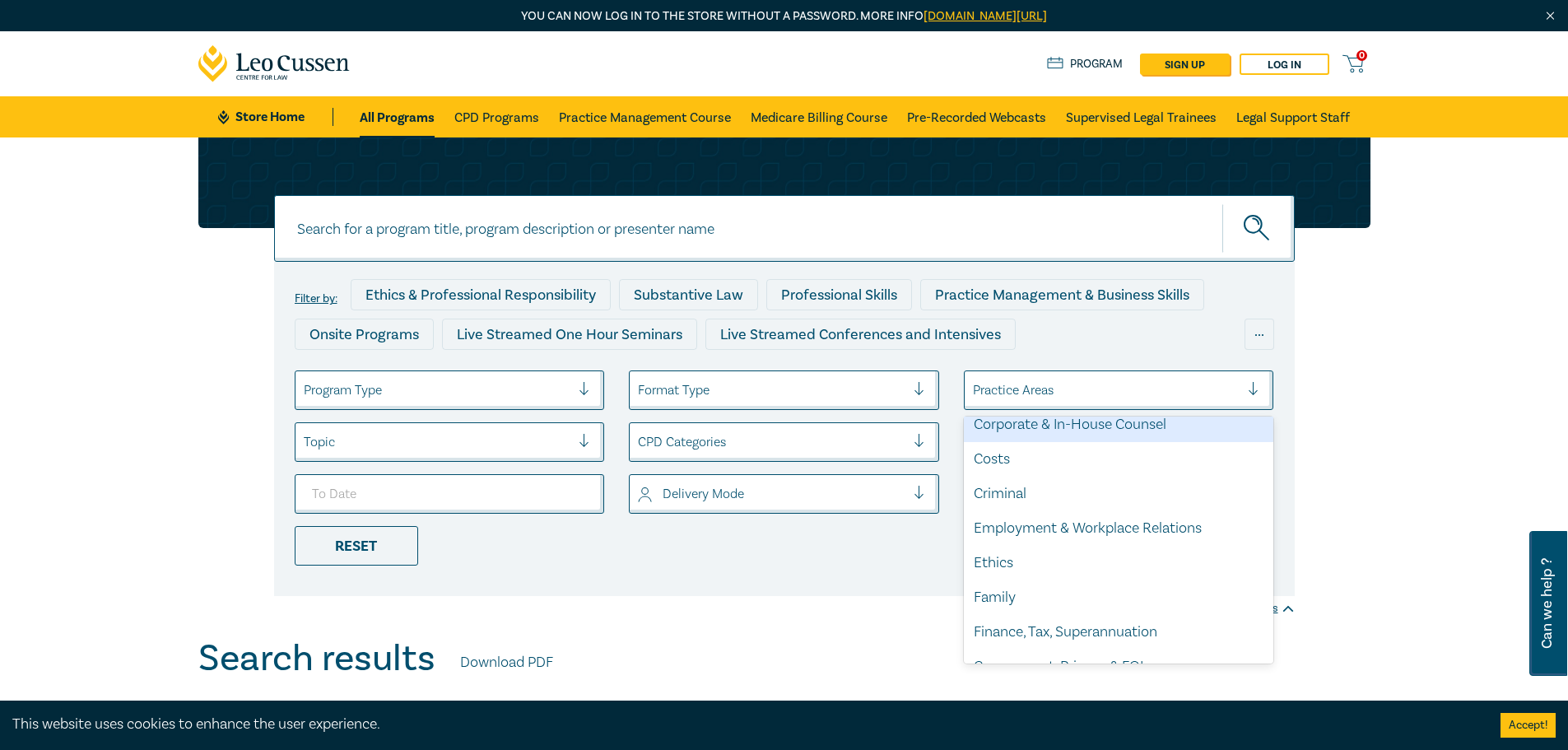
scroll to position [165, 0]
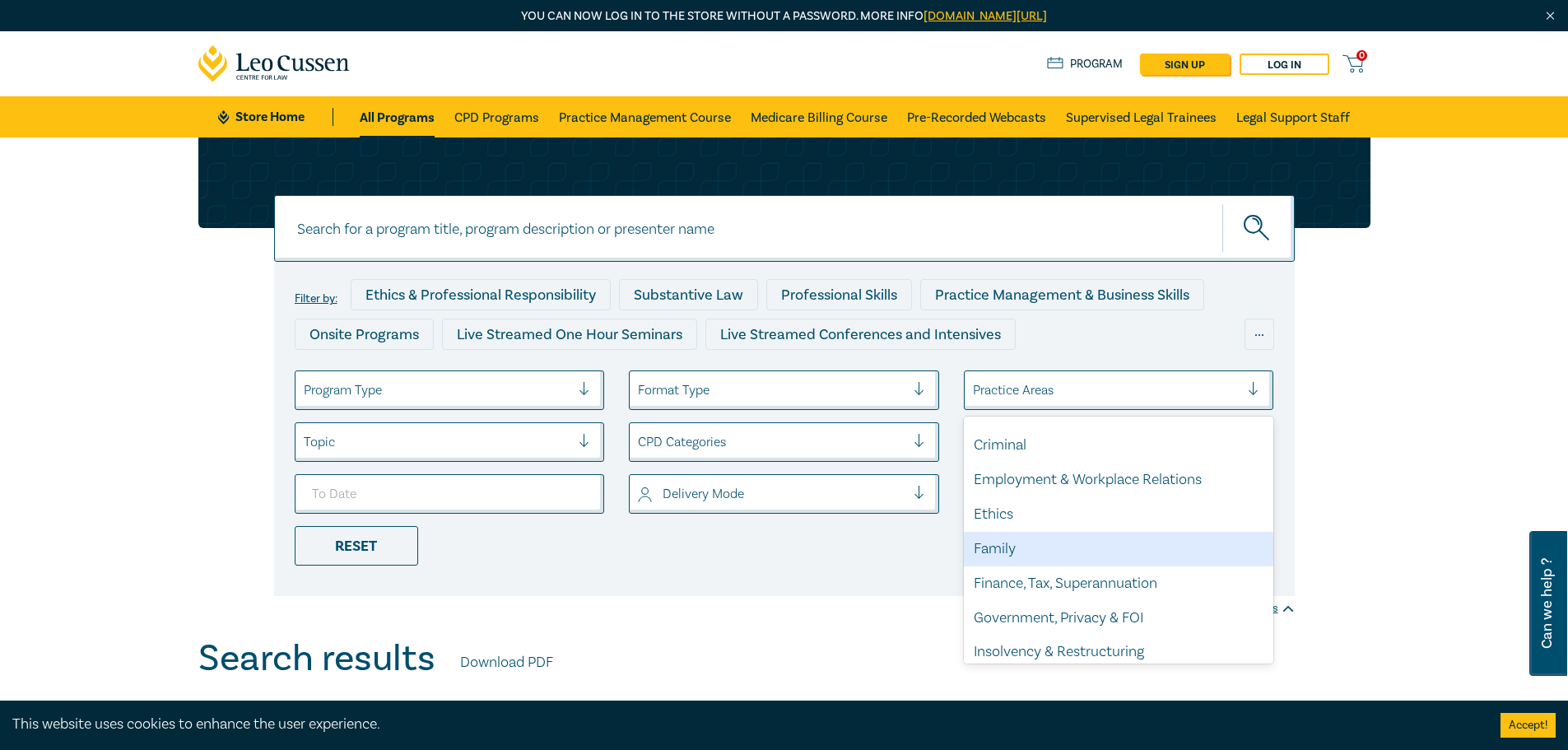
click at [1081, 559] on div "Family" at bounding box center [1118, 548] width 310 height 34
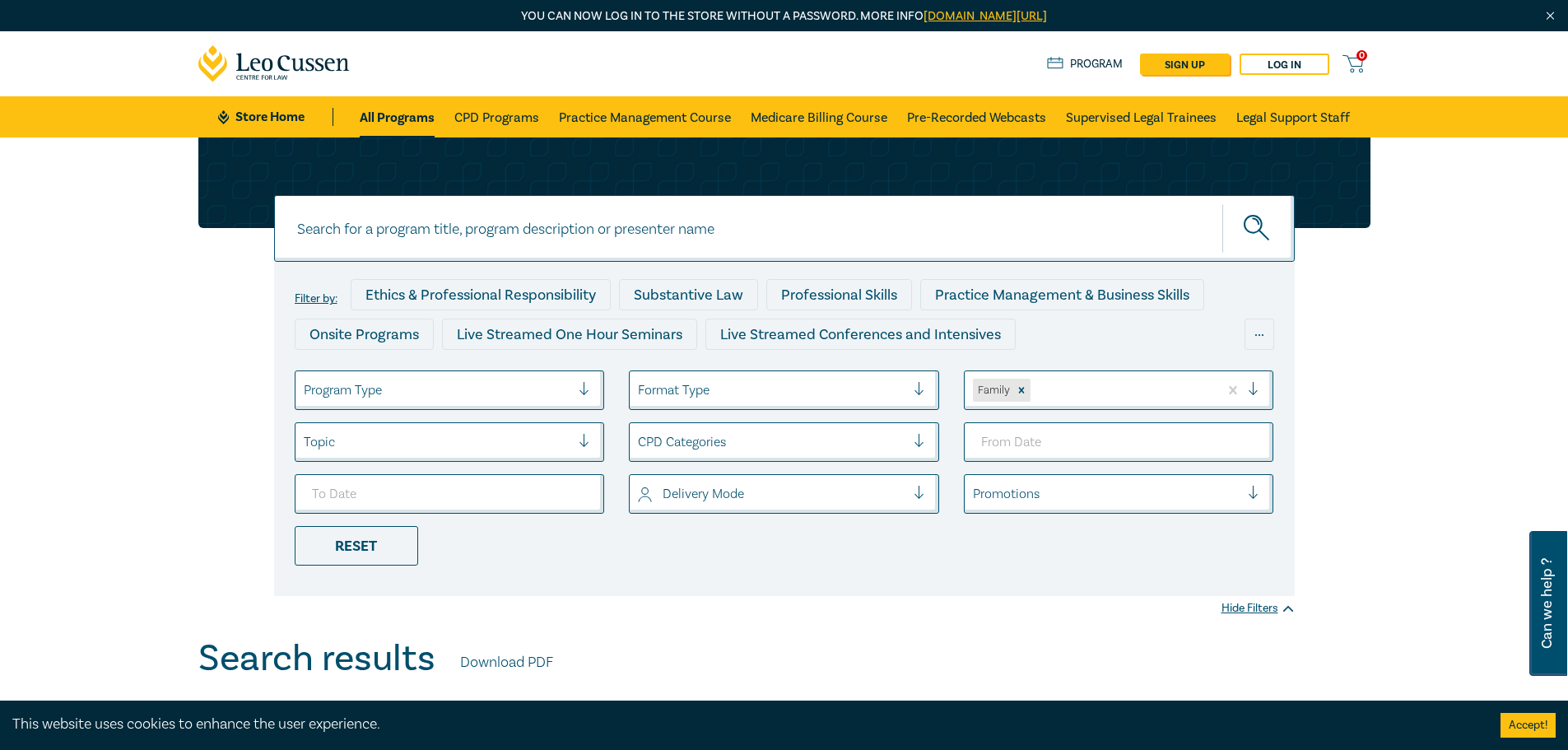
click at [814, 560] on ul "Program Type Format Type Family Topic CPD Categories Delivery Mode Promotions R…" at bounding box center [785, 467] width 1005 height 195
click at [1244, 496] on div "Promotions" at bounding box center [1107, 493] width 284 height 28
click at [1360, 476] on div "Filter by: Ethics & Professional Responsibility Substantive Law Professional Sk…" at bounding box center [785, 366] width 1192 height 459
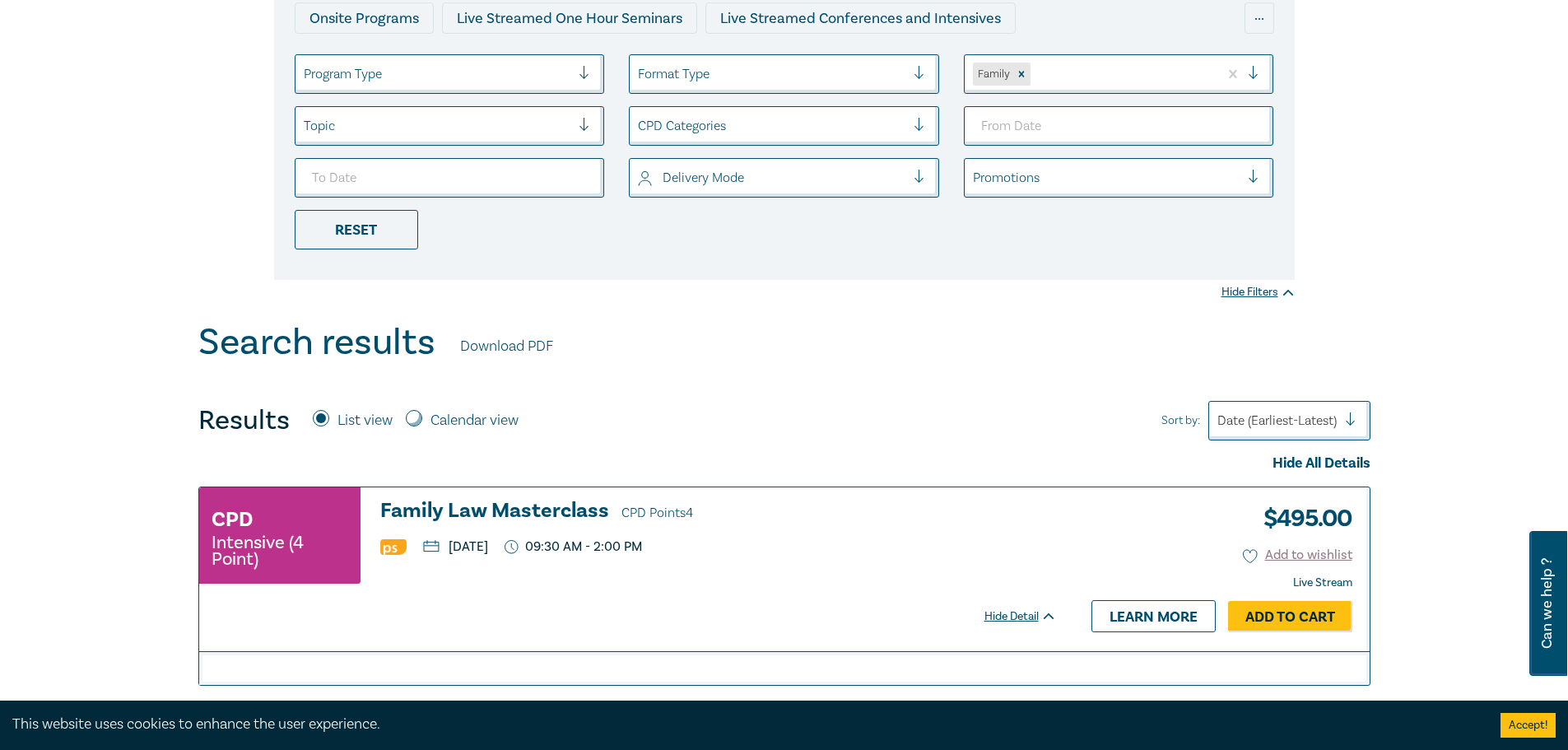
scroll to position [411, 0]
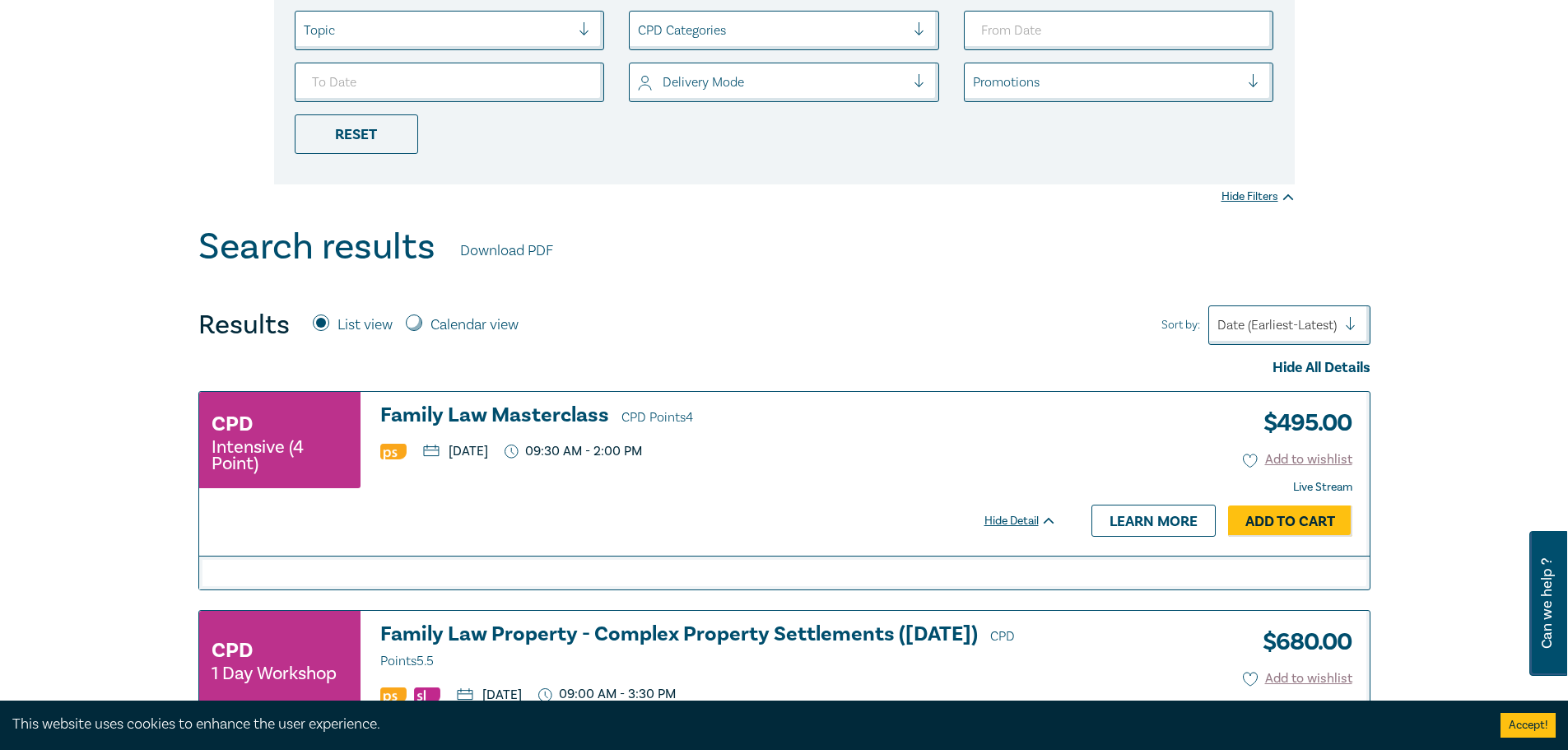
click at [1224, 321] on div at bounding box center [1277, 325] width 120 height 22
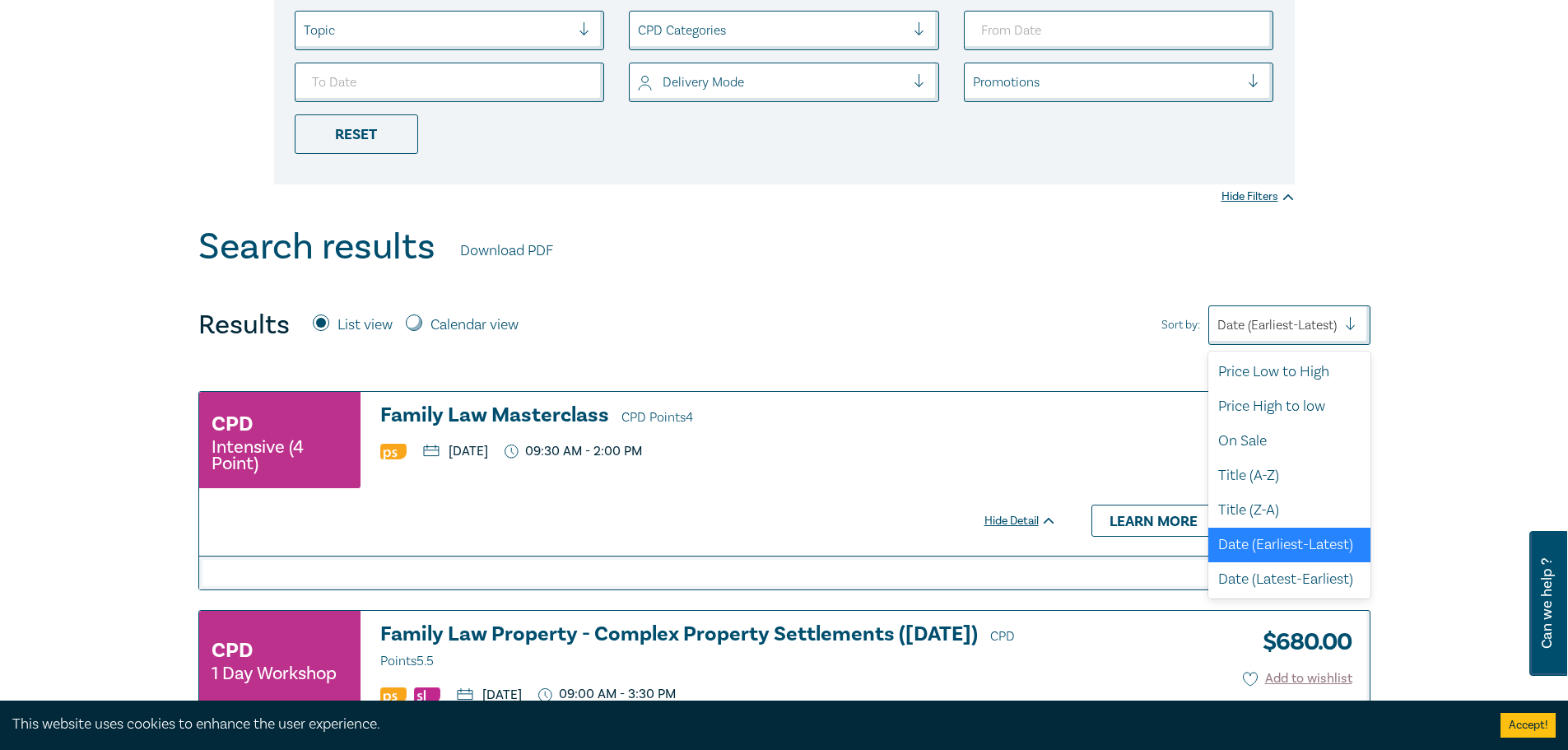
scroll to position [4, 0]
click at [1280, 382] on div "Price Low to High" at bounding box center [1290, 371] width 162 height 34
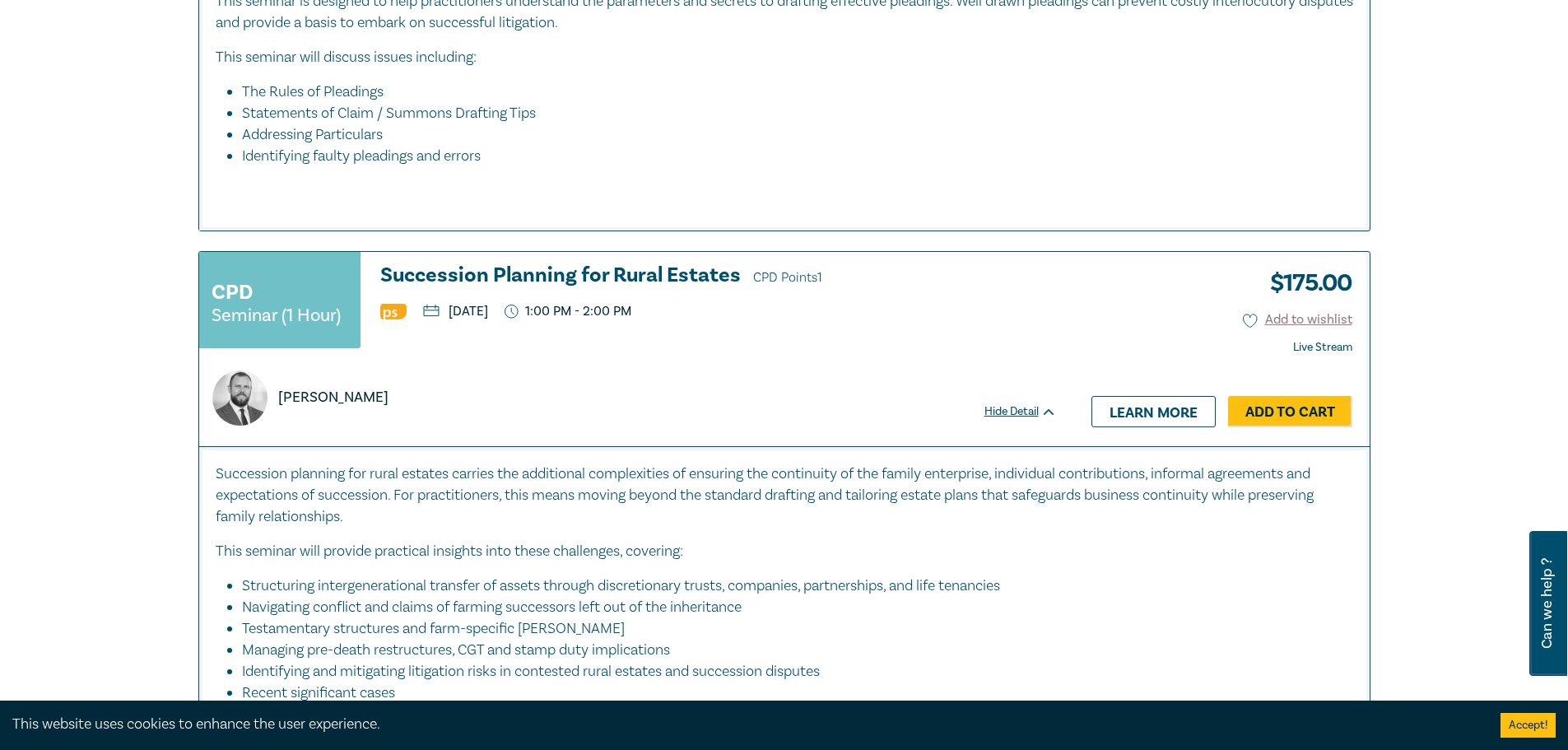
scroll to position [2141, 0]
